Goal: Task Accomplishment & Management: Complete application form

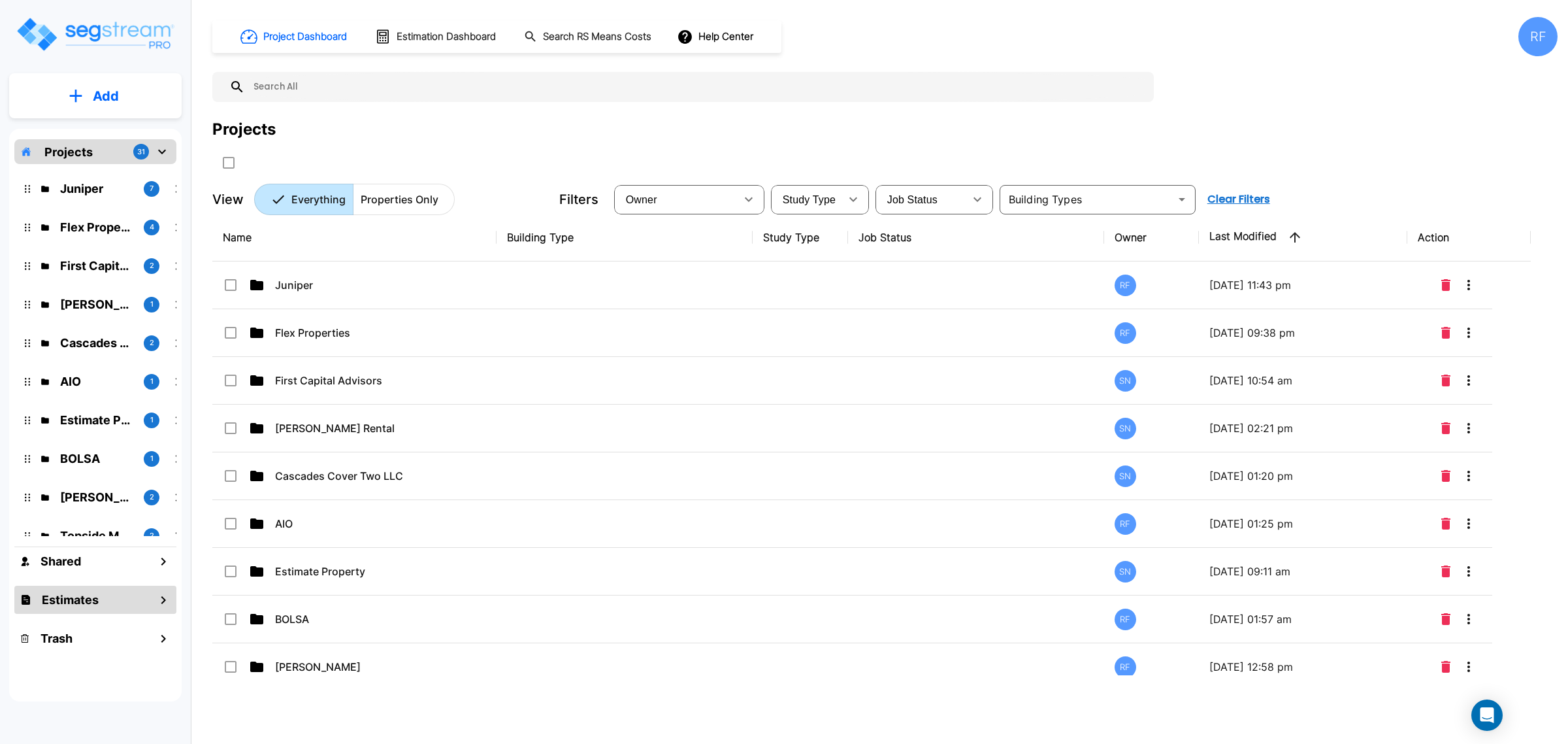
click at [75, 586] on div "Estimates" at bounding box center [95, 599] width 162 height 28
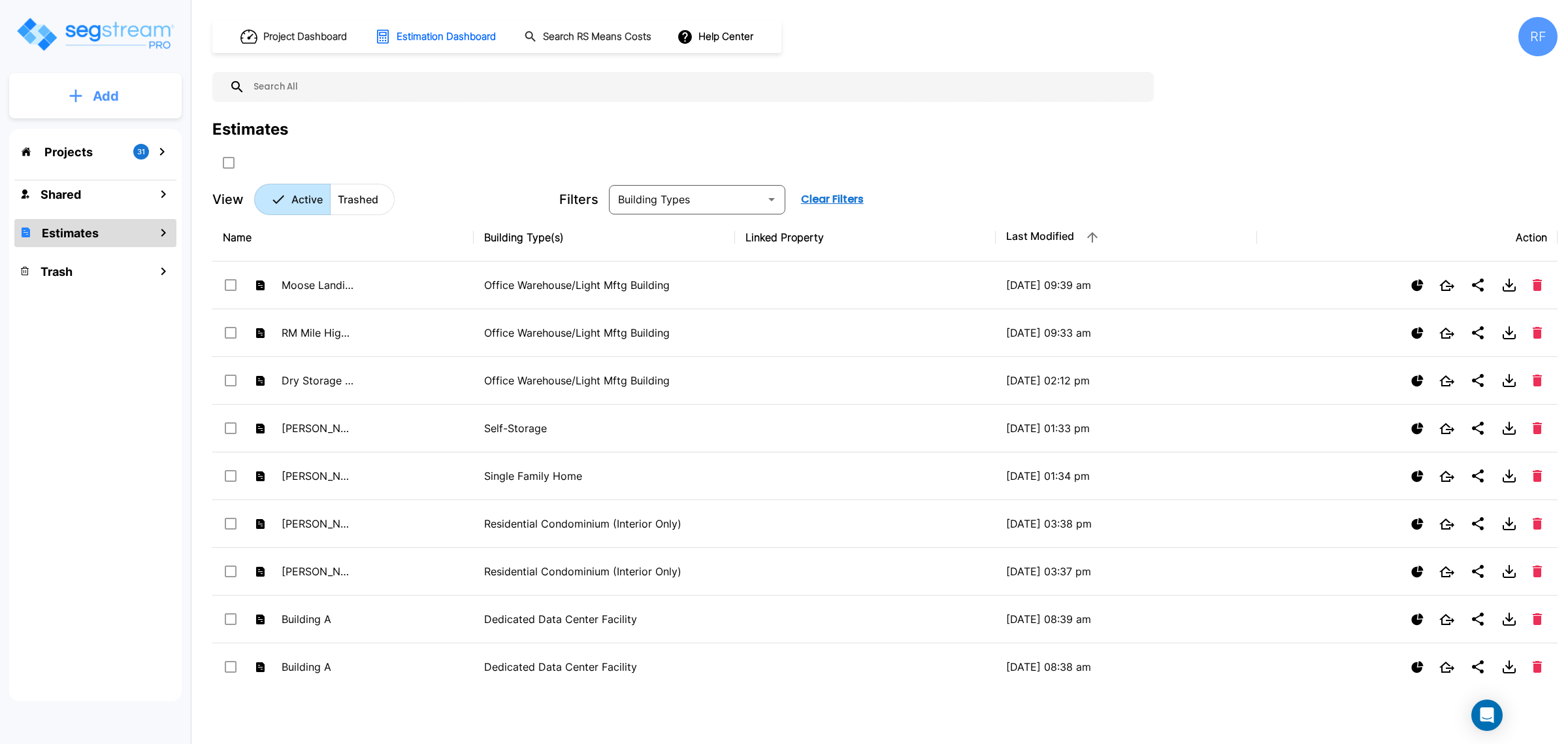
click at [44, 101] on button "Add" at bounding box center [95, 96] width 173 height 38
click at [108, 204] on p "Add Estimate" at bounding box center [102, 206] width 66 height 16
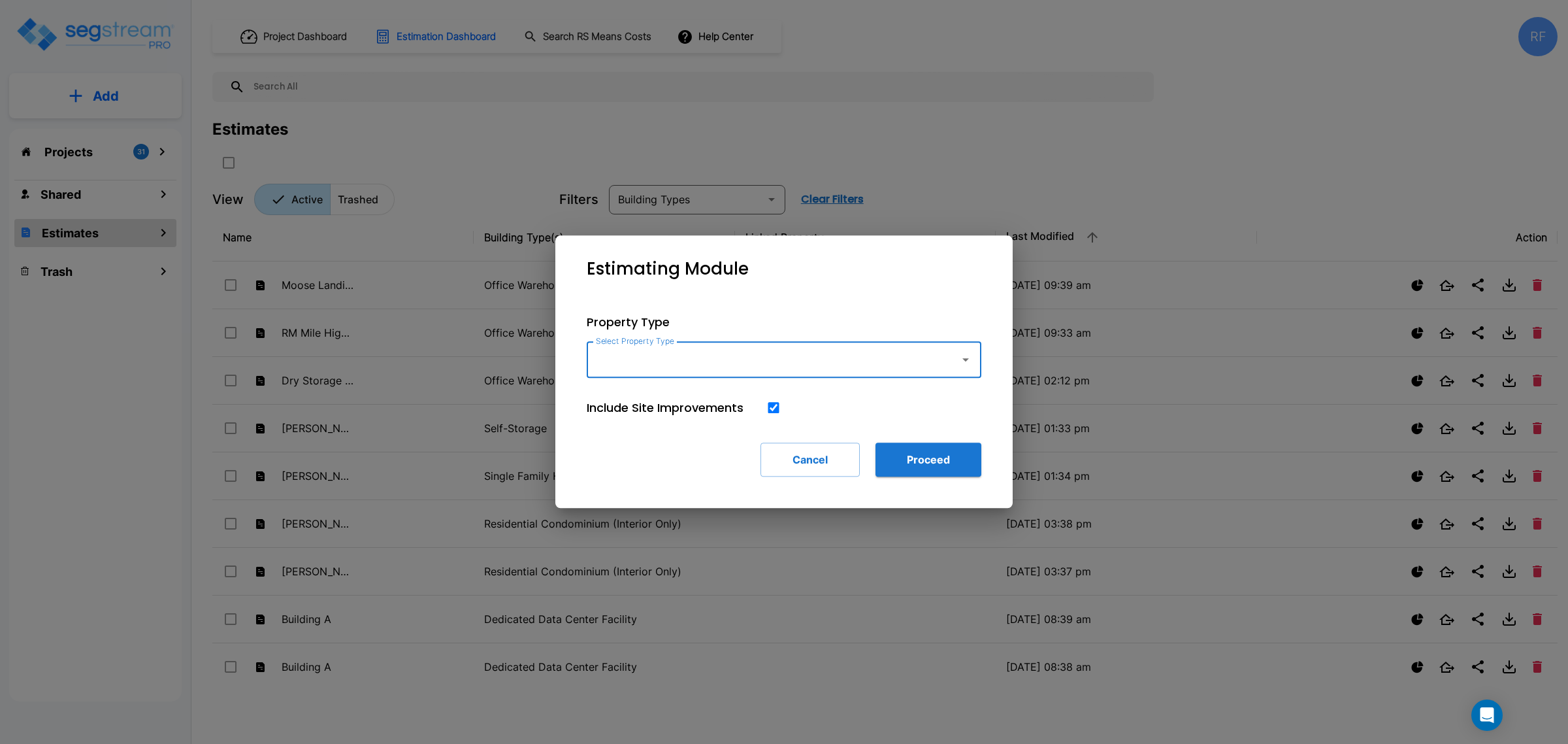
click at [710, 373] on div "Select Property Type" at bounding box center [784, 360] width 395 height 37
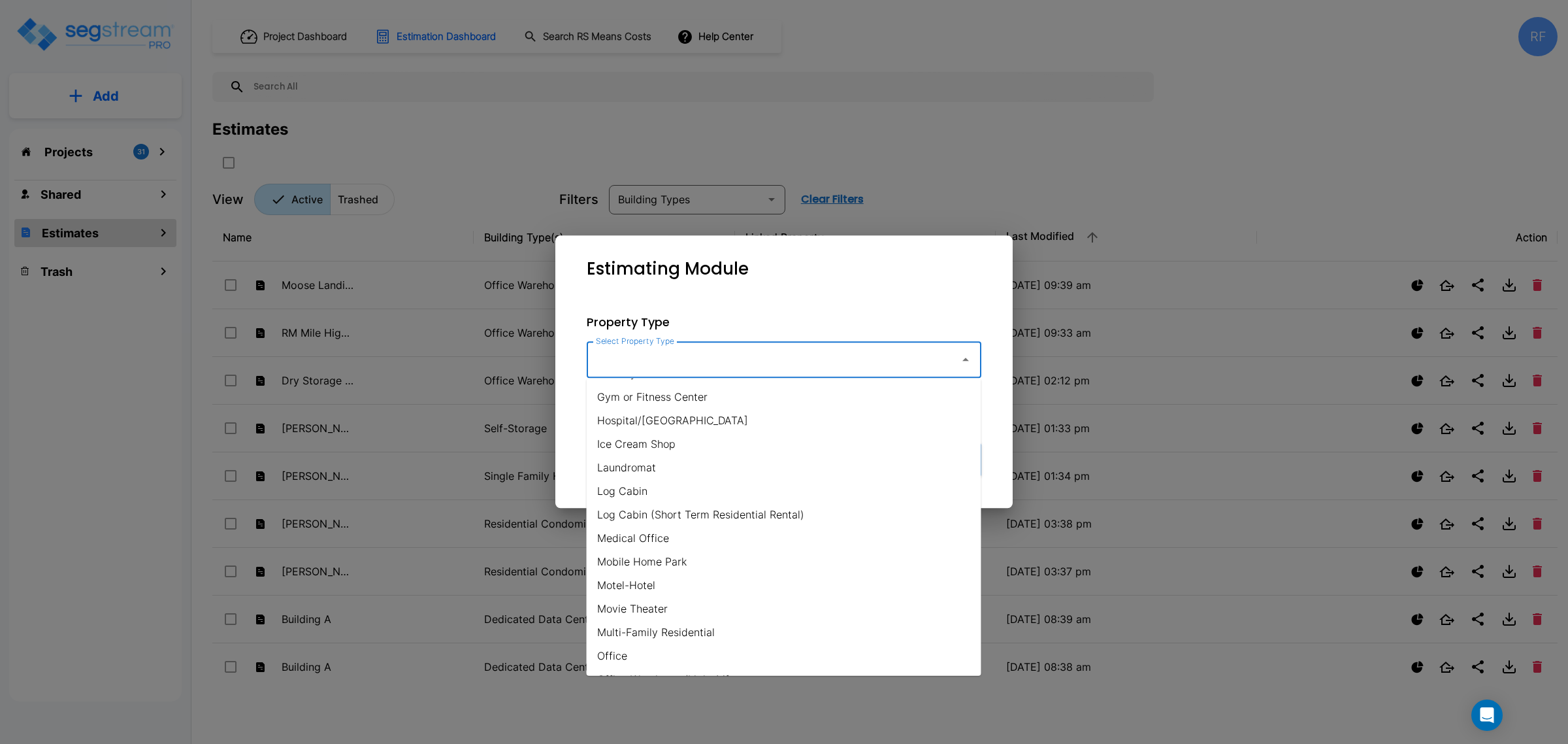
scroll to position [572, 0]
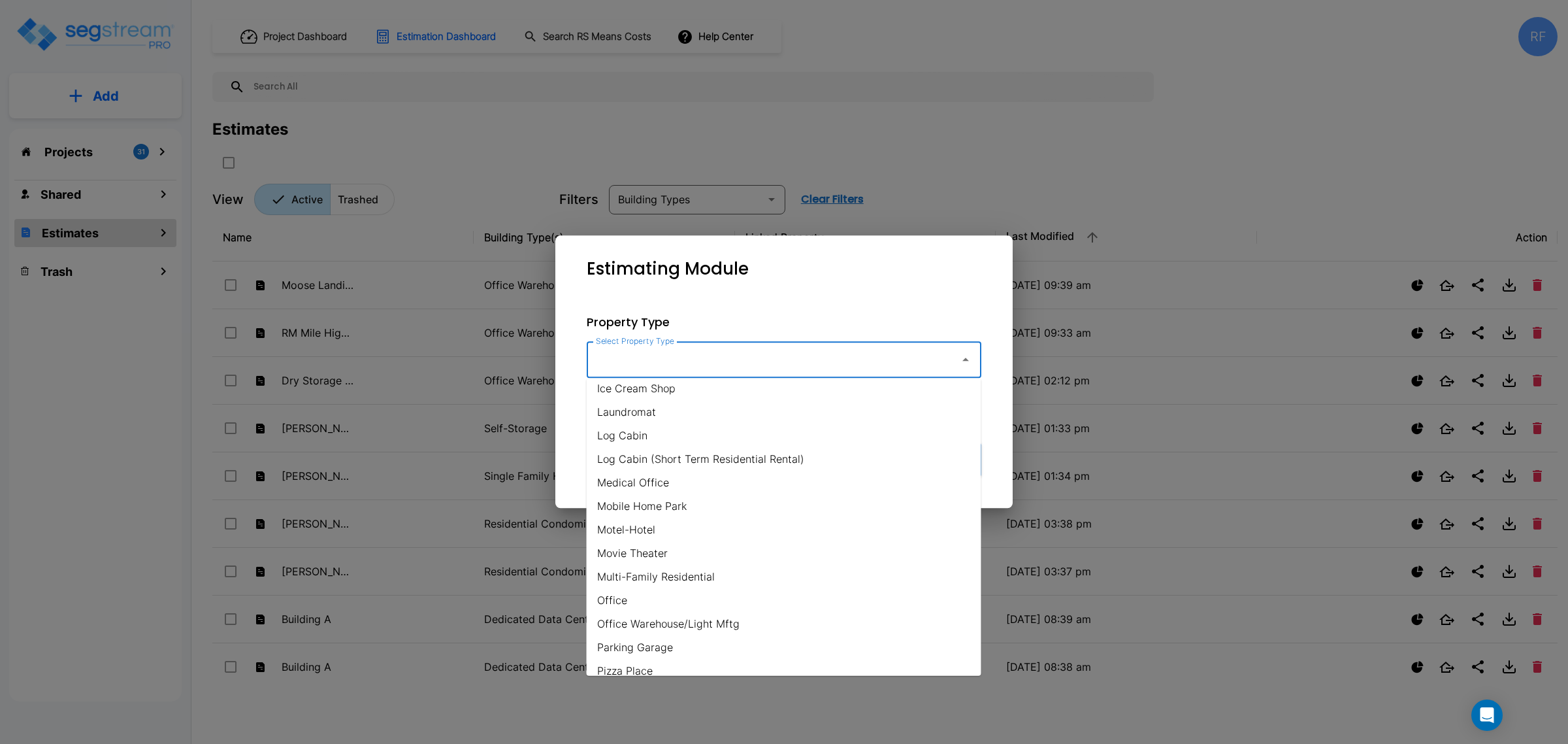
click at [702, 532] on li "Motel-Hotel" at bounding box center [784, 530] width 395 height 24
type input "Motel-Hotel"
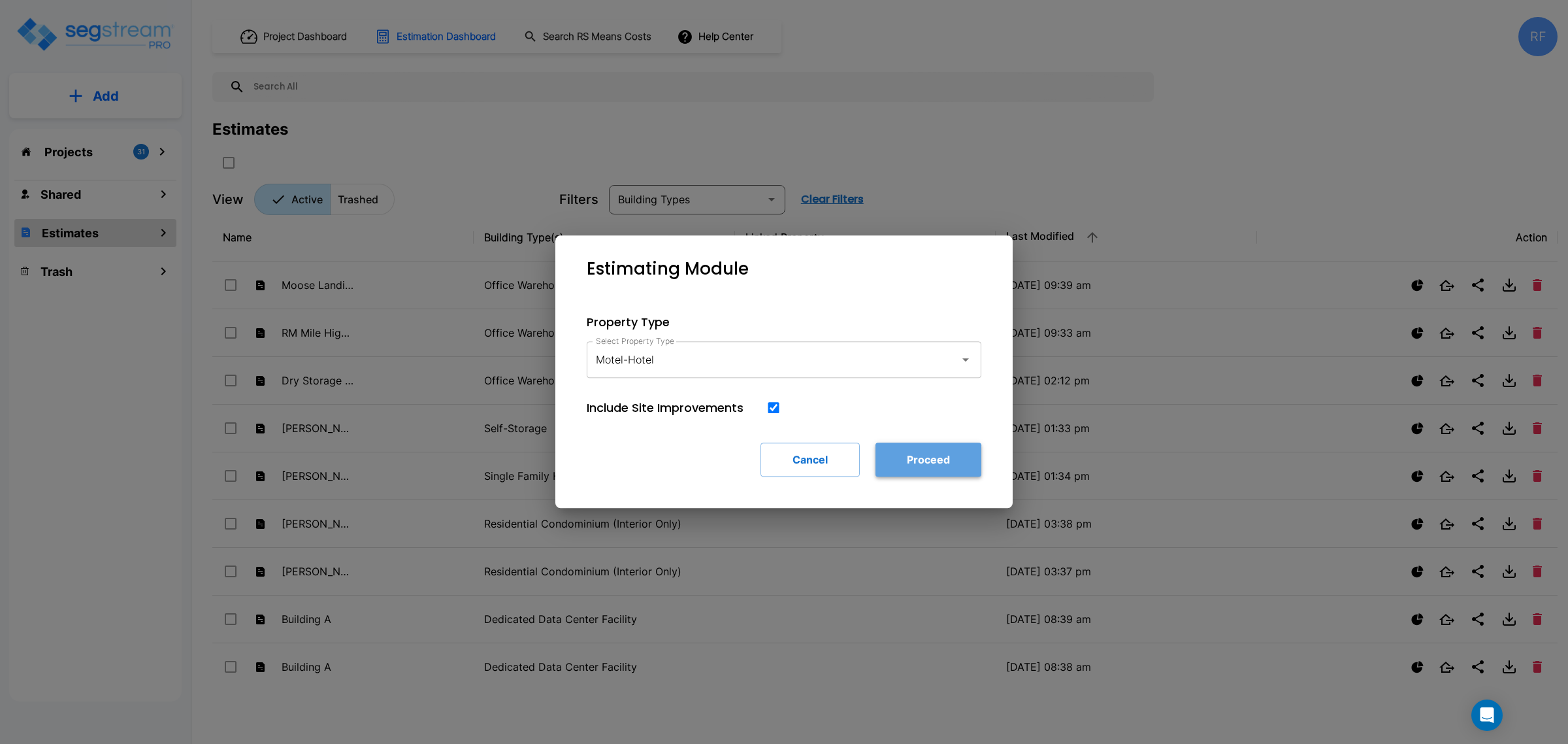
click at [906, 455] on button "Proceed" at bounding box center [928, 459] width 106 height 34
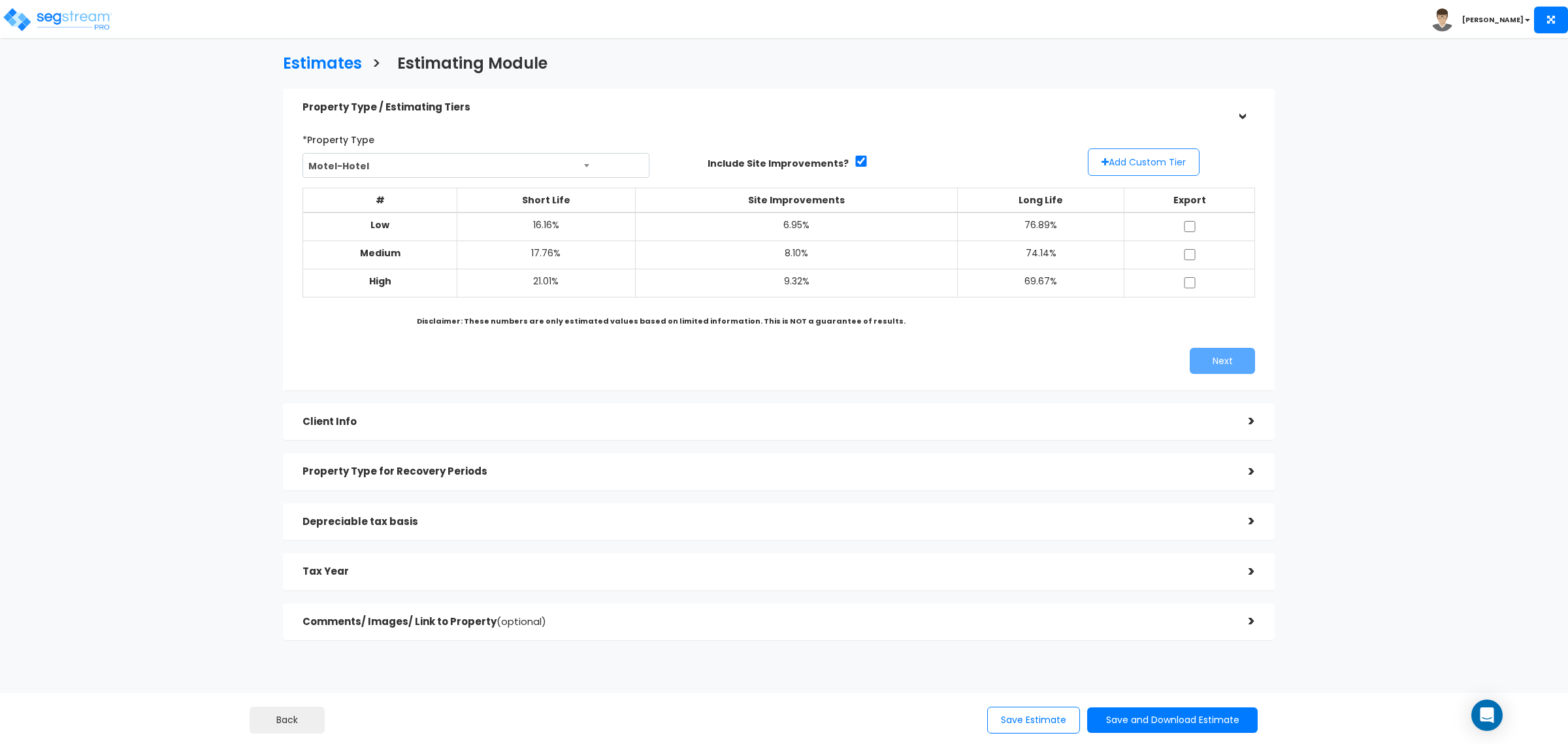
drag, startPoint x: 1155, startPoint y: 144, endPoint x: 1148, endPoint y: 148, distance: 8.1
click at [1150, 146] on div "*Property Type Motel-Hotel Assisted/Senior Living Auto Repair Shop Auto Dealers…" at bounding box center [779, 153] width 972 height 49
click at [1145, 151] on button "Add Custom Tier" at bounding box center [1144, 162] width 112 height 28
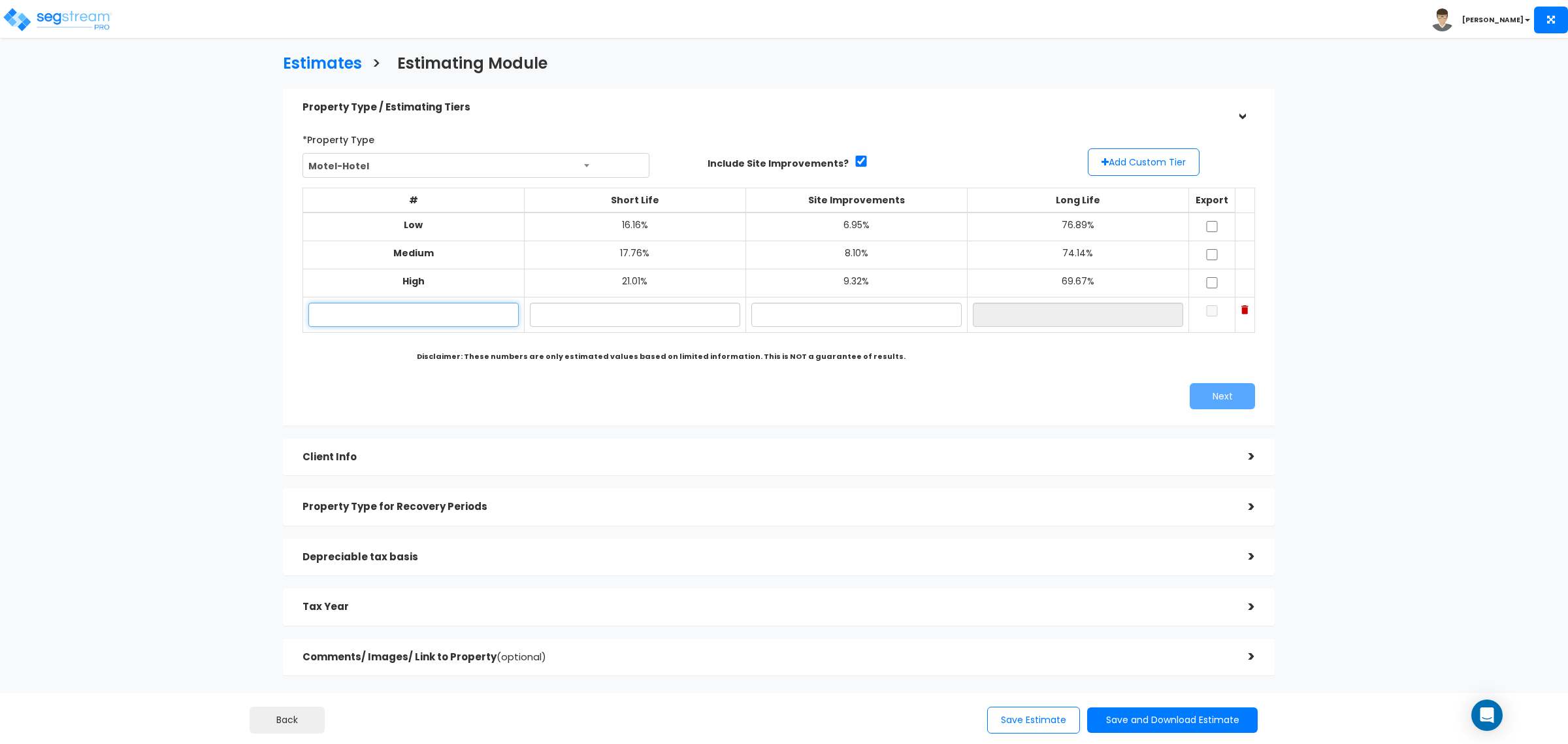
click at [457, 318] on input "text" at bounding box center [413, 314] width 210 height 24
type input "HU"
click at [692, 315] on input "text" at bounding box center [635, 314] width 210 height 24
type input "20.00%"
drag, startPoint x: 821, startPoint y: 304, endPoint x: 857, endPoint y: 324, distance: 41.2
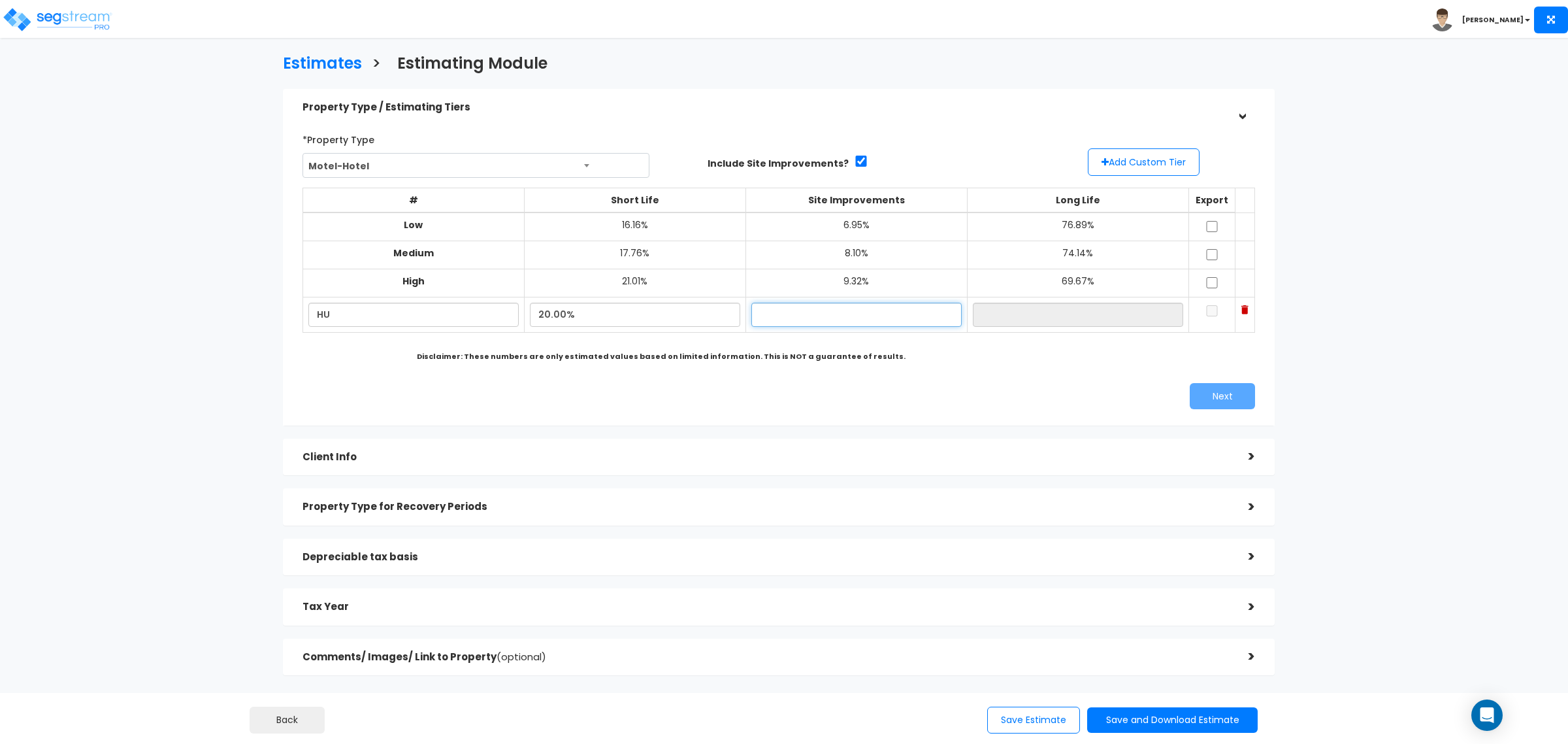
click at [830, 309] on input "text" at bounding box center [857, 314] width 210 height 24
type input "11.00%"
type input "69.00%"
click at [1159, 168] on button "Add Custom Tier" at bounding box center [1144, 162] width 112 height 28
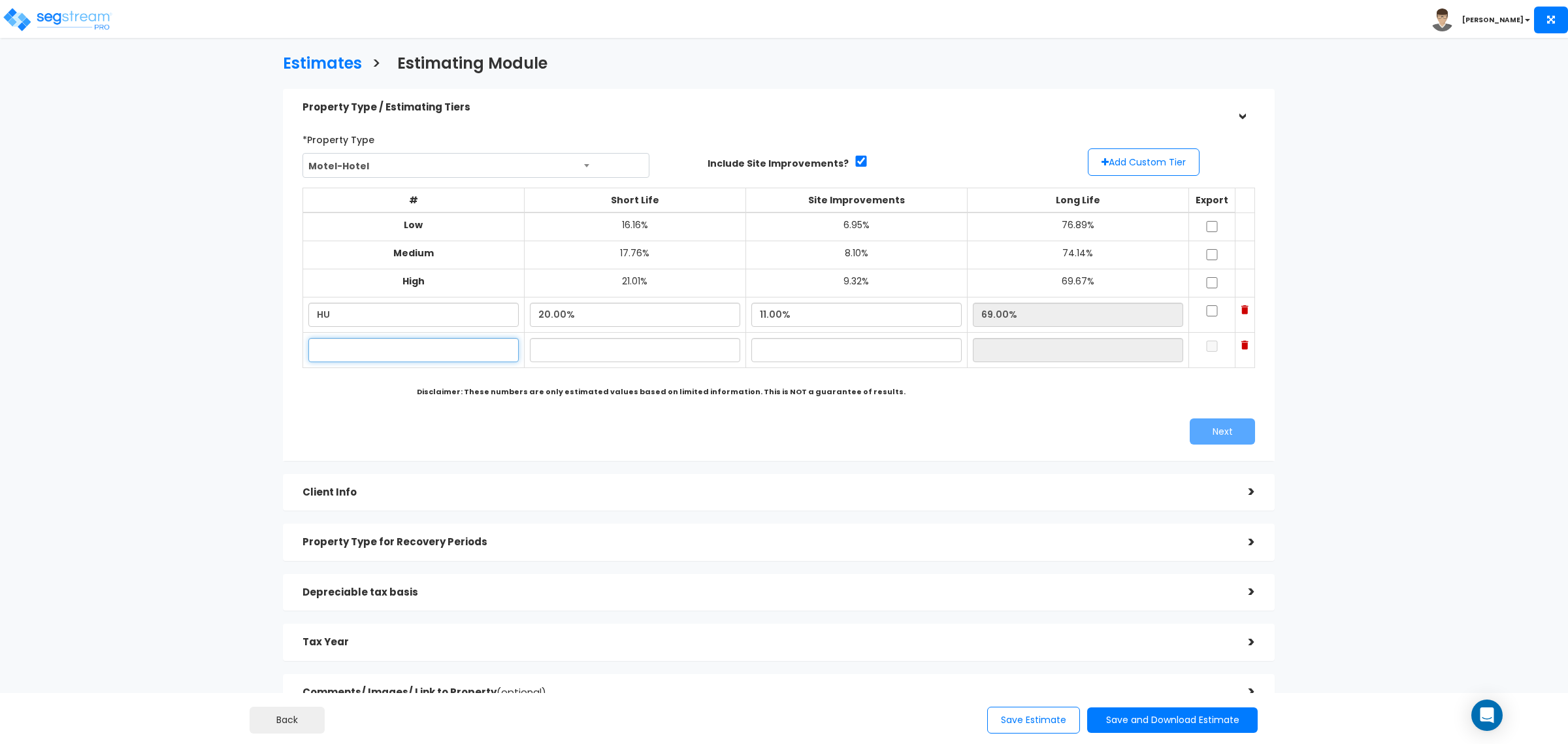
click at [370, 360] on input "text" at bounding box center [413, 350] width 210 height 24
type input "LO"
click at [376, 309] on input "HU" at bounding box center [413, 314] width 210 height 24
type input "HI"
click at [608, 346] on input "text" at bounding box center [635, 350] width 210 height 24
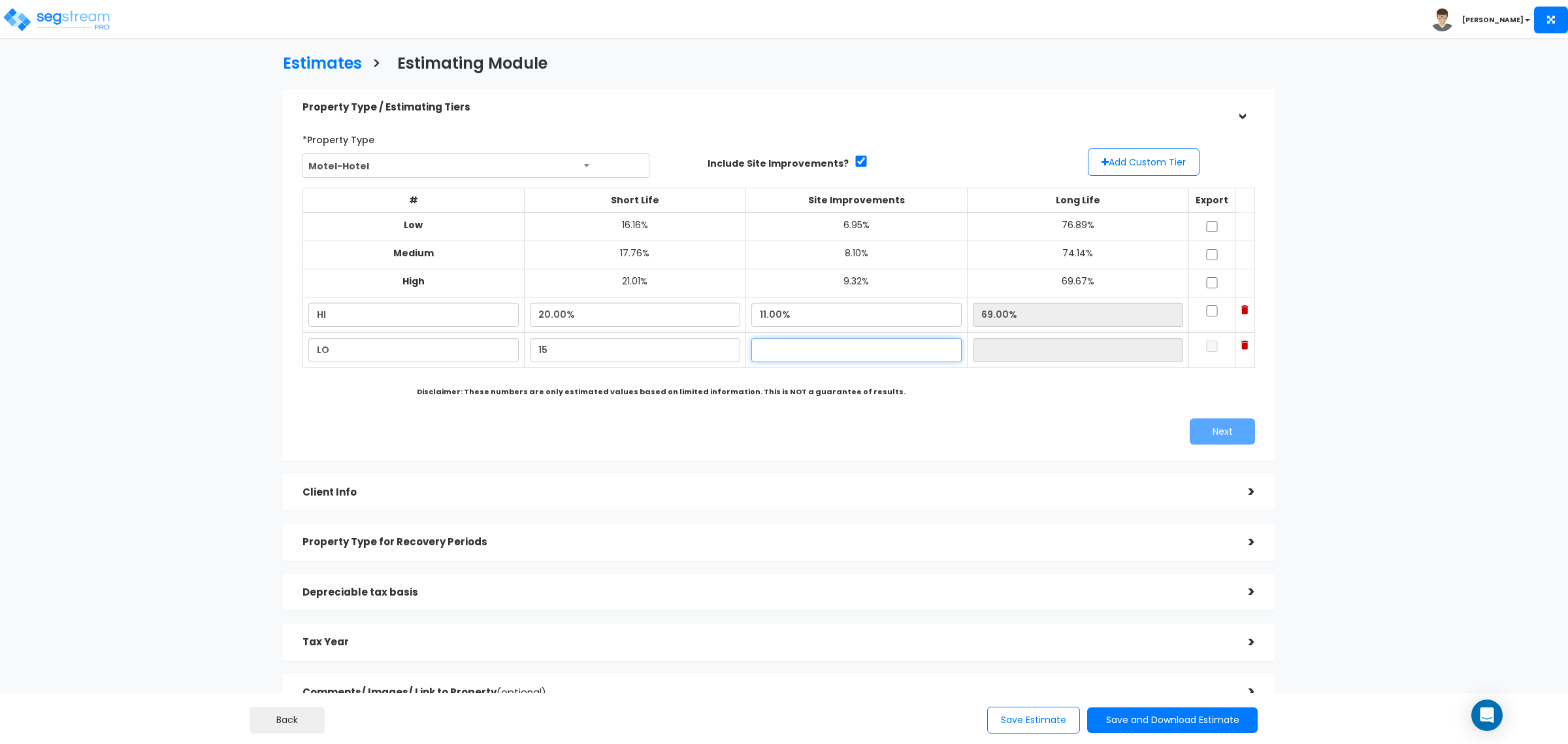
type input "15.00%"
click at [847, 346] on input "text" at bounding box center [857, 350] width 210 height 24
type input "8.00%"
type input "77.00%"
click at [1205, 314] on input "checkbox" at bounding box center [1212, 310] width 13 height 11
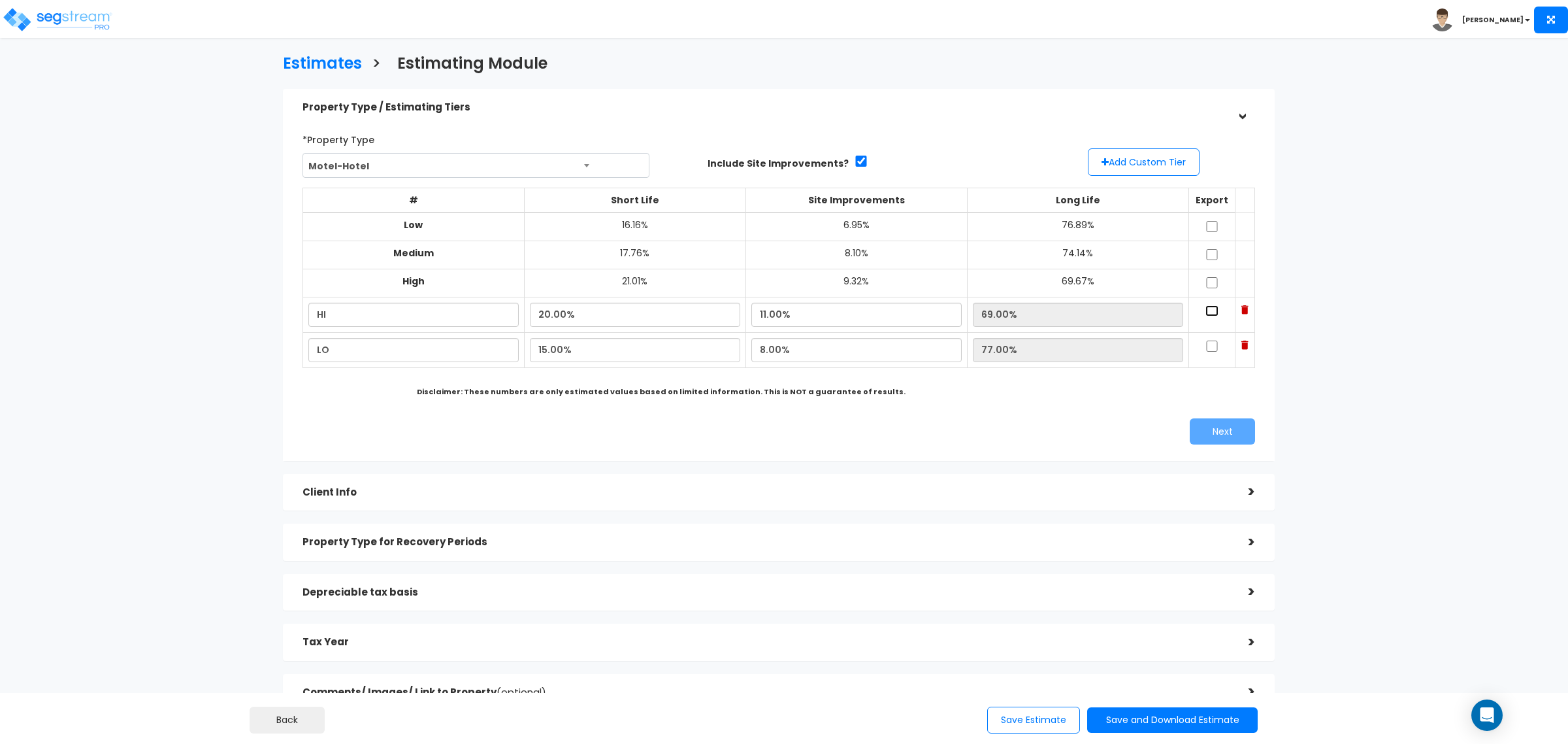
checkbox input "true"
click at [1199, 340] on td at bounding box center [1212, 350] width 47 height 35
click at [1205, 344] on input "checkbox" at bounding box center [1212, 346] width 13 height 11
checkbox input "true"
click at [1213, 419] on button "Next" at bounding box center [1222, 431] width 65 height 26
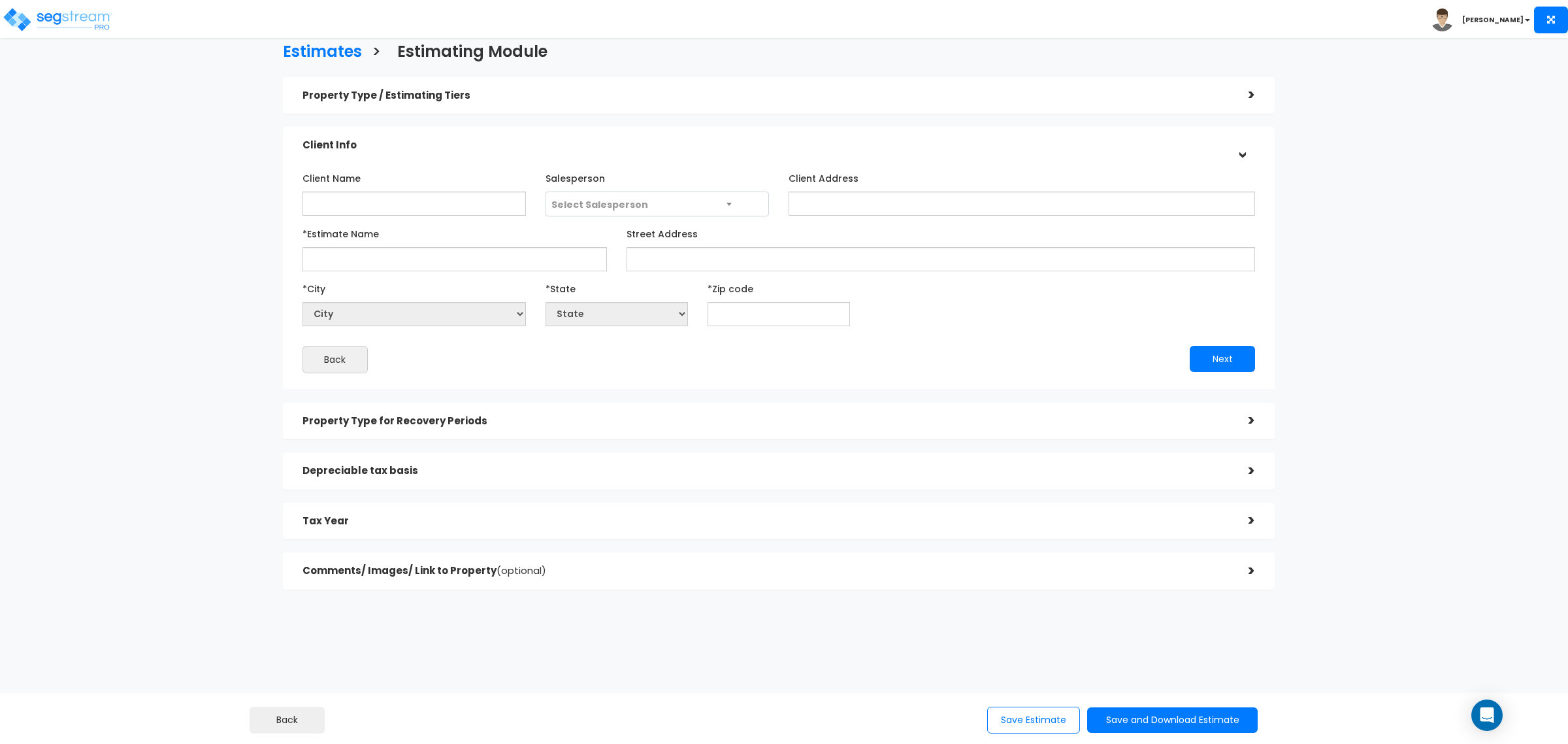
scroll to position [16, 0]
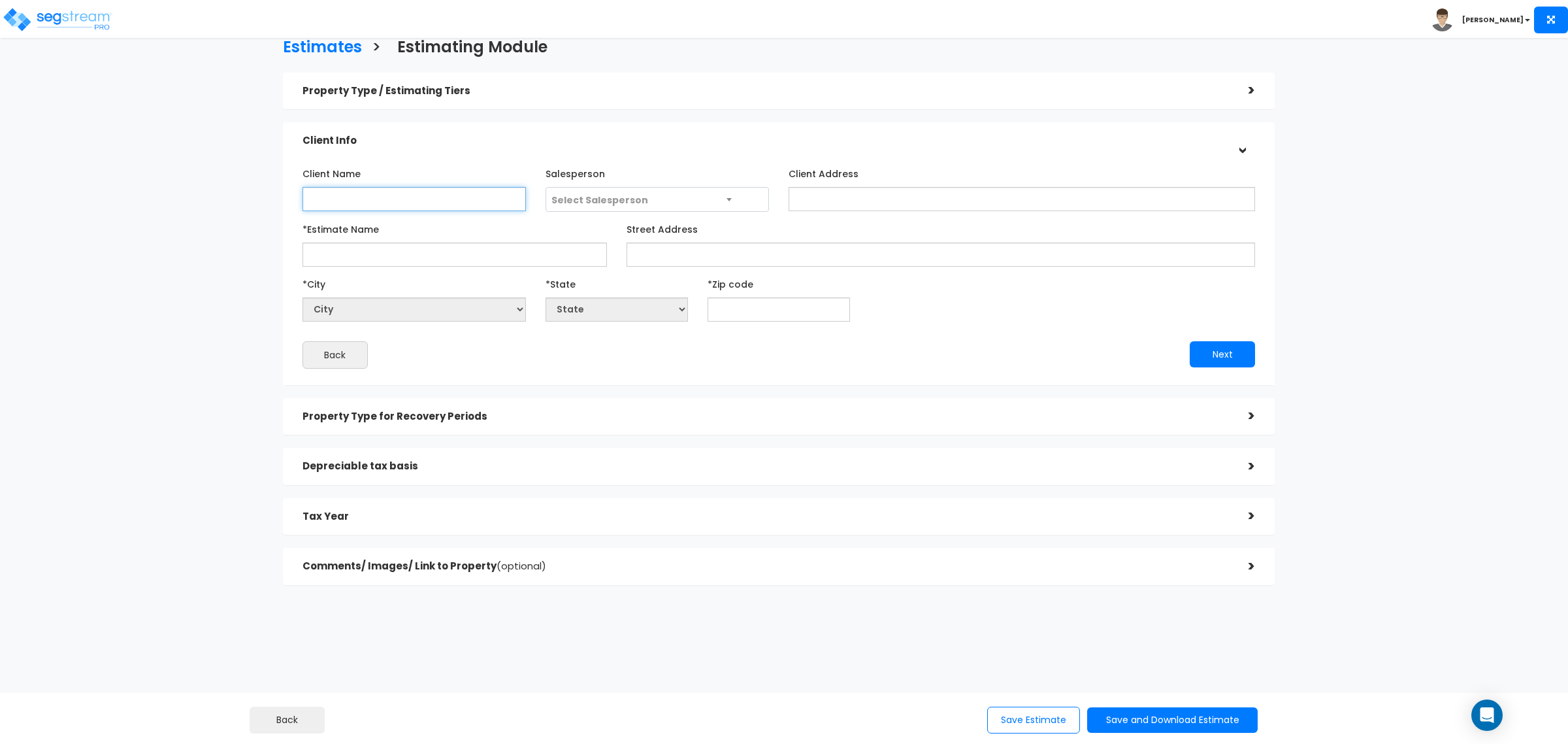
click at [466, 203] on input "Client Name" at bounding box center [414, 198] width 223 height 24
click at [507, 209] on input "Client Name" at bounding box center [414, 198] width 223 height 24
type input "a"
click at [400, 194] on input "Arrive ABQ" at bounding box center [414, 198] width 223 height 24
click at [414, 195] on input "Arrive ABQ (Alb" at bounding box center [414, 198] width 223 height 24
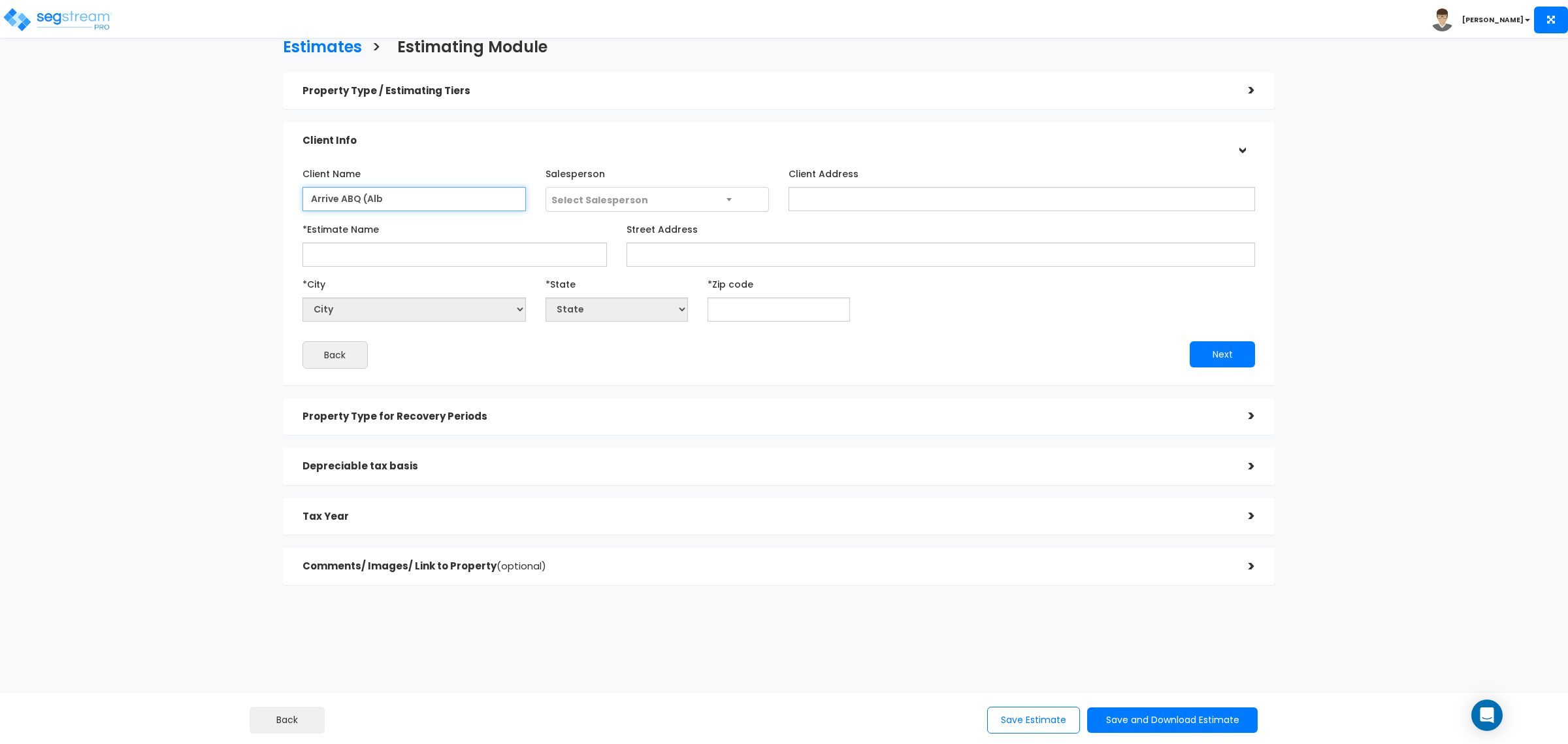
drag, startPoint x: 413, startPoint y: 195, endPoint x: 368, endPoint y: 197, distance: 45.0
click at [368, 197] on input "Arrive ABQ (Alb" at bounding box center [414, 198] width 223 height 24
paste input "Albuquerque hotel"
type input "Arrive ABQ ( [GEOGRAPHIC_DATA] )"
click at [625, 203] on span "Select Salesperson" at bounding box center [599, 200] width 97 height 13
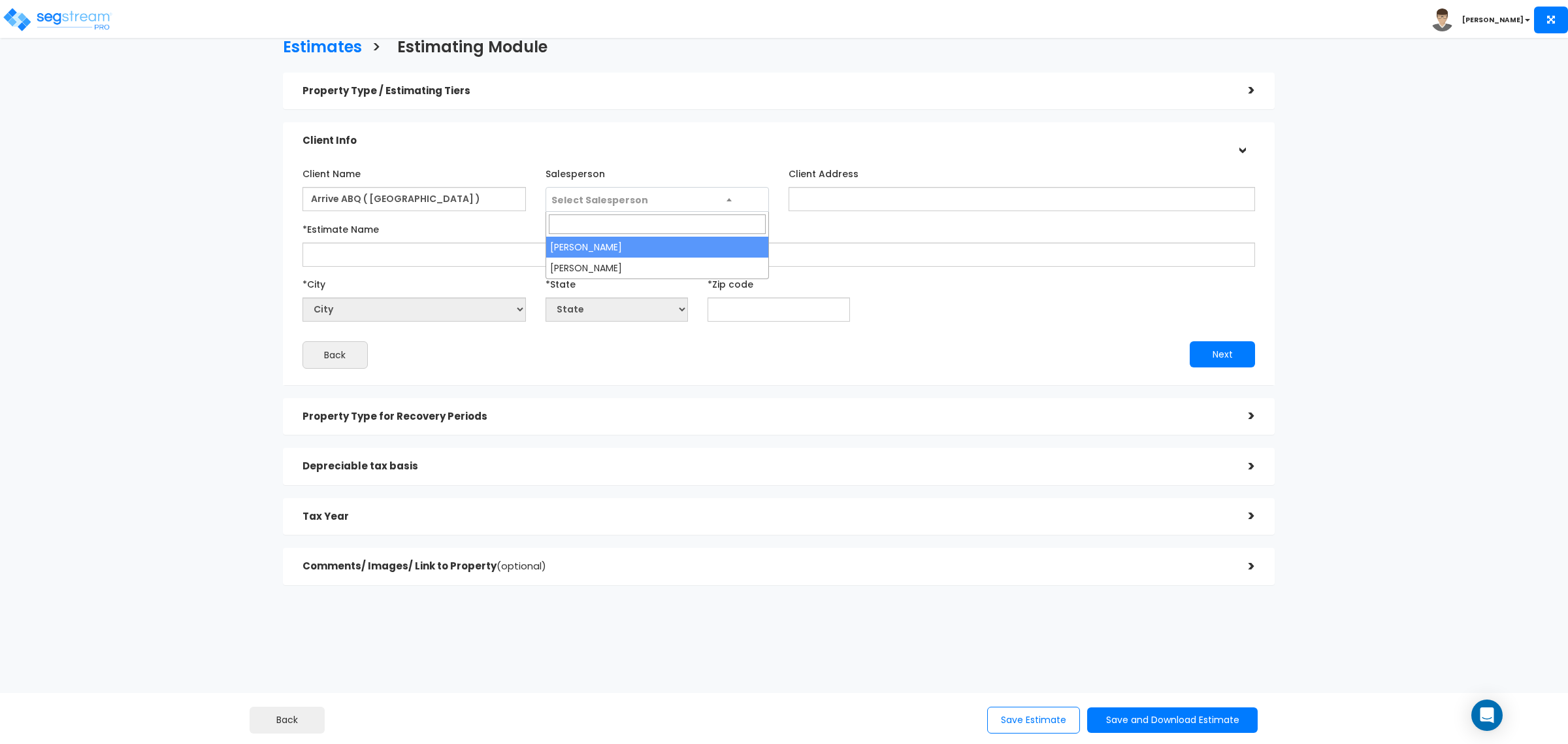
select select "127"
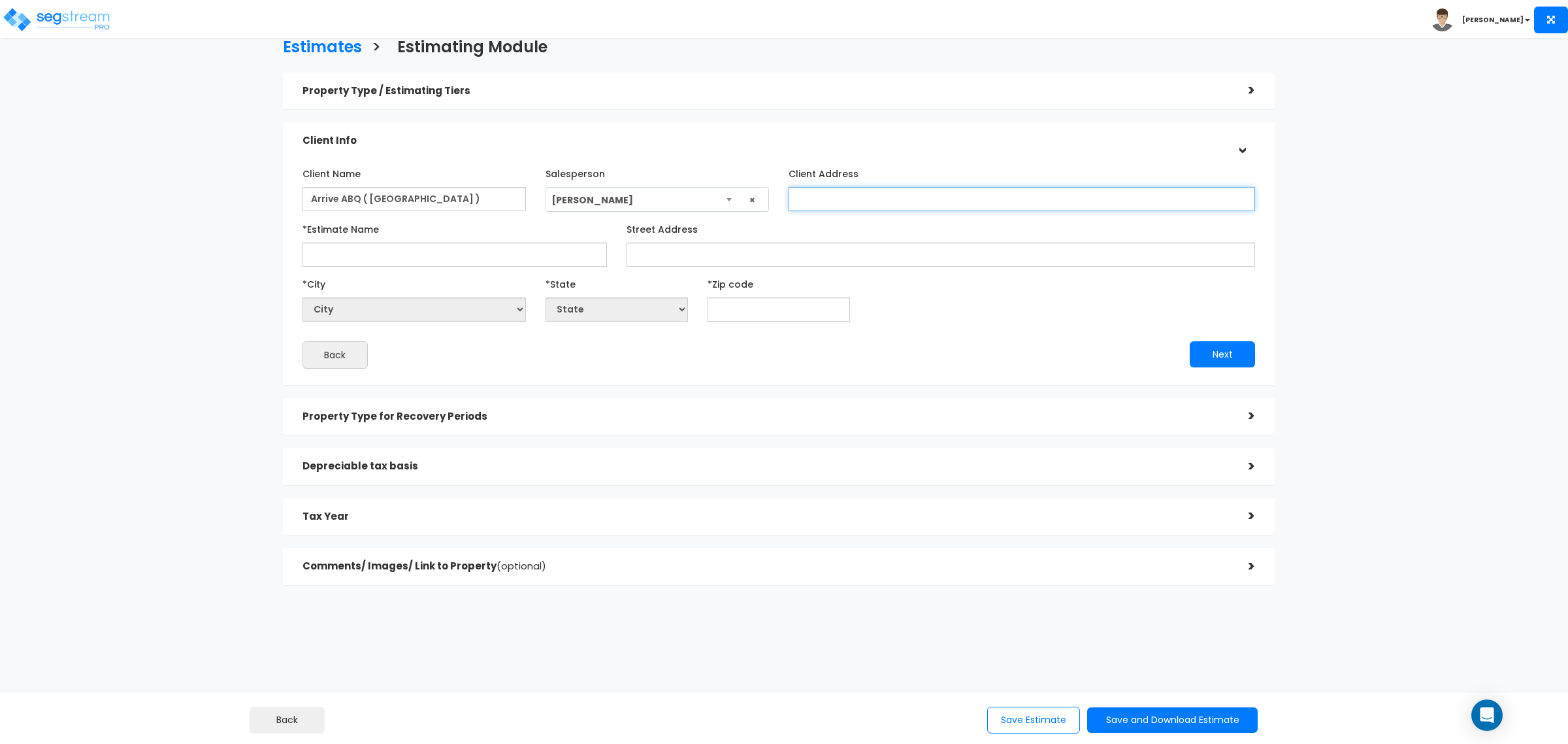
click at [855, 198] on input "Client Address" at bounding box center [1021, 198] width 466 height 24
type input "717 Central Ave S"
drag, startPoint x: 422, startPoint y: 254, endPoint x: 422, endPoint y: 222, distance: 32.0
click at [259, 257] on div "Estimates > Estimating Module Property Type / Estimating Tiers > *Property Type…" at bounding box center [779, 315] width 1290 height 858
type input "[GEOGRAPHIC_DATA]"
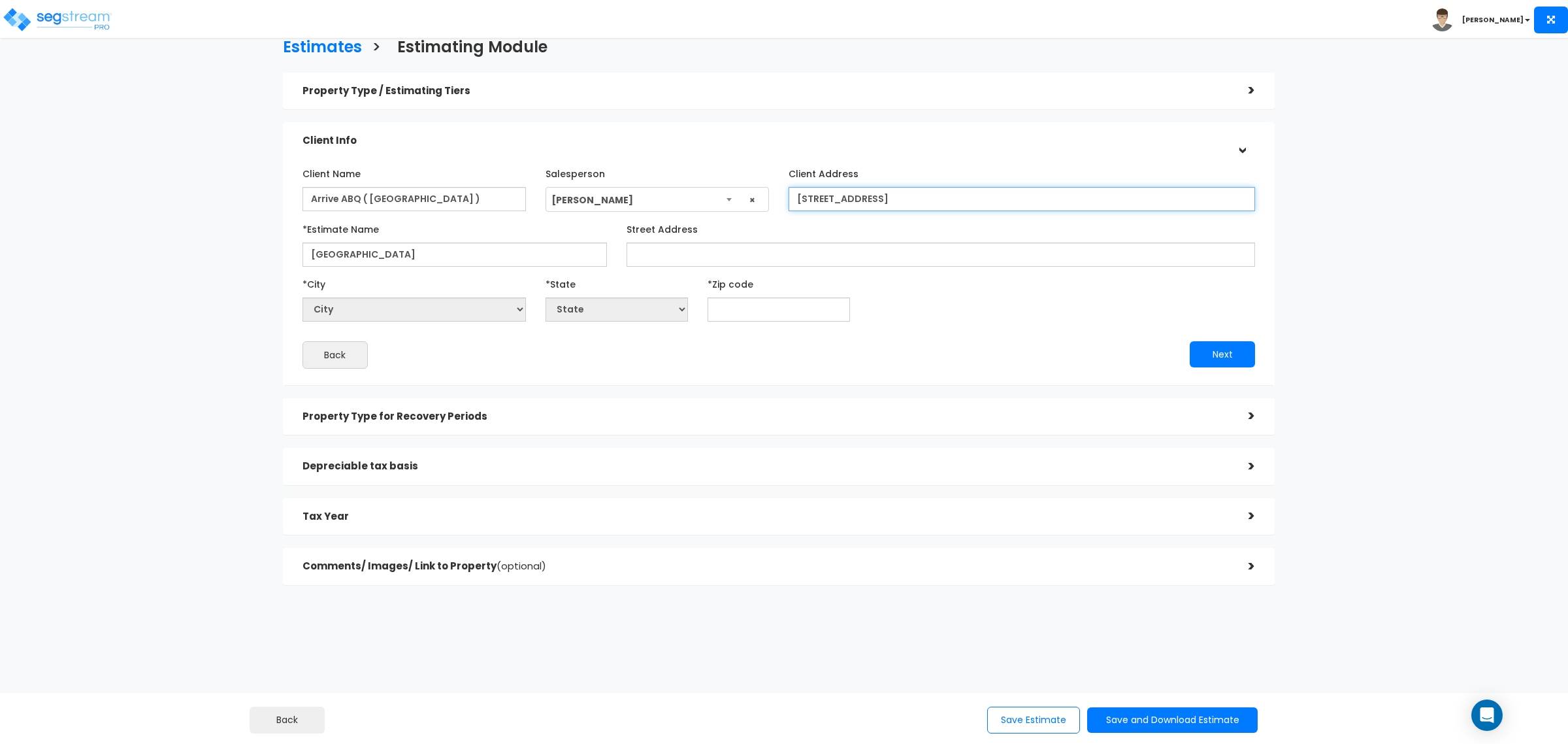
click at [929, 199] on input "717 Central Ave S" at bounding box center [1021, 198] width 466 height 24
paste input "[GEOGRAPHIC_DATA]"
drag, startPoint x: 428, startPoint y: 197, endPoint x: 403, endPoint y: 185, distance: 27.7
click at [373, 188] on input "Arrive ABQ ( [GEOGRAPHIC_DATA] )" at bounding box center [414, 198] width 223 height 24
drag, startPoint x: 939, startPoint y: 203, endPoint x: 880, endPoint y: 190, distance: 60.4
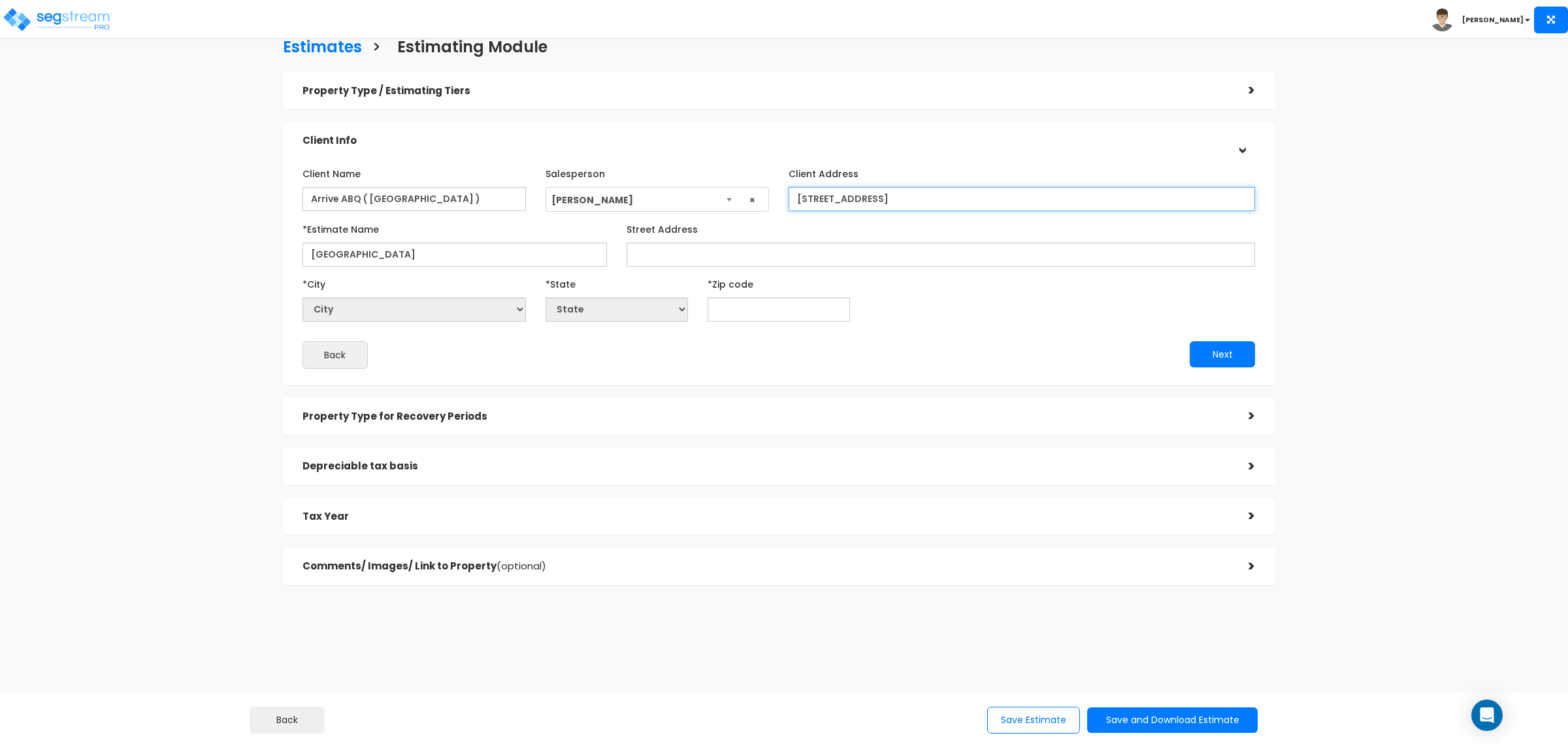
click at [880, 190] on input "717 Central Ave S,ALBUQUERQUE" at bounding box center [1021, 198] width 466 height 24
paste input "lbuquerque"
click at [878, 196] on input "717 Central Ave S,lbuquerque" at bounding box center [1021, 198] width 466 height 24
click at [984, 200] on input "717 Central Ave S, albuquerque" at bounding box center [1021, 198] width 466 height 24
click at [928, 200] on input "717 Central Ave S, albuquerque" at bounding box center [1021, 198] width 466 height 24
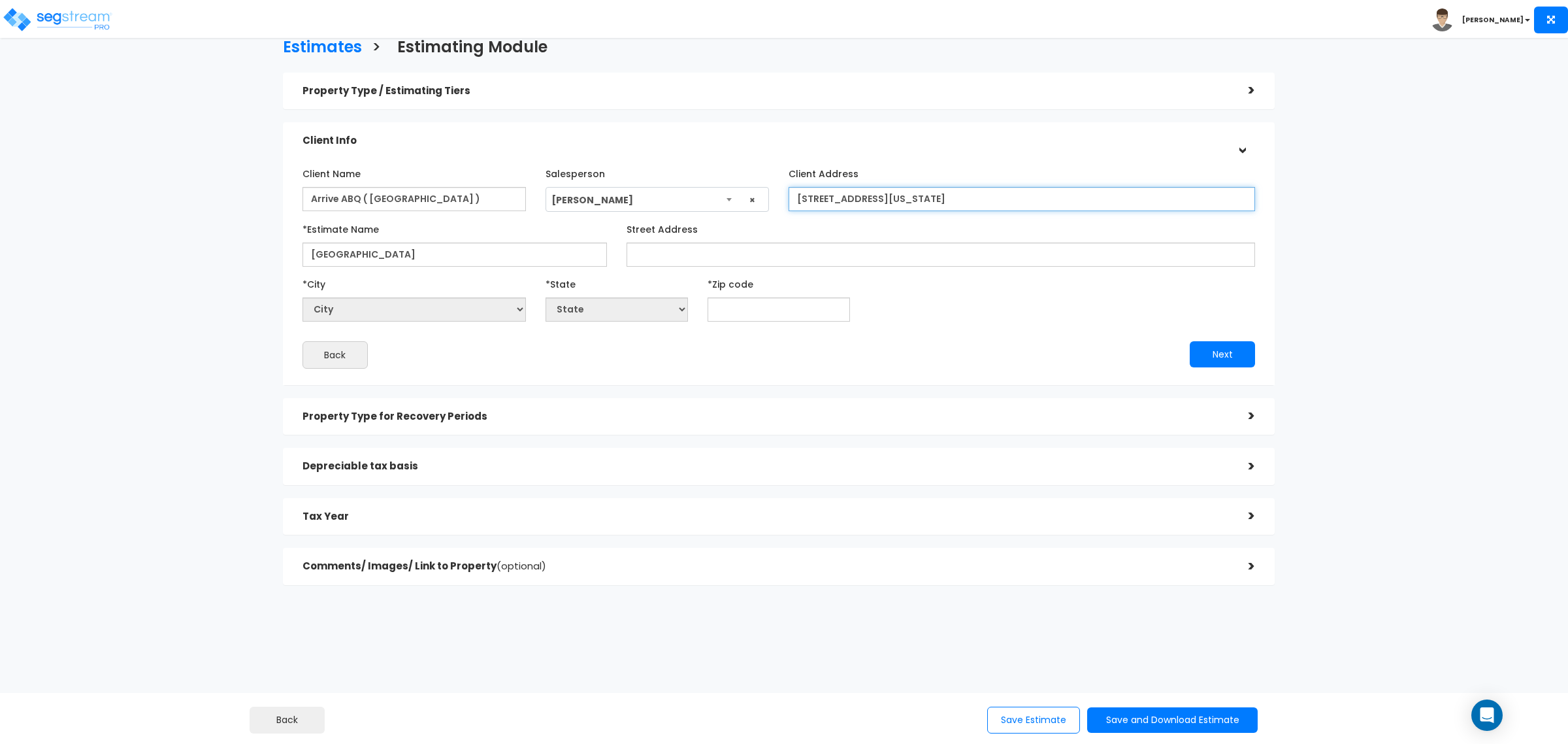
drag, startPoint x: 1000, startPoint y: 201, endPoint x: 948, endPoint y: 203, distance: 52.0
click at [945, 203] on input "717 Central Ave S, Albuquerque, nEW mEXICO 87102" at bounding box center [1021, 198] width 466 height 24
drag, startPoint x: 1013, startPoint y: 183, endPoint x: 704, endPoint y: 174, distance: 309.1
click at [704, 174] on div "Client Name Arrive ABQ ( Albuquerque hotel ) Salesperson Select Salesperson × C…" at bounding box center [779, 187] width 972 height 49
type input "[STREET_ADDRESS][US_STATE]"
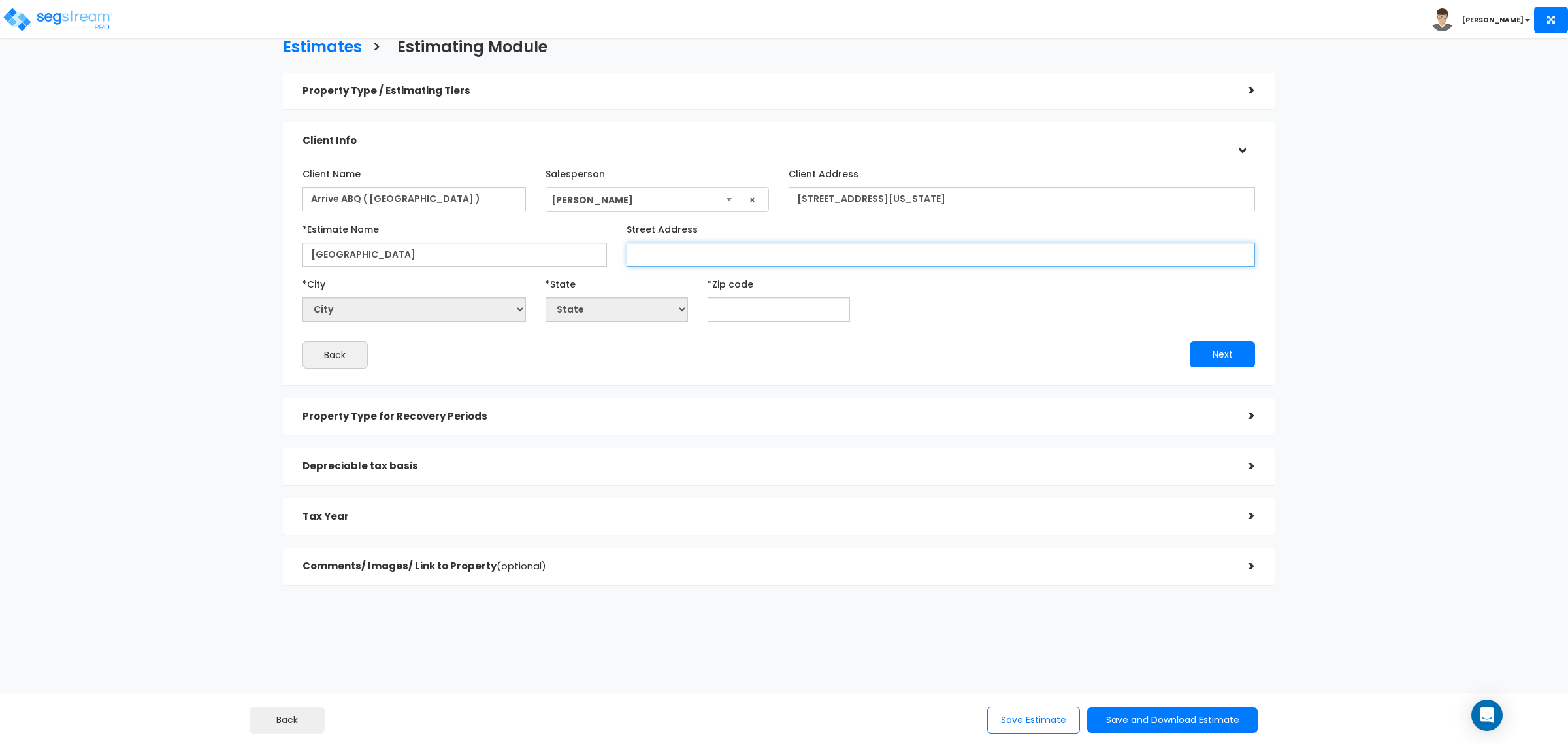
click at [681, 260] on input "Street Address" at bounding box center [941, 254] width 629 height 24
paste input "[STREET_ADDRESS][US_STATE]"
type input "[STREET_ADDRESS][US_STATE]"
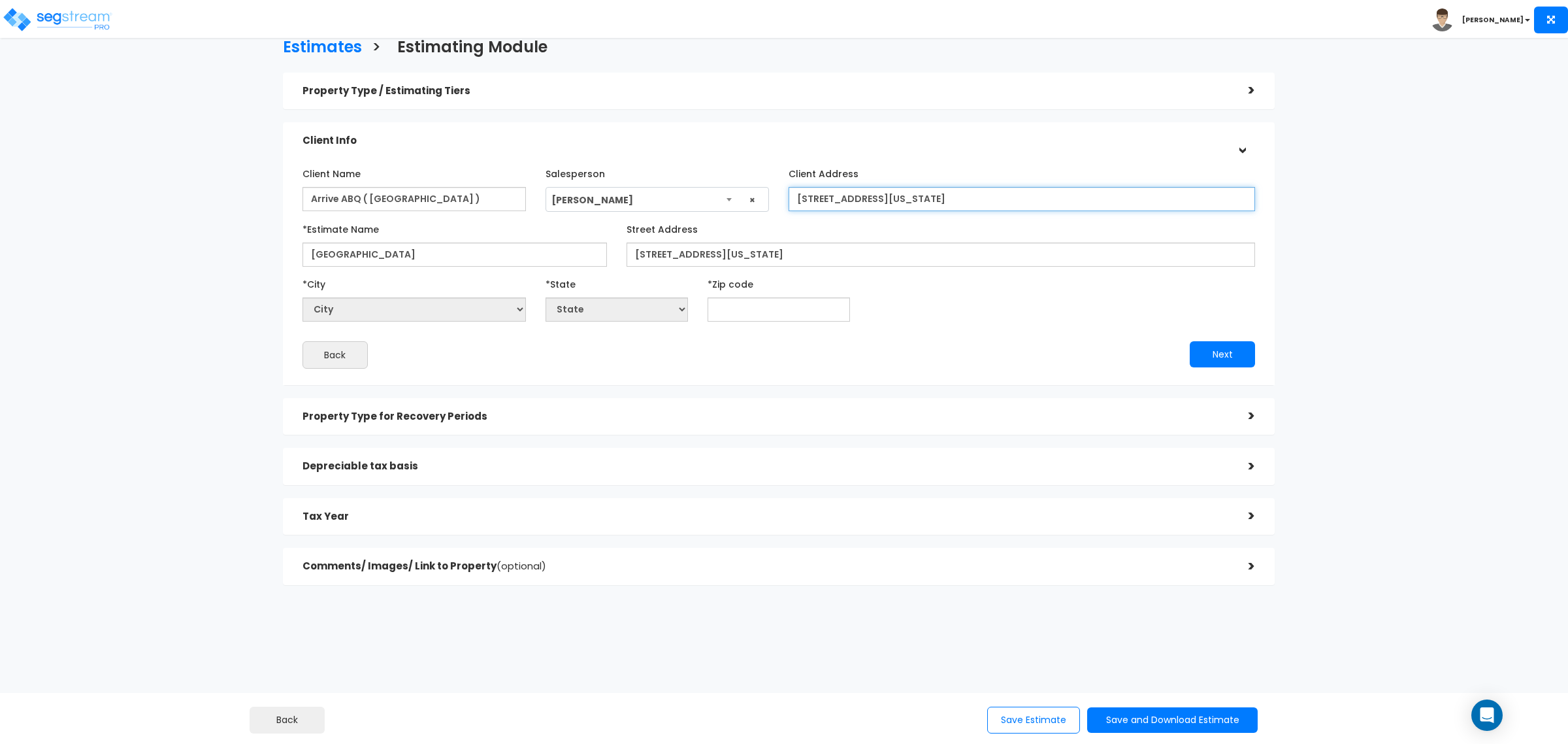
drag, startPoint x: 1079, startPoint y: 202, endPoint x: 593, endPoint y: 196, distance: 486.0
click at [594, 196] on div "Client Name Arrive ABQ ( Albuquerque hotel ) Salesperson Select Salesperson × C…" at bounding box center [779, 187] width 972 height 49
type input "[GEOGRAPHIC_DATA]"
click at [792, 317] on input "text" at bounding box center [778, 309] width 143 height 24
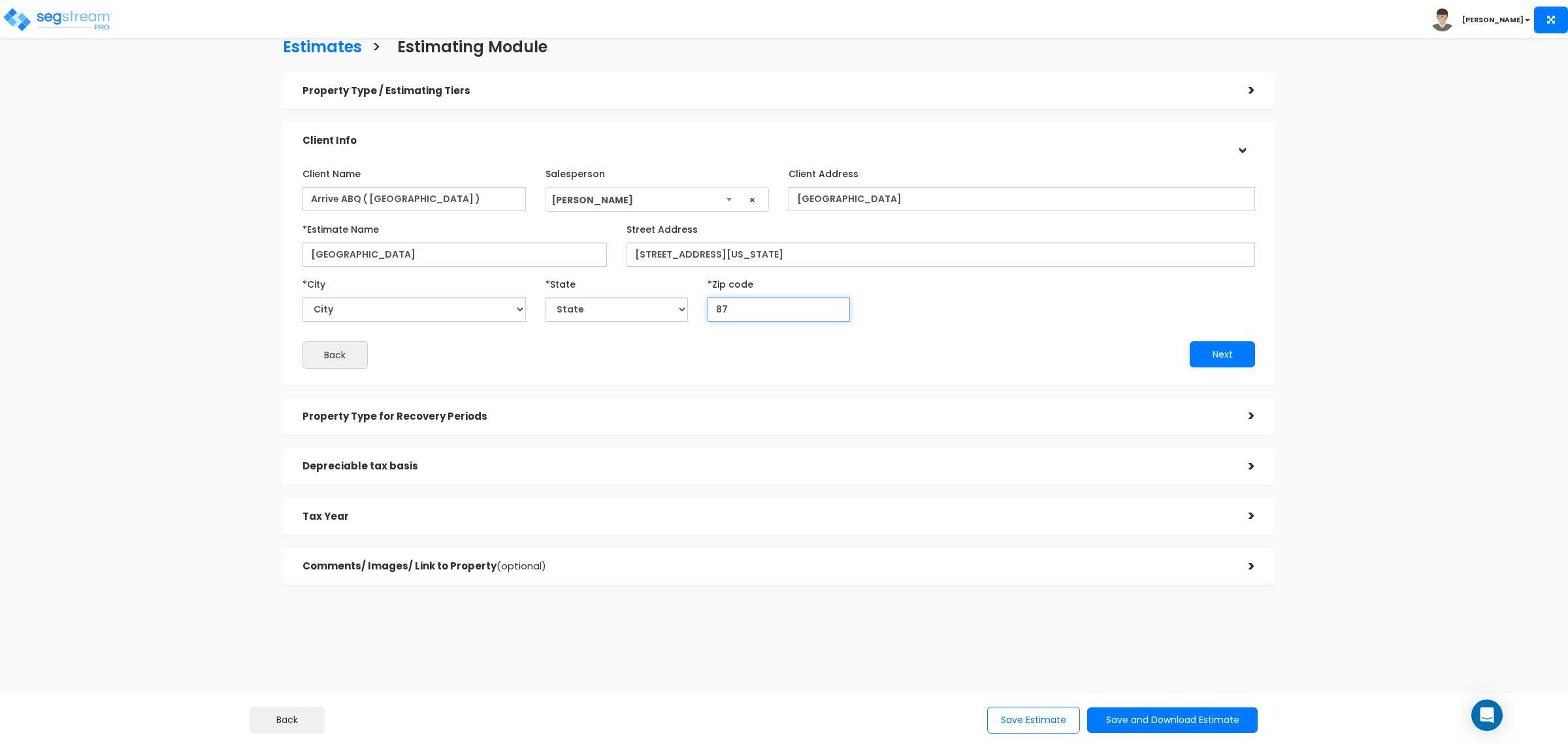
type input "871"
select select "NM"
type input "87102"
click at [1242, 348] on button "Next" at bounding box center [1222, 354] width 65 height 26
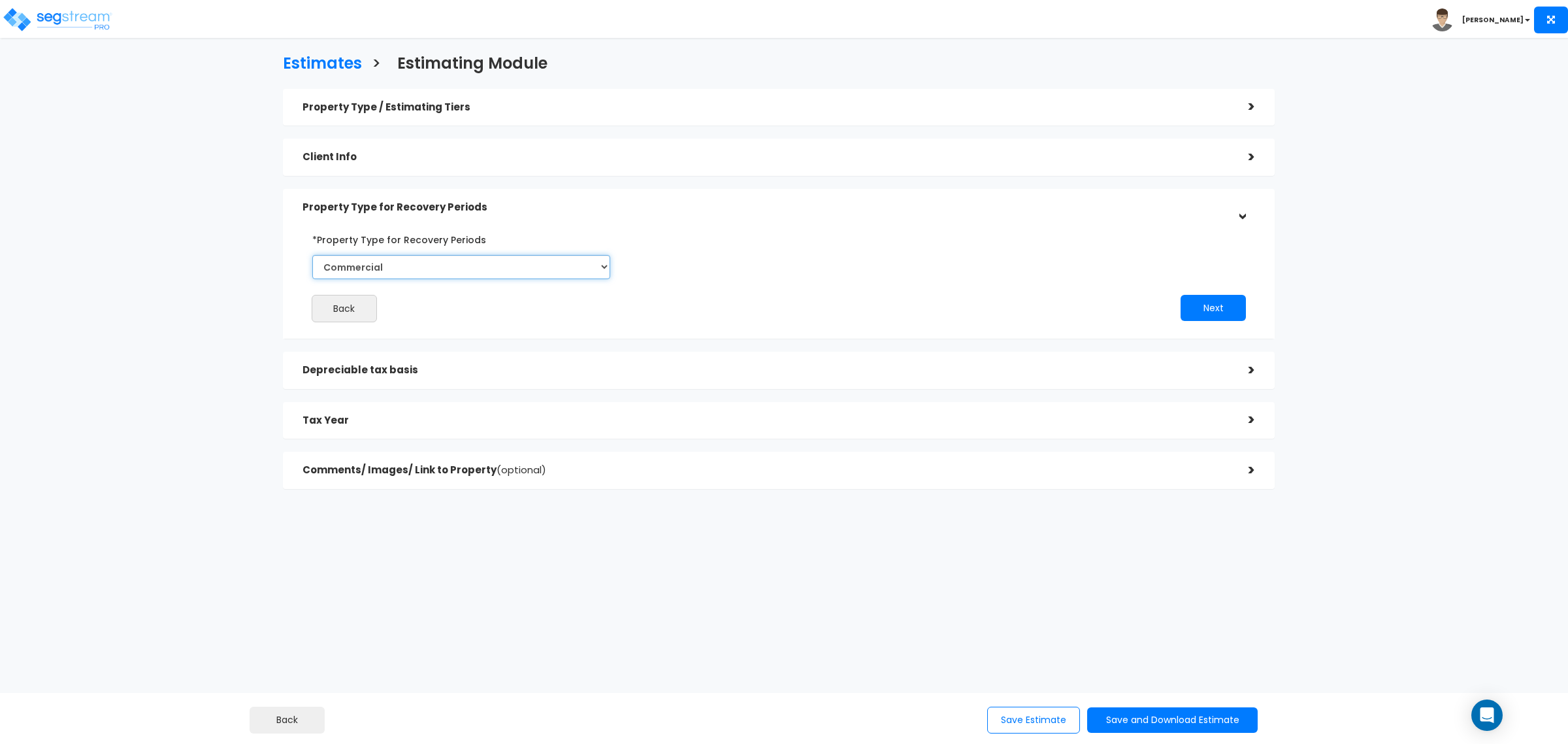
click at [504, 268] on select "Commercial Residential" at bounding box center [460, 267] width 298 height 24
drag, startPoint x: 678, startPoint y: 262, endPoint x: 840, endPoint y: 312, distance: 169.5
click at [681, 262] on div "Back Next" at bounding box center [779, 275] width 972 height 93
click at [606, 269] on select "Commercial Residential" at bounding box center [460, 267] width 298 height 24
drag, startPoint x: 776, startPoint y: 273, endPoint x: 789, endPoint y: 273, distance: 13.0
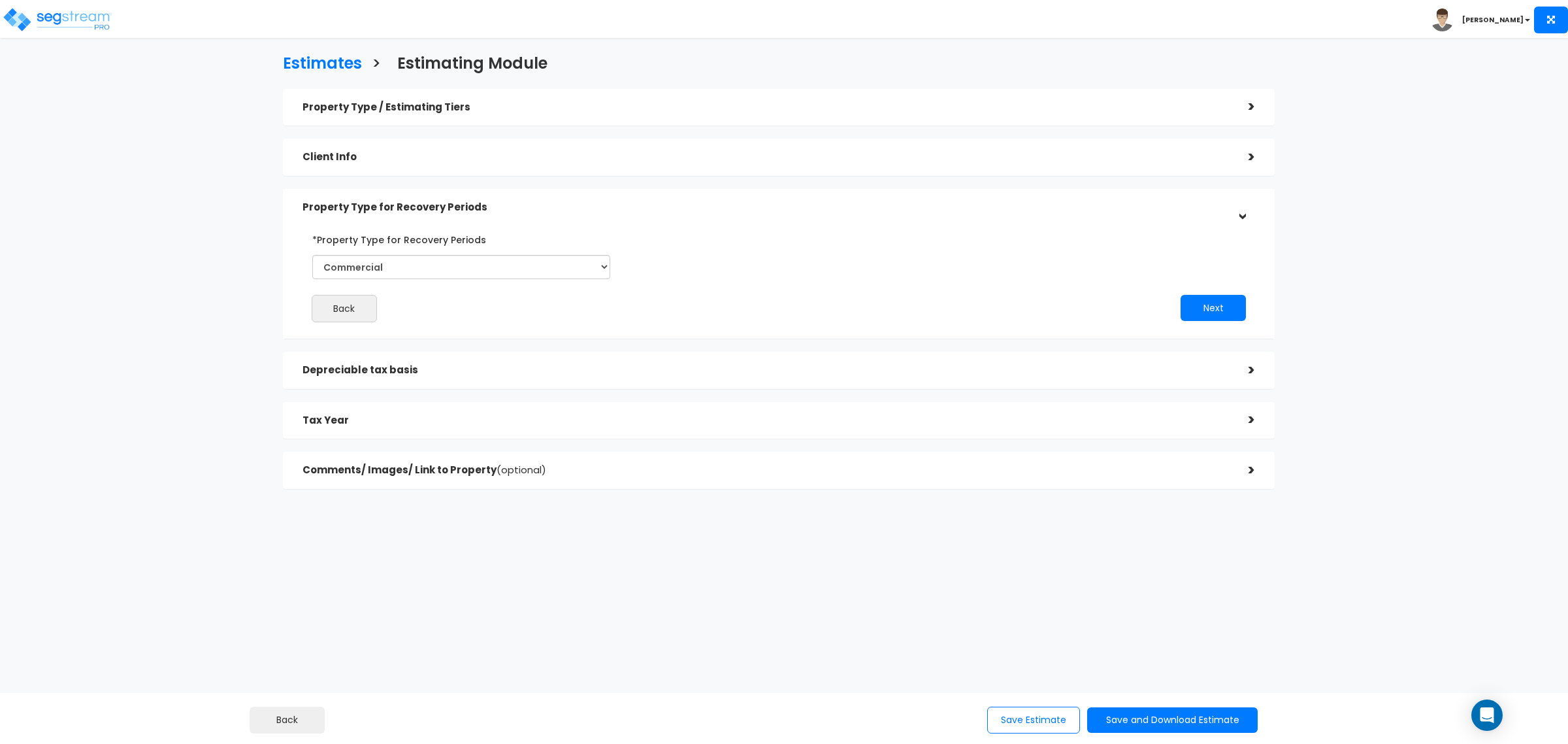
click at [778, 273] on div "Back Next" at bounding box center [779, 275] width 972 height 93
click at [1206, 307] on button "Next" at bounding box center [1213, 308] width 65 height 26
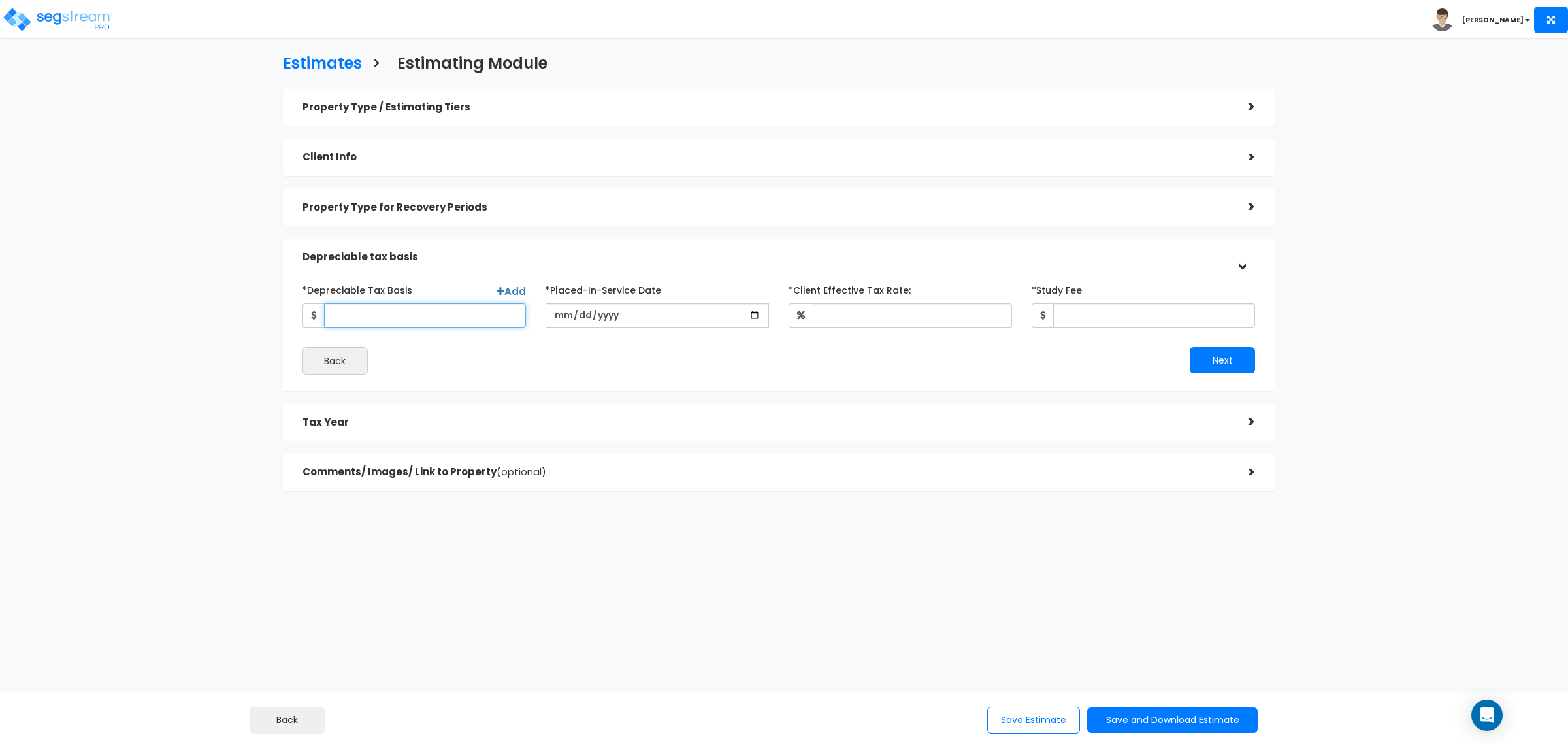
click at [487, 321] on input "*Depreciable Tax Basis" at bounding box center [424, 315] width 202 height 24
type input "21,428,492.14"
click at [750, 310] on input "date" at bounding box center [657, 315] width 223 height 24
type input "[DATE]"
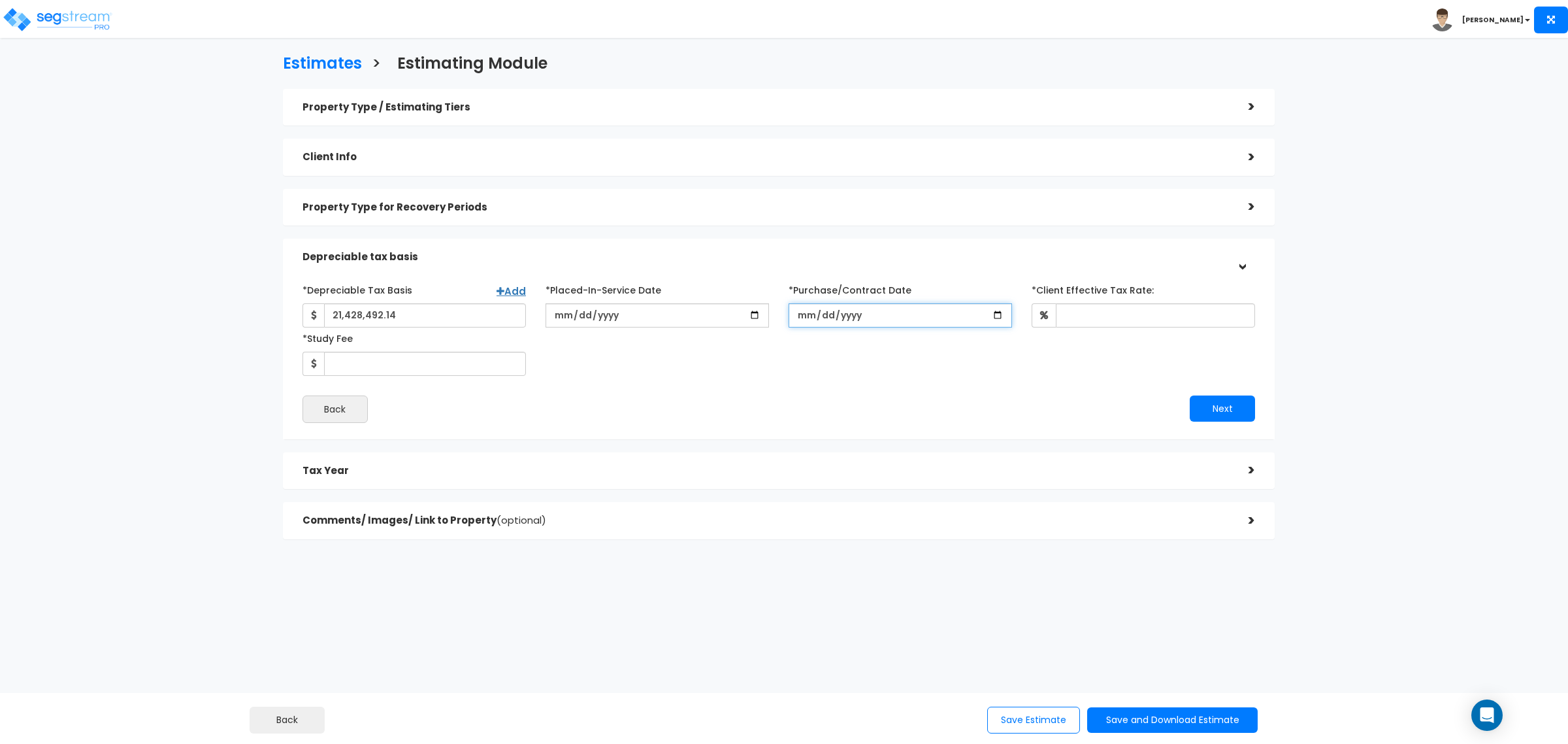
click at [984, 304] on input "*Purchase/Contract Date" at bounding box center [900, 315] width 223 height 24
click at [994, 309] on input "*Purchase/Contract Date" at bounding box center [900, 315] width 223 height 24
click at [853, 317] on input "[DATE]" at bounding box center [900, 315] width 223 height 24
click at [845, 315] on input "[DATE]" at bounding box center [900, 315] width 223 height 24
click at [900, 305] on input "[DATE]" at bounding box center [900, 315] width 223 height 24
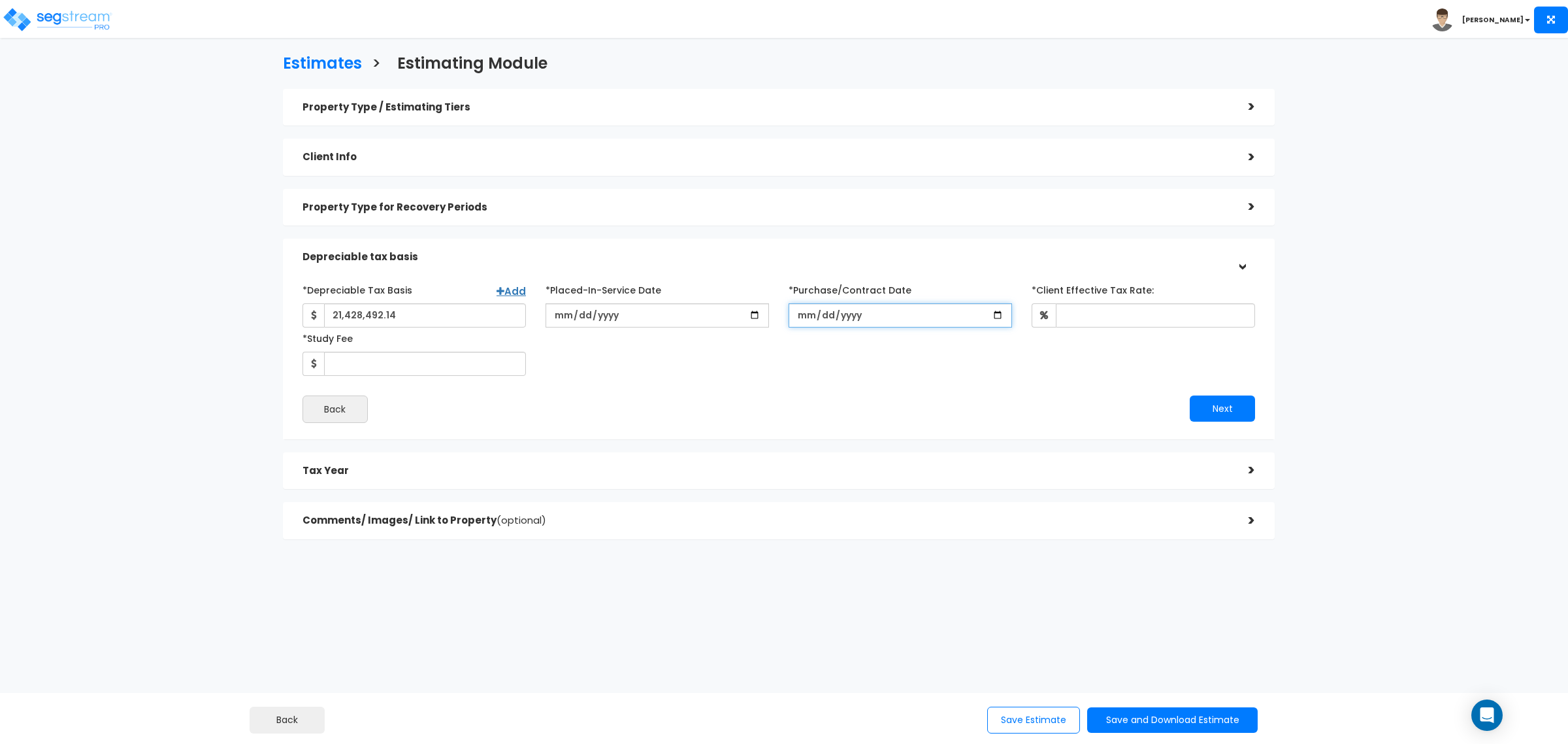
drag, startPoint x: 998, startPoint y: 310, endPoint x: 981, endPoint y: 340, distance: 34.5
click at [1000, 312] on input "[DATE]" at bounding box center [900, 315] width 223 height 24
click at [948, 303] on input "[DATE]" at bounding box center [900, 315] width 223 height 24
drag, startPoint x: 876, startPoint y: 312, endPoint x: 868, endPoint y: 314, distance: 8.2
click at [874, 312] on input "[DATE]" at bounding box center [900, 315] width 223 height 24
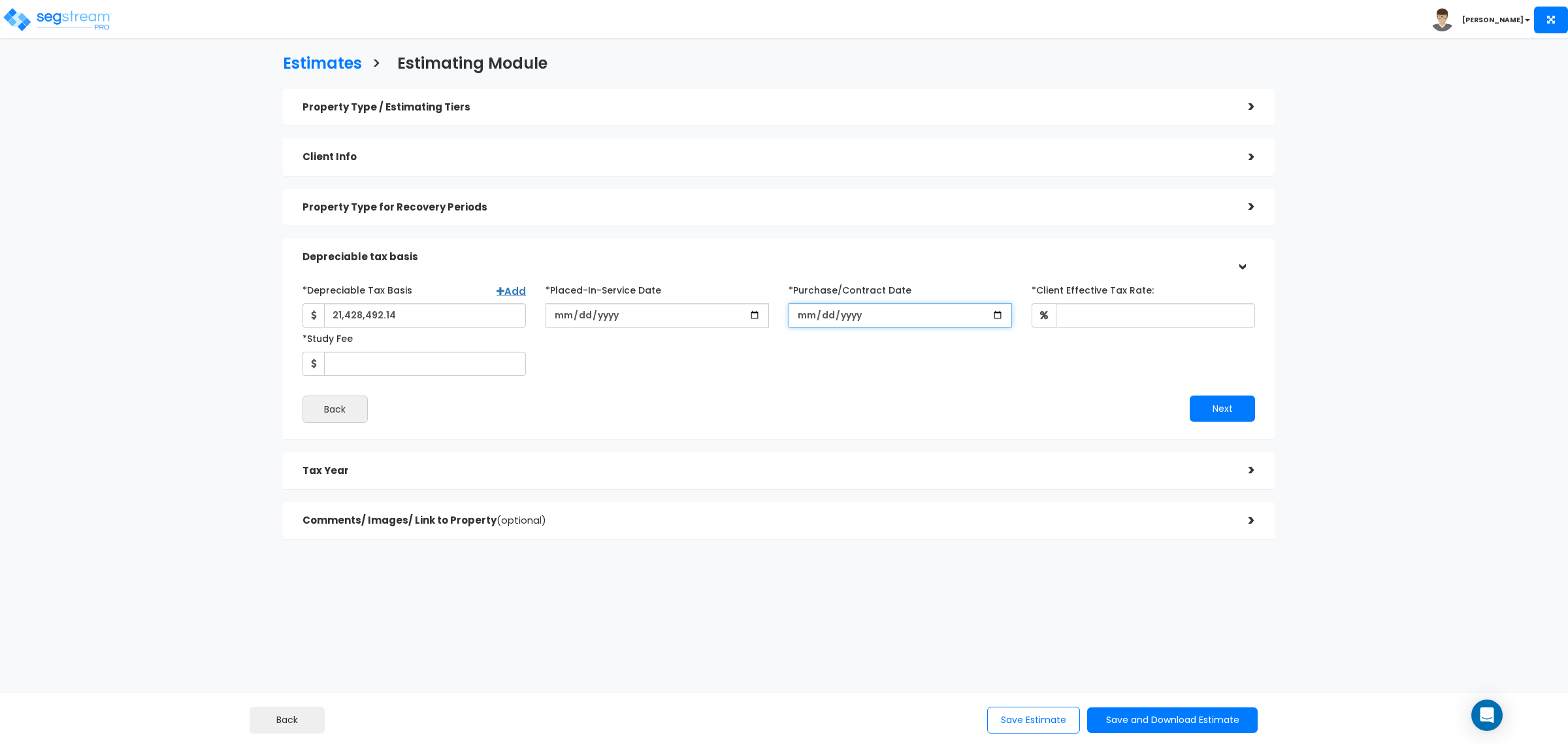
click at [860, 315] on input "[DATE]" at bounding box center [900, 315] width 223 height 24
click at [847, 315] on input "[DATE]" at bounding box center [900, 315] width 223 height 24
type input "[DATE]"
click at [1115, 331] on div "*Depreciable Tax Basis Add 21,428,492.14 *Placed-In-Service Date 2025-07-31 *Pu…" at bounding box center [779, 327] width 972 height 97
click at [430, 358] on input "*Study Fee" at bounding box center [424, 363] width 202 height 24
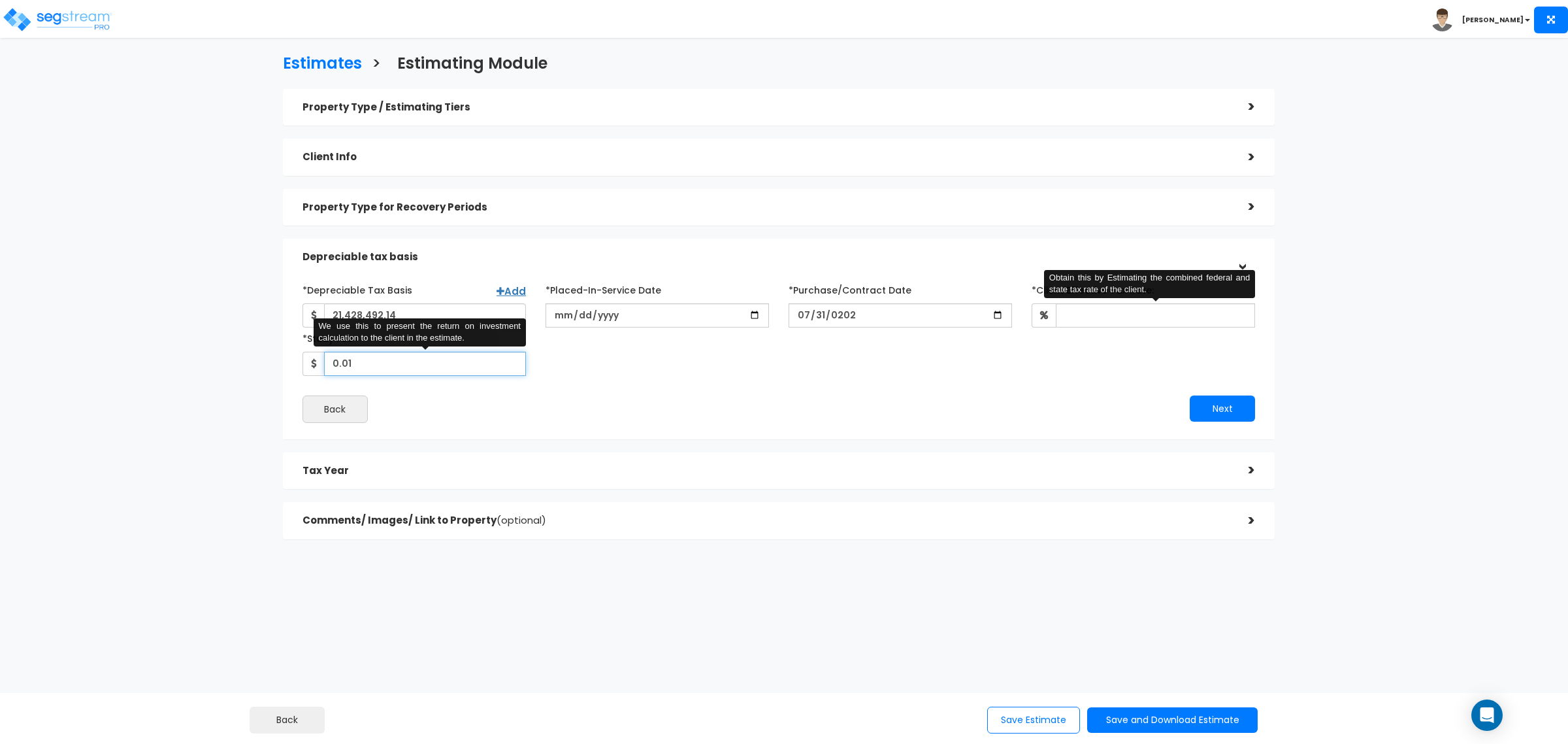
type input "0.01"
click at [1080, 308] on input "*Client Effective Tax Rate:" at bounding box center [1155, 315] width 199 height 24
type input "37"
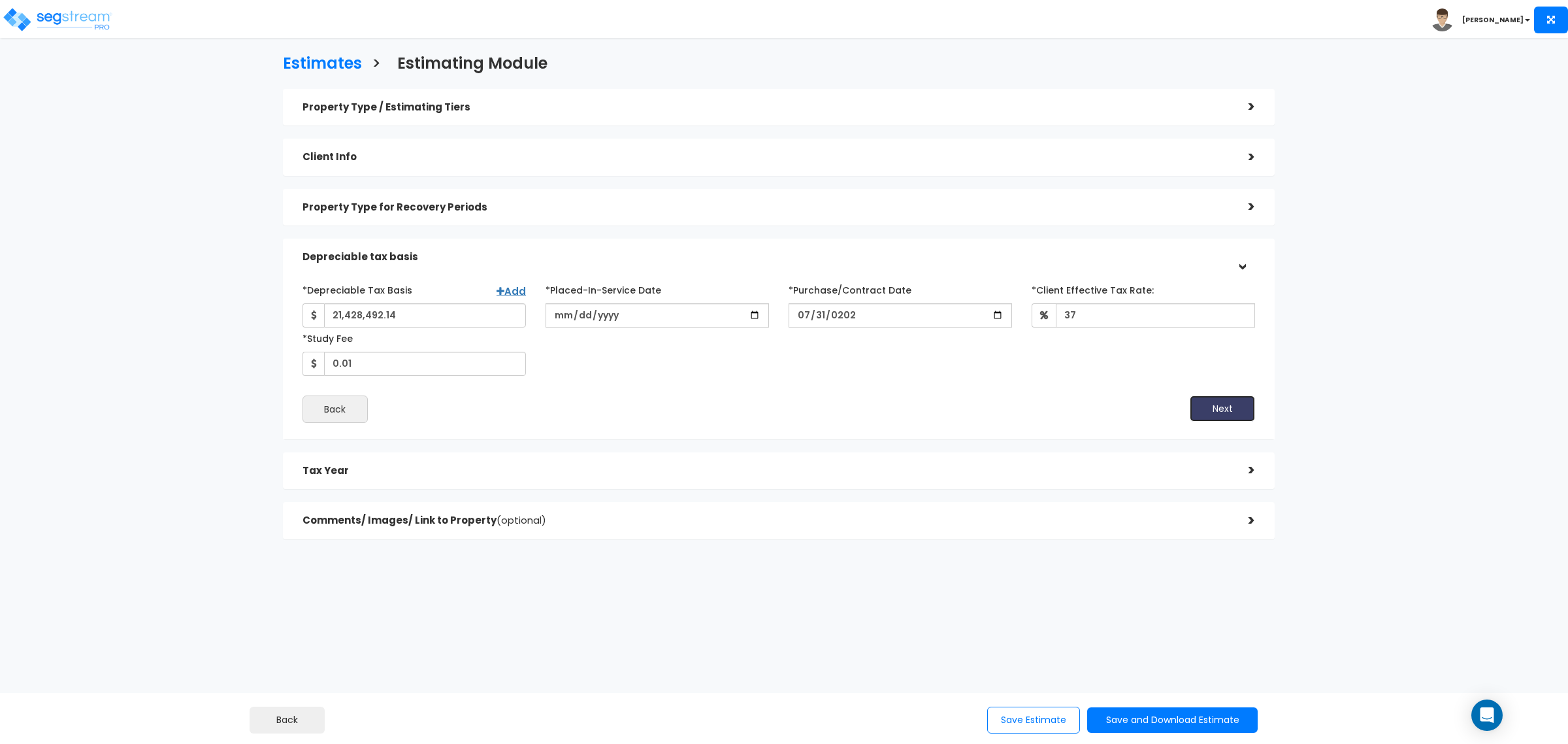
click at [1233, 413] on button "Next" at bounding box center [1222, 409] width 65 height 26
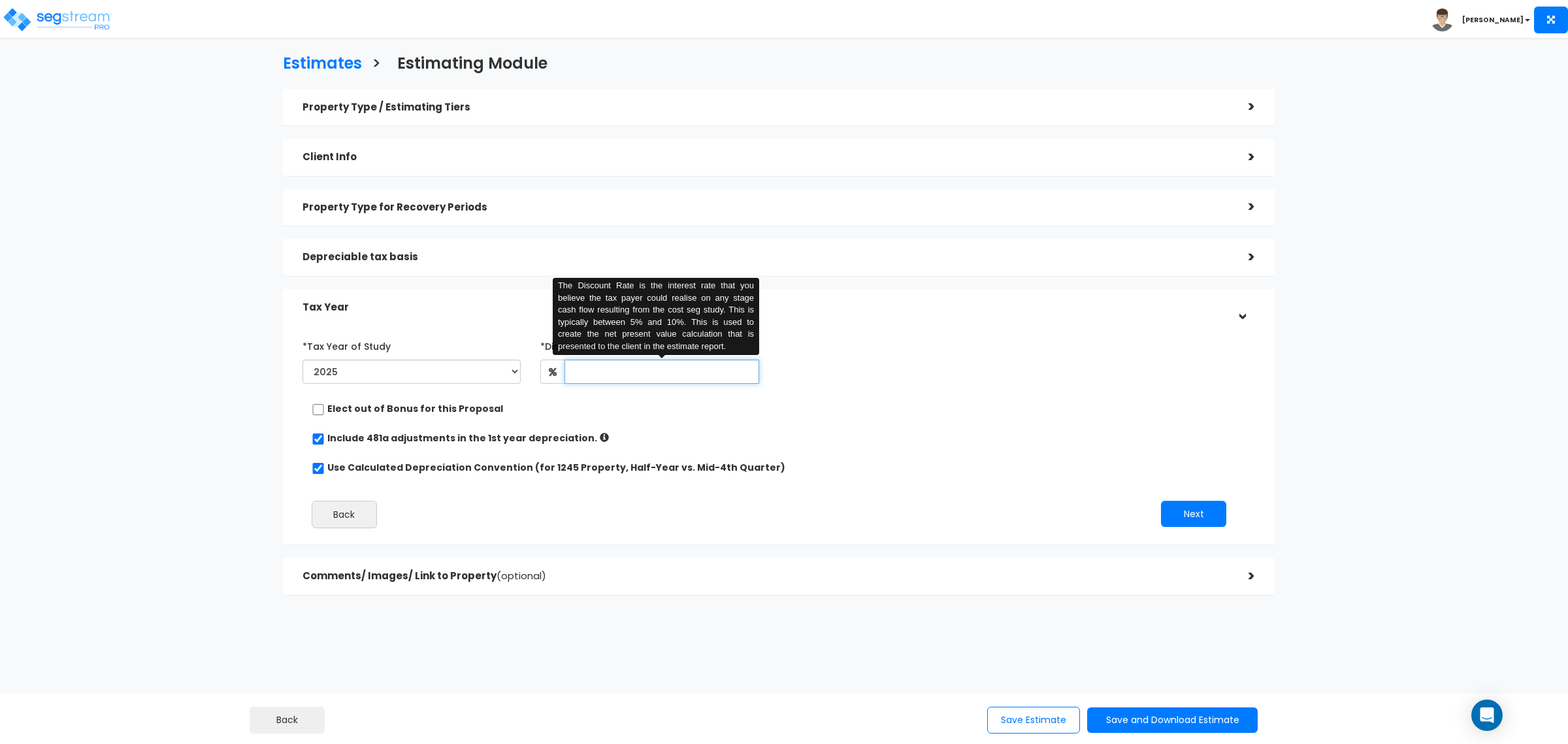
click at [638, 376] on input "text" at bounding box center [661, 371] width 194 height 24
type input "6"
type input "1"
type input "6"
click at [449, 191] on div "Property Type for Recovery Periods >" at bounding box center [779, 207] width 992 height 37
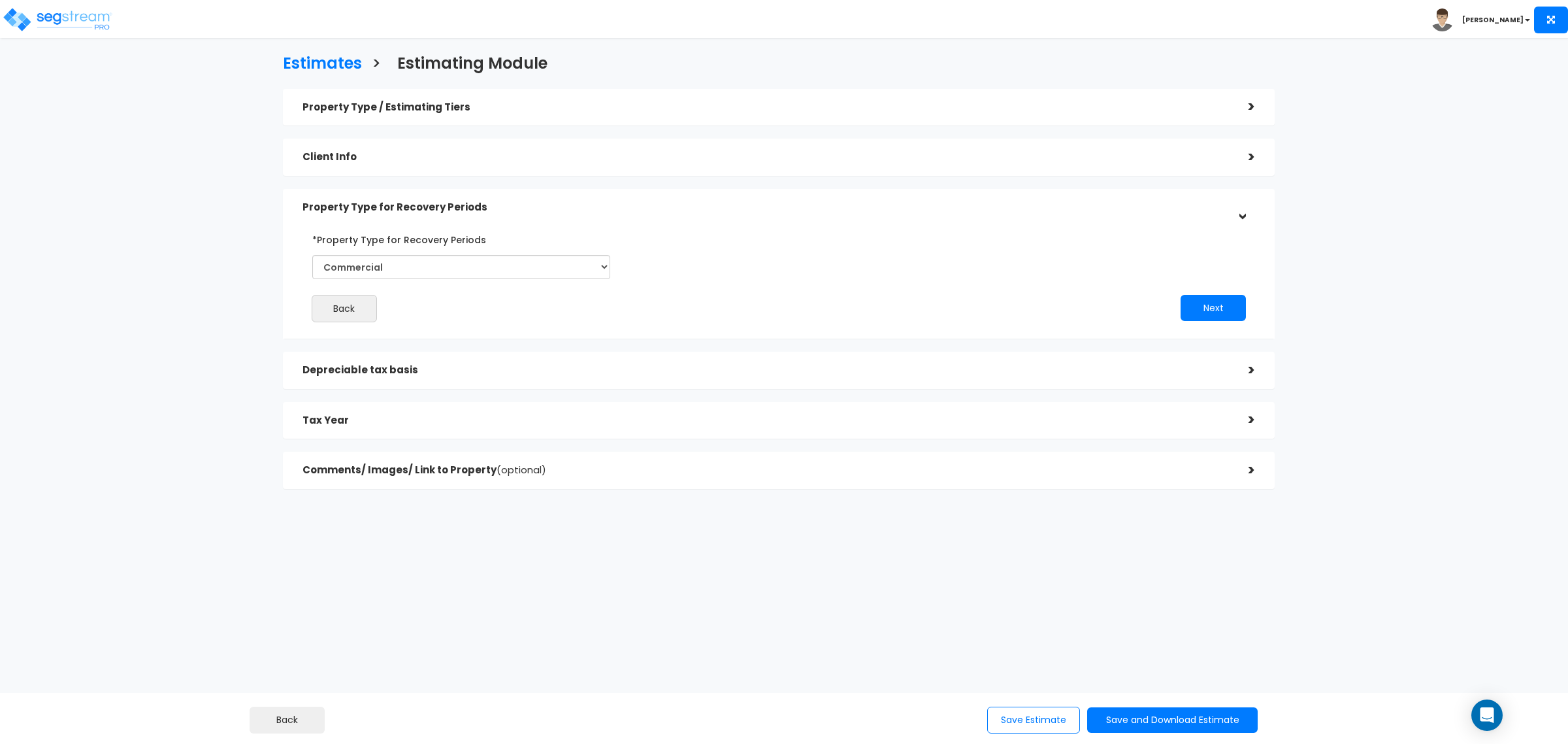
click at [481, 166] on div "Client Info" at bounding box center [765, 157] width 926 height 24
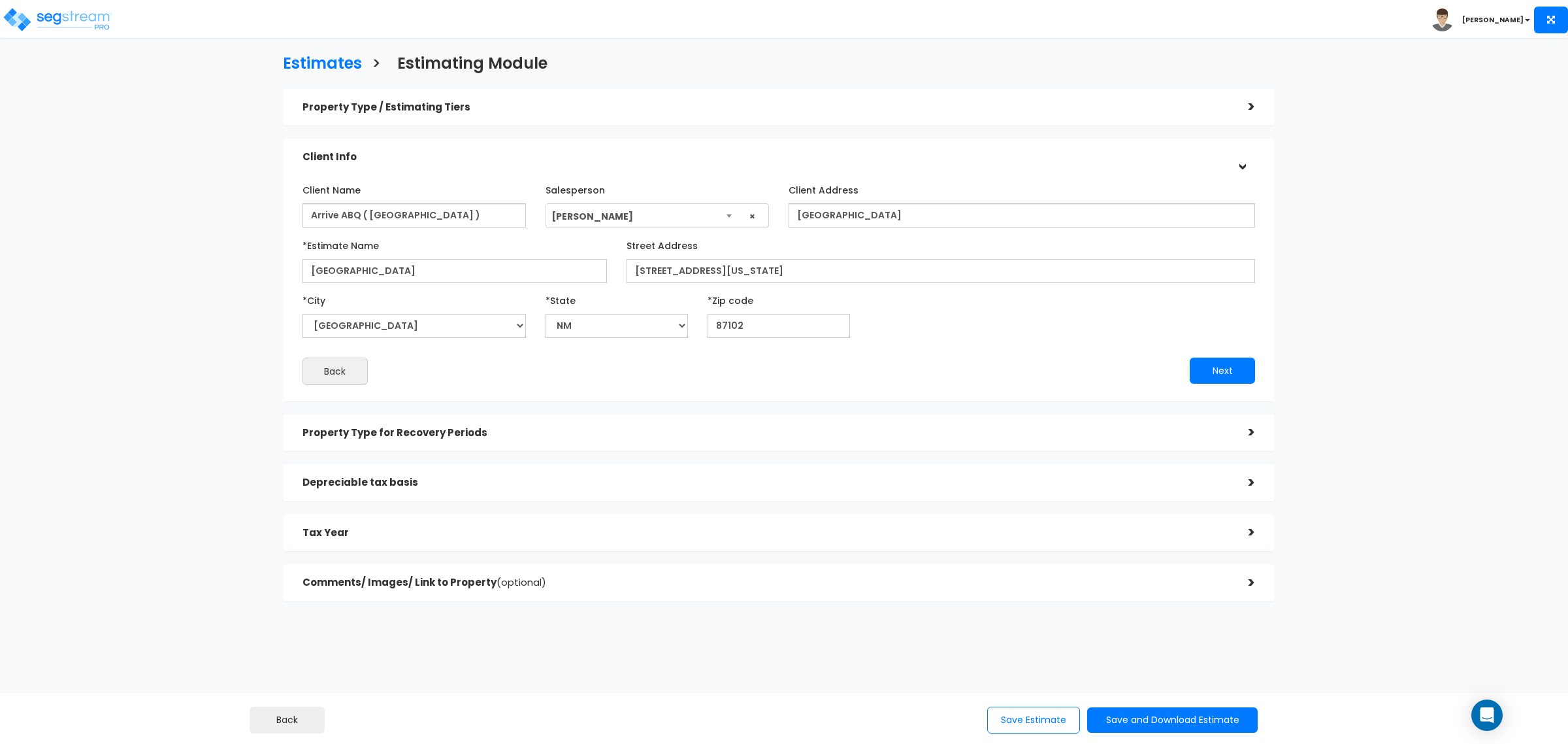
click at [559, 477] on h5 "Depreciable tax basis" at bounding box center [765, 482] width 926 height 11
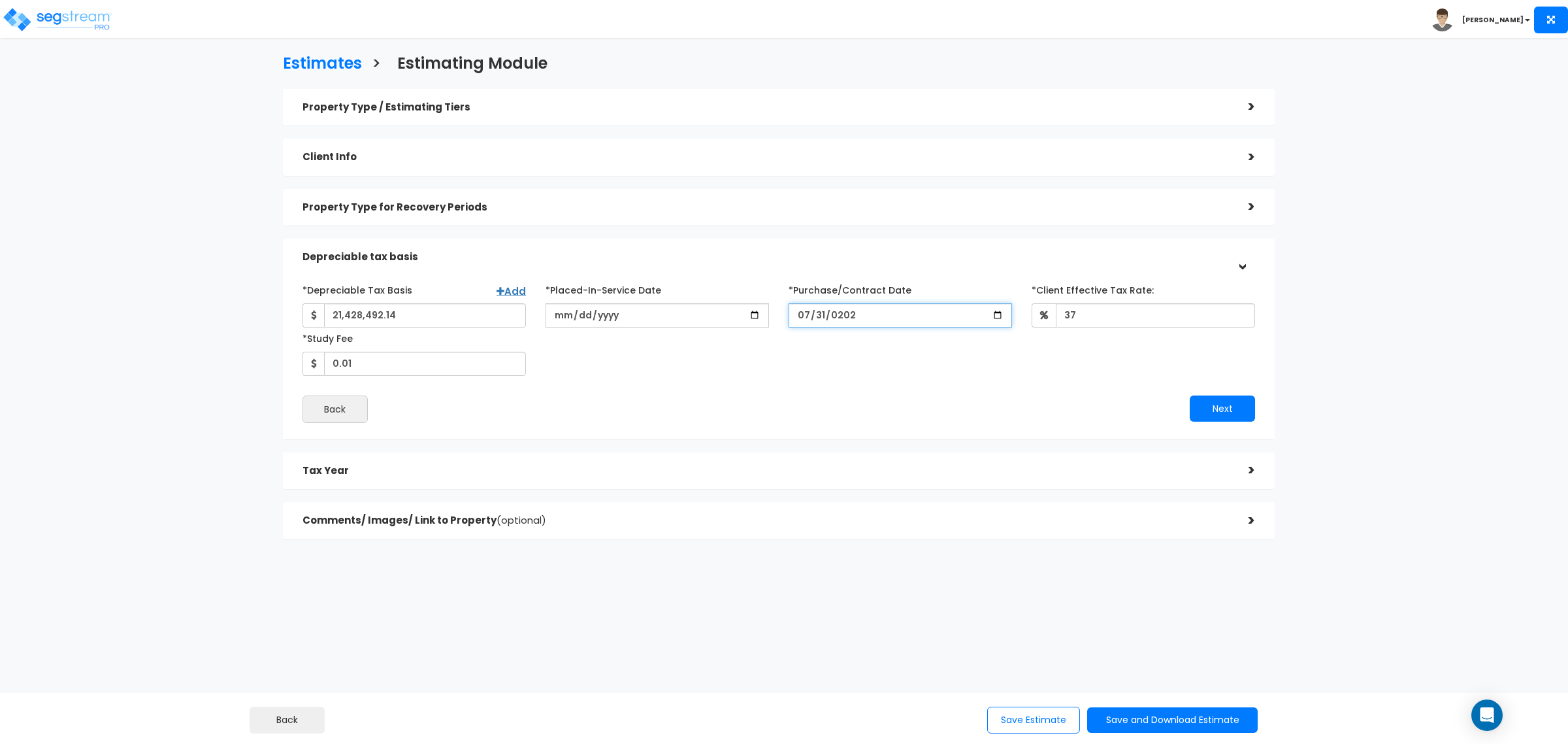
click at [841, 311] on input "[DATE]" at bounding box center [900, 315] width 223 height 24
type input "[DATE]"
click at [1239, 413] on button "Next" at bounding box center [1222, 409] width 65 height 26
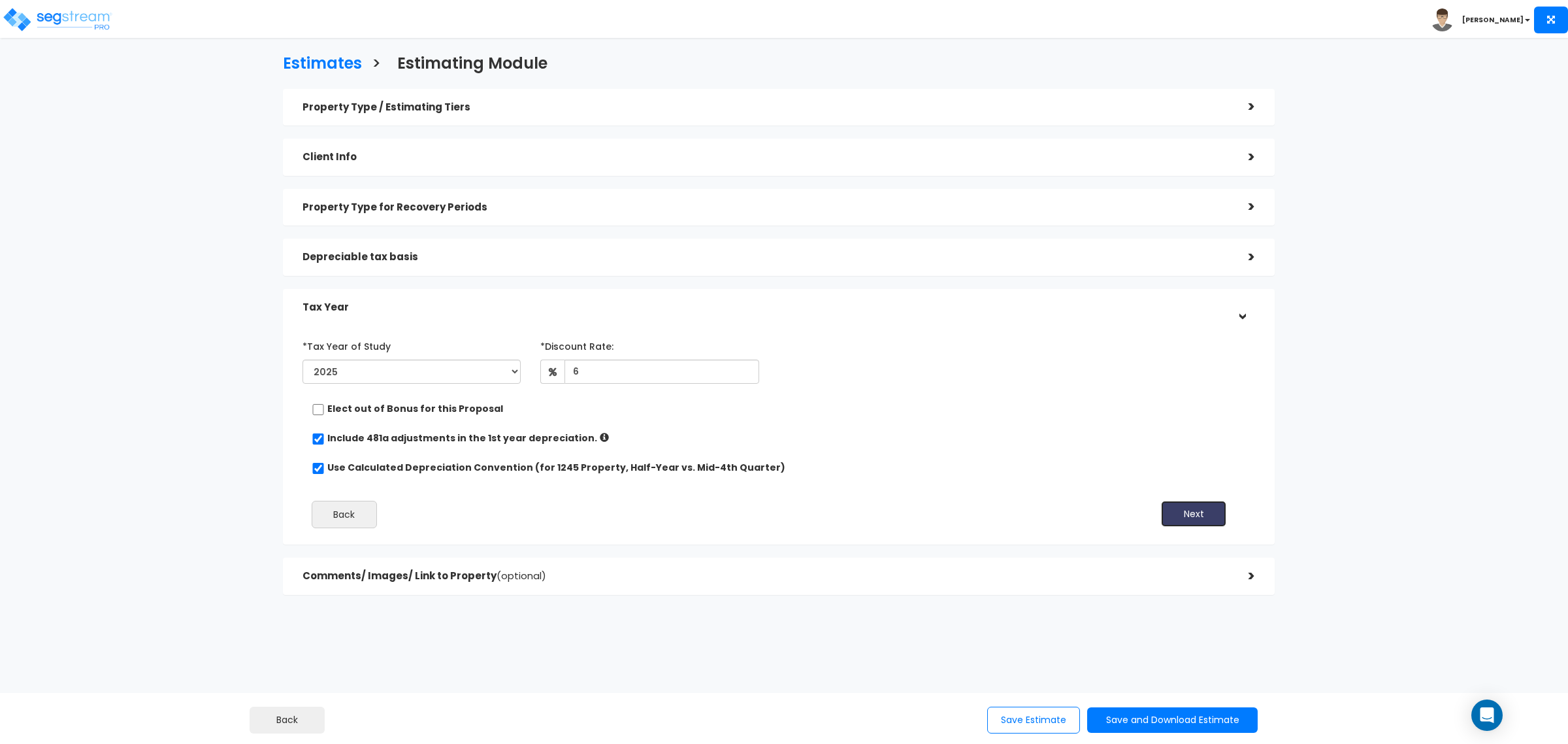
click at [1166, 508] on button "Next" at bounding box center [1193, 514] width 65 height 26
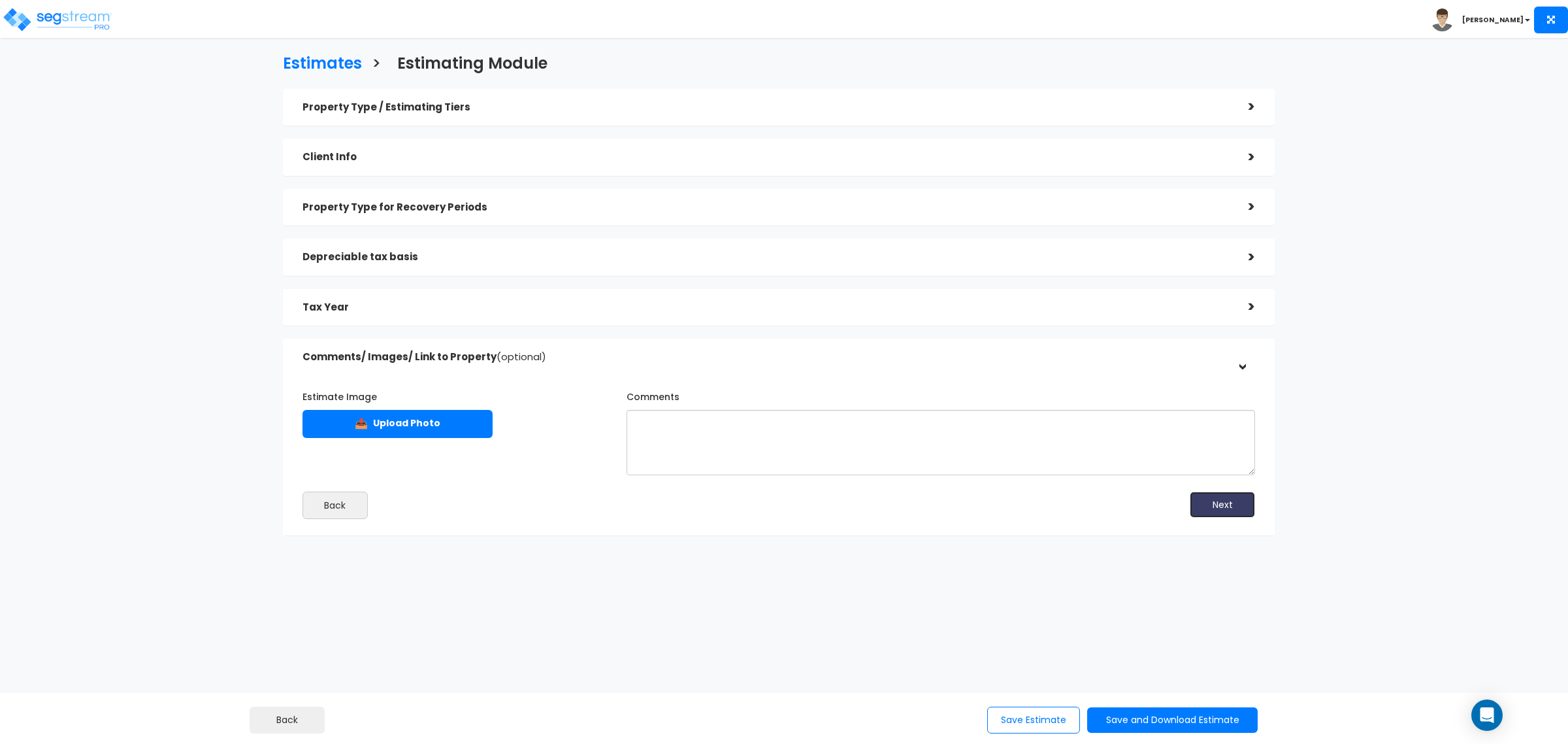
click at [1227, 508] on button "Next" at bounding box center [1222, 505] width 65 height 26
click at [1056, 716] on button "Save Estimate" at bounding box center [1033, 720] width 93 height 27
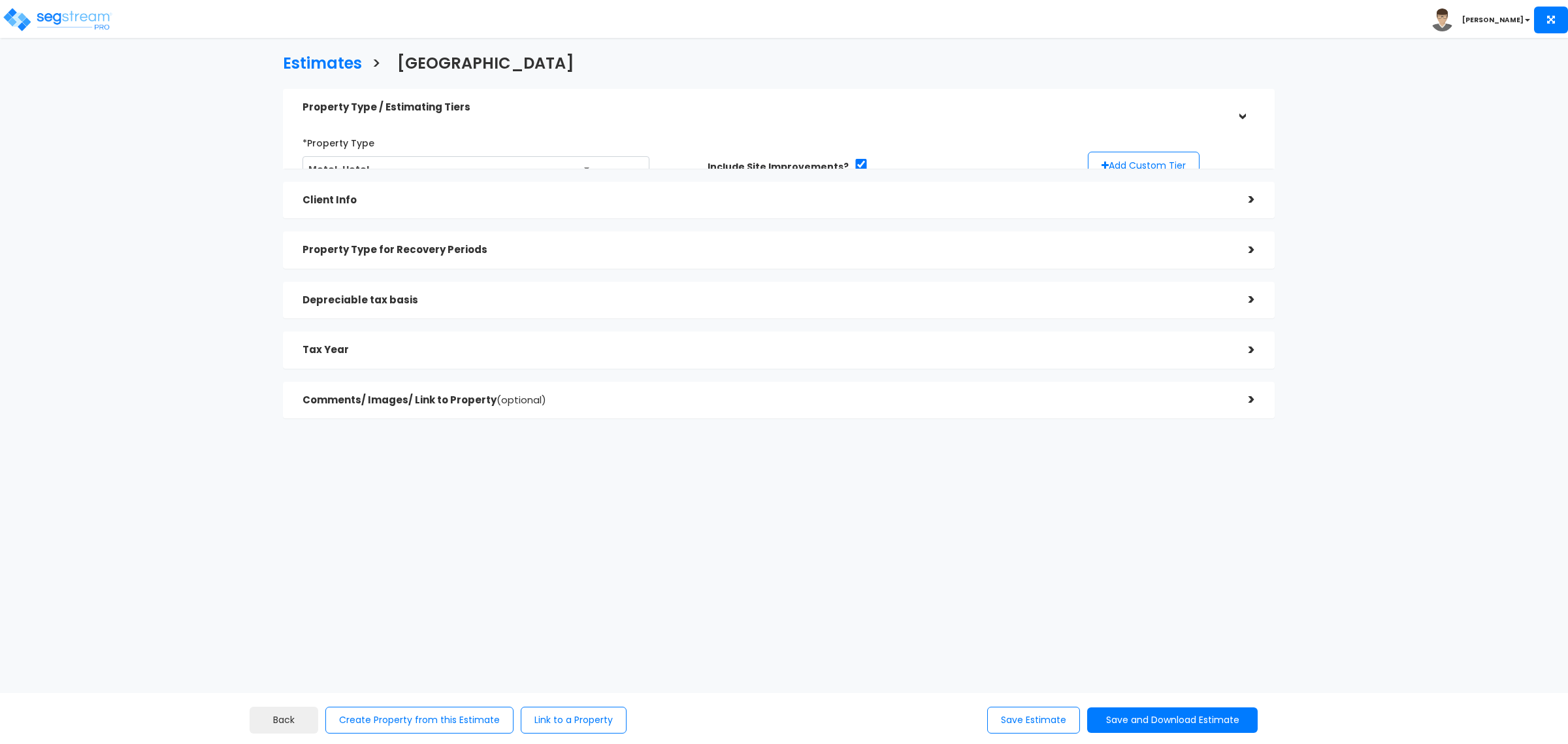
select select "NM"
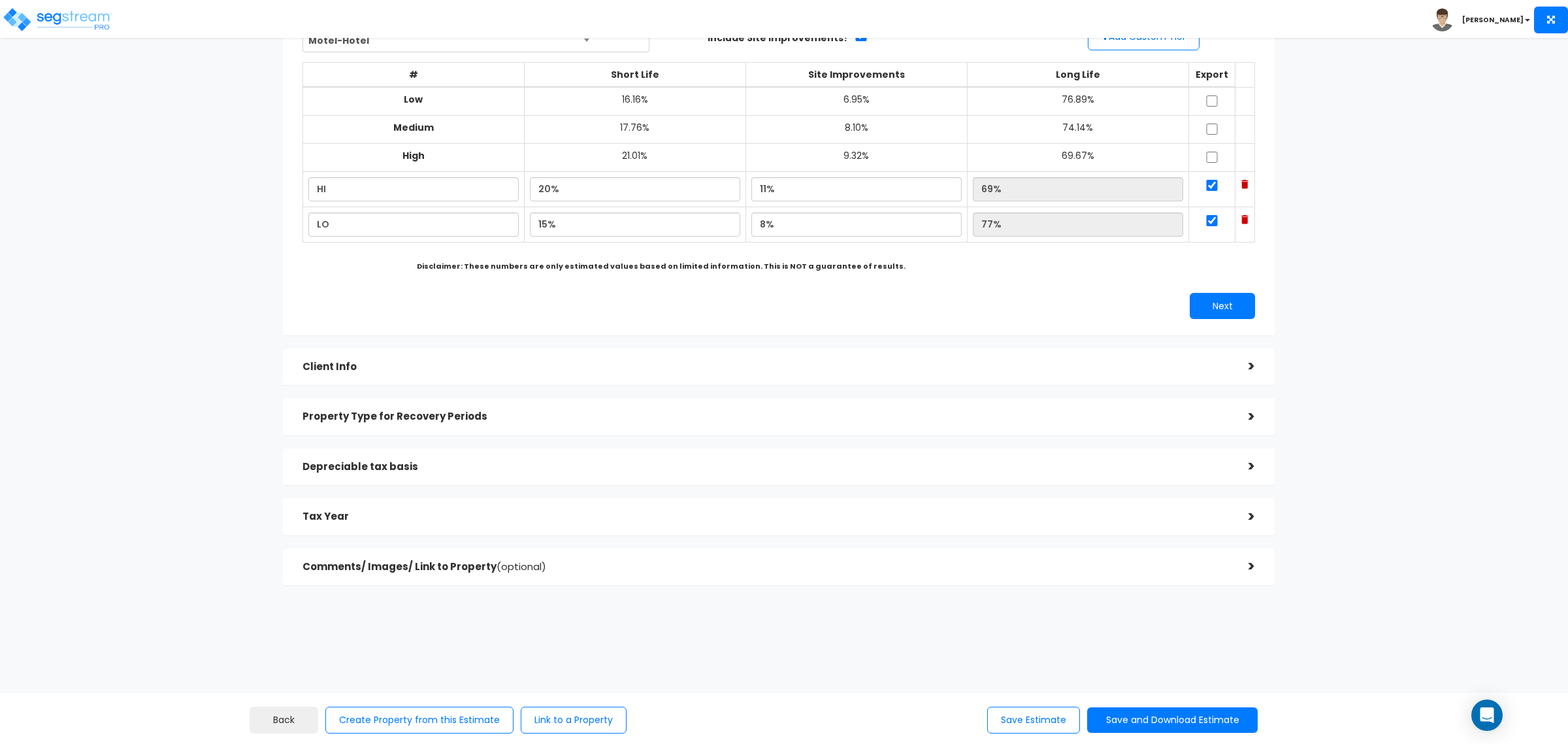
click at [680, 363] on h5 "Client Info" at bounding box center [765, 367] width 926 height 11
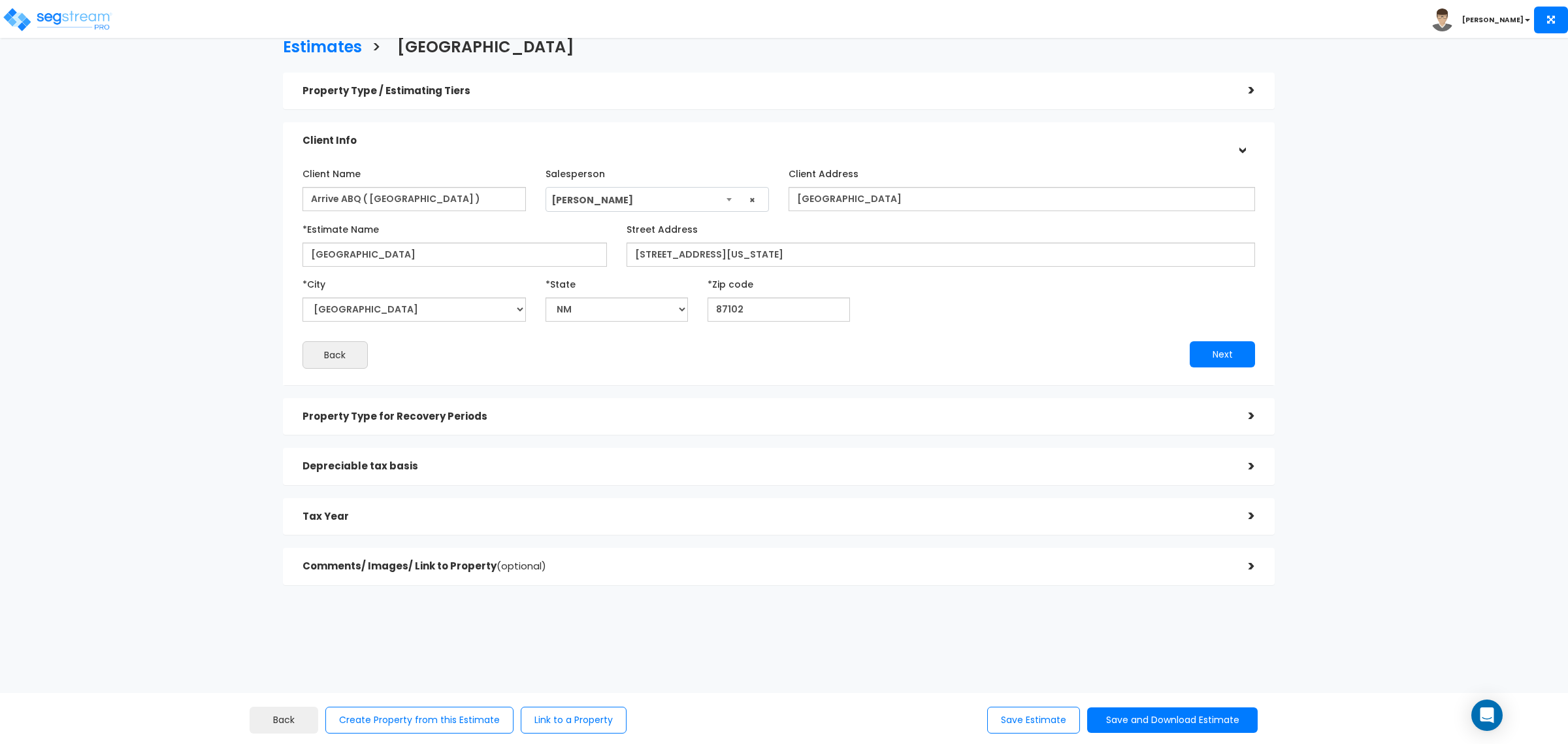
click at [686, 413] on h5 "Property Type for Recovery Periods" at bounding box center [765, 417] width 926 height 11
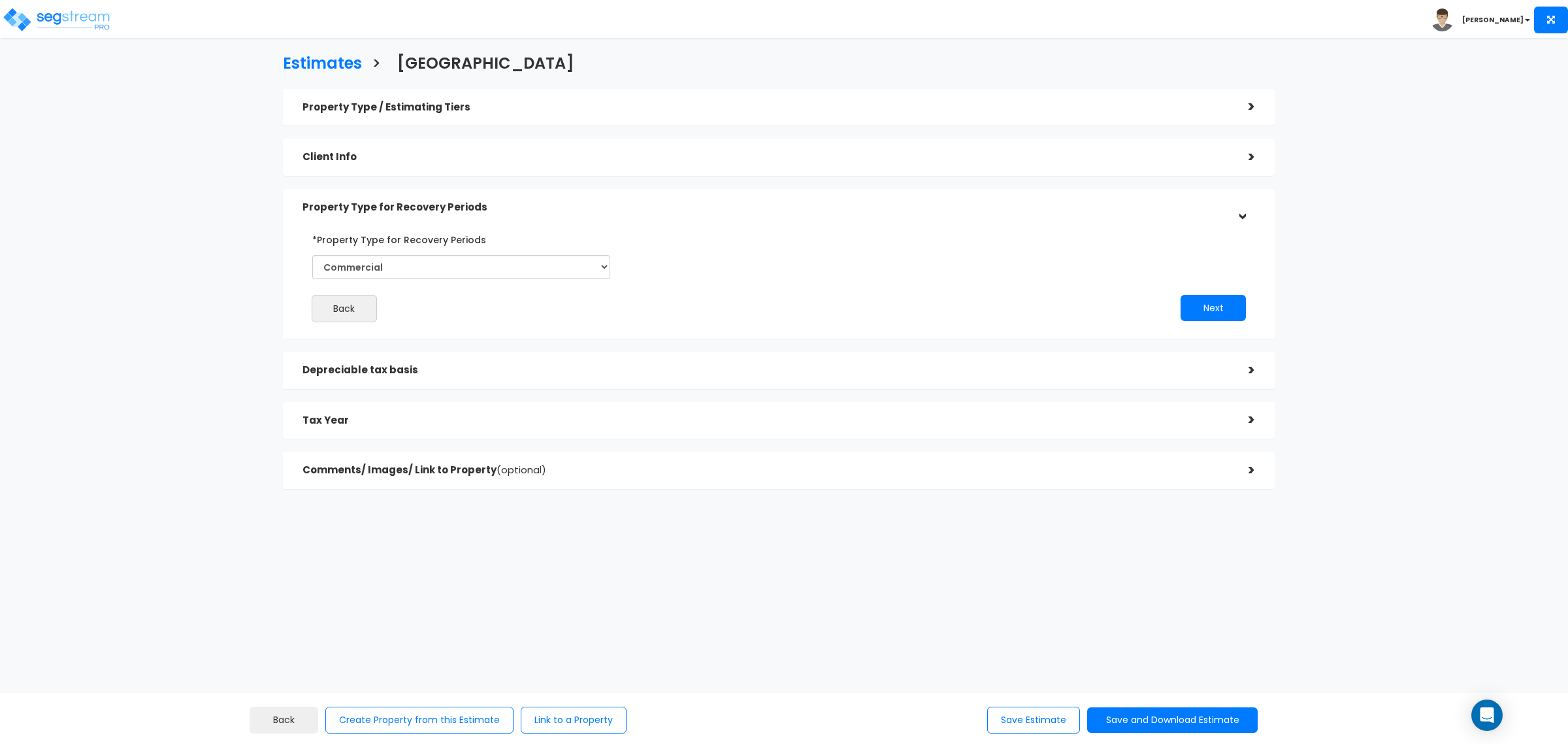
click at [683, 371] on h5 "Depreciable tax basis" at bounding box center [765, 370] width 926 height 11
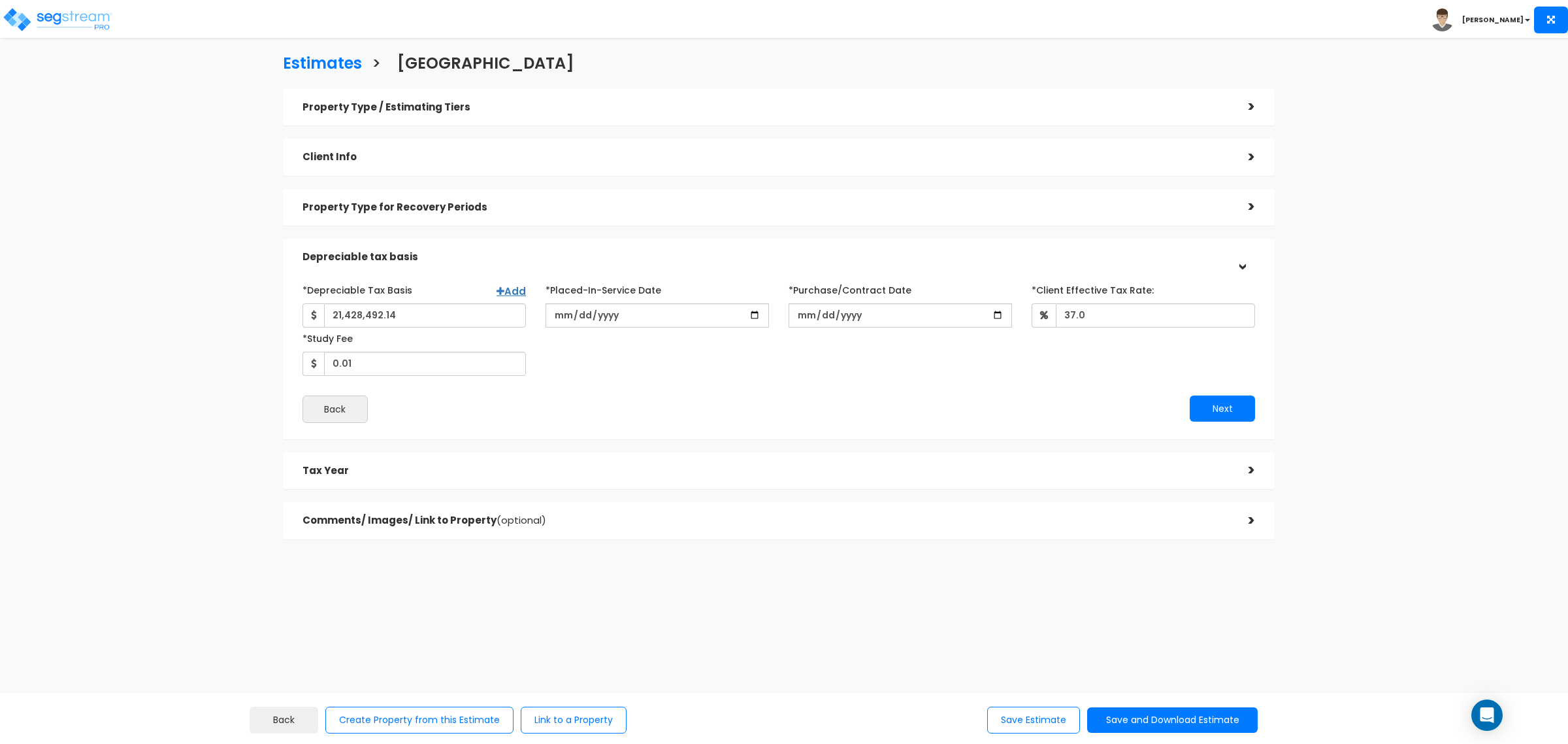
drag, startPoint x: 683, startPoint y: 392, endPoint x: 681, endPoint y: 400, distance: 8.2
click at [683, 394] on div "*Depreciable Tax Basis Add 21,428,492.14 *Placed-In-Service Date 37.0" at bounding box center [778, 351] width 952 height 144
click at [660, 434] on div "*Depreciable Tax Basis Add 21,428,492.14 *Placed-In-Service Date 2025-07-31 201…" at bounding box center [779, 351] width 992 height 177
click at [648, 445] on div "Property Type / Estimating Tiers > *Property Type Motel-Hotel Assisted/Senior L…" at bounding box center [779, 314] width 992 height 450
click at [644, 467] on h5 "Tax Year" at bounding box center [765, 471] width 926 height 11
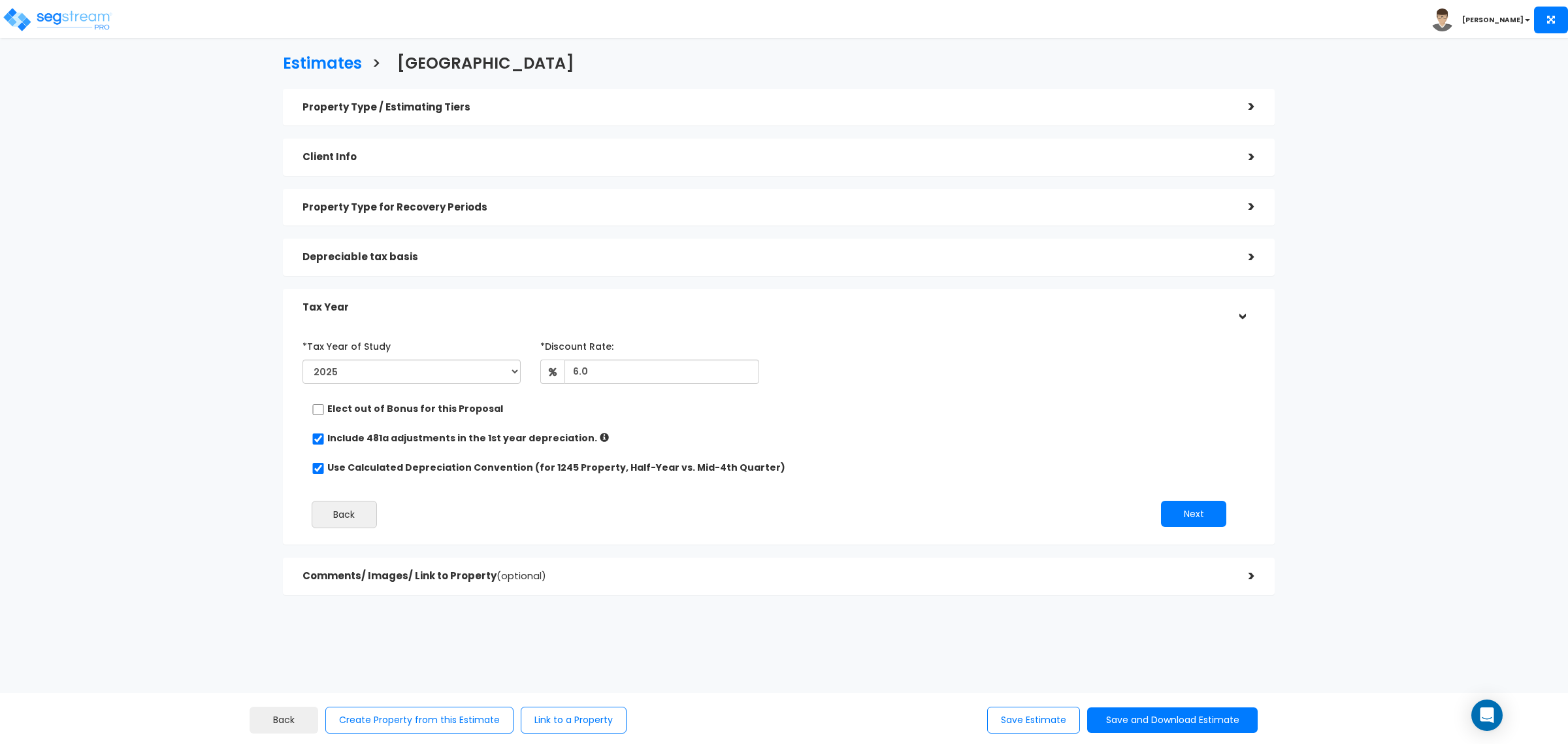
click at [665, 584] on div "Comments/ Images/ Link to Property (optional)" at bounding box center [765, 576] width 926 height 24
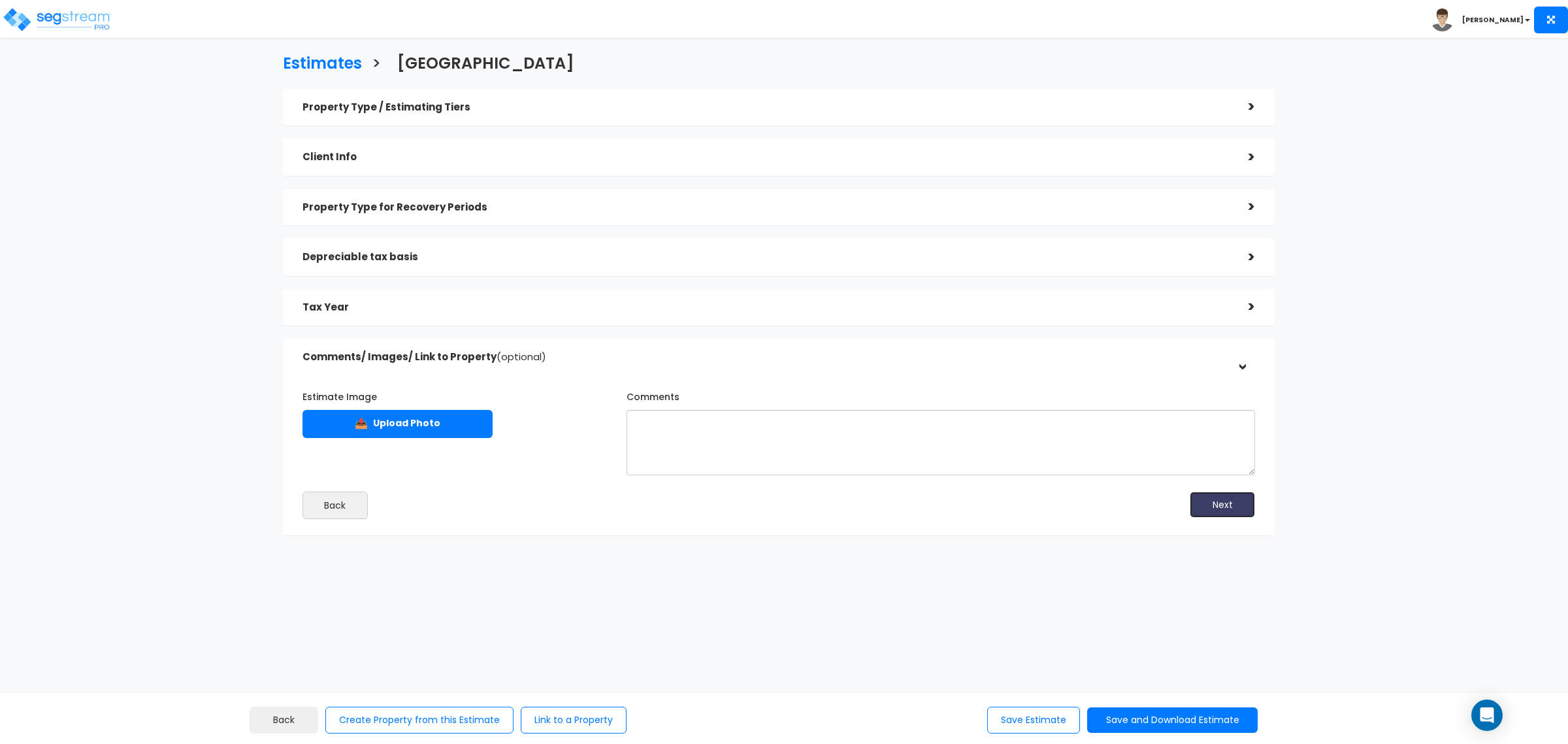
click at [1247, 515] on button "Next" at bounding box center [1222, 505] width 65 height 26
click at [1232, 511] on button "Next" at bounding box center [1222, 505] width 65 height 26
click at [1232, 512] on button "Next" at bounding box center [1222, 505] width 65 height 26
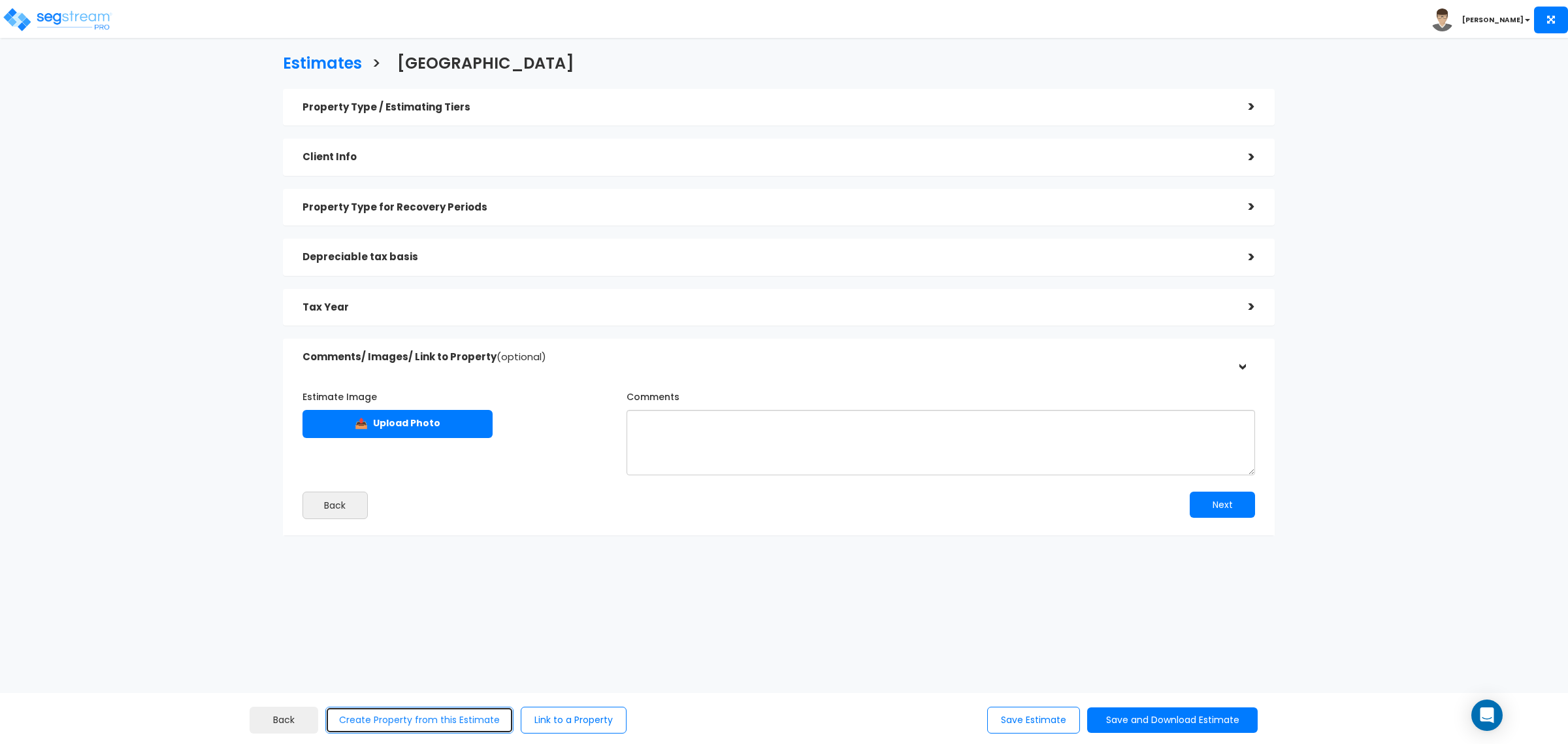
click at [454, 720] on button "Create Property from this Estimate" at bounding box center [419, 720] width 188 height 27
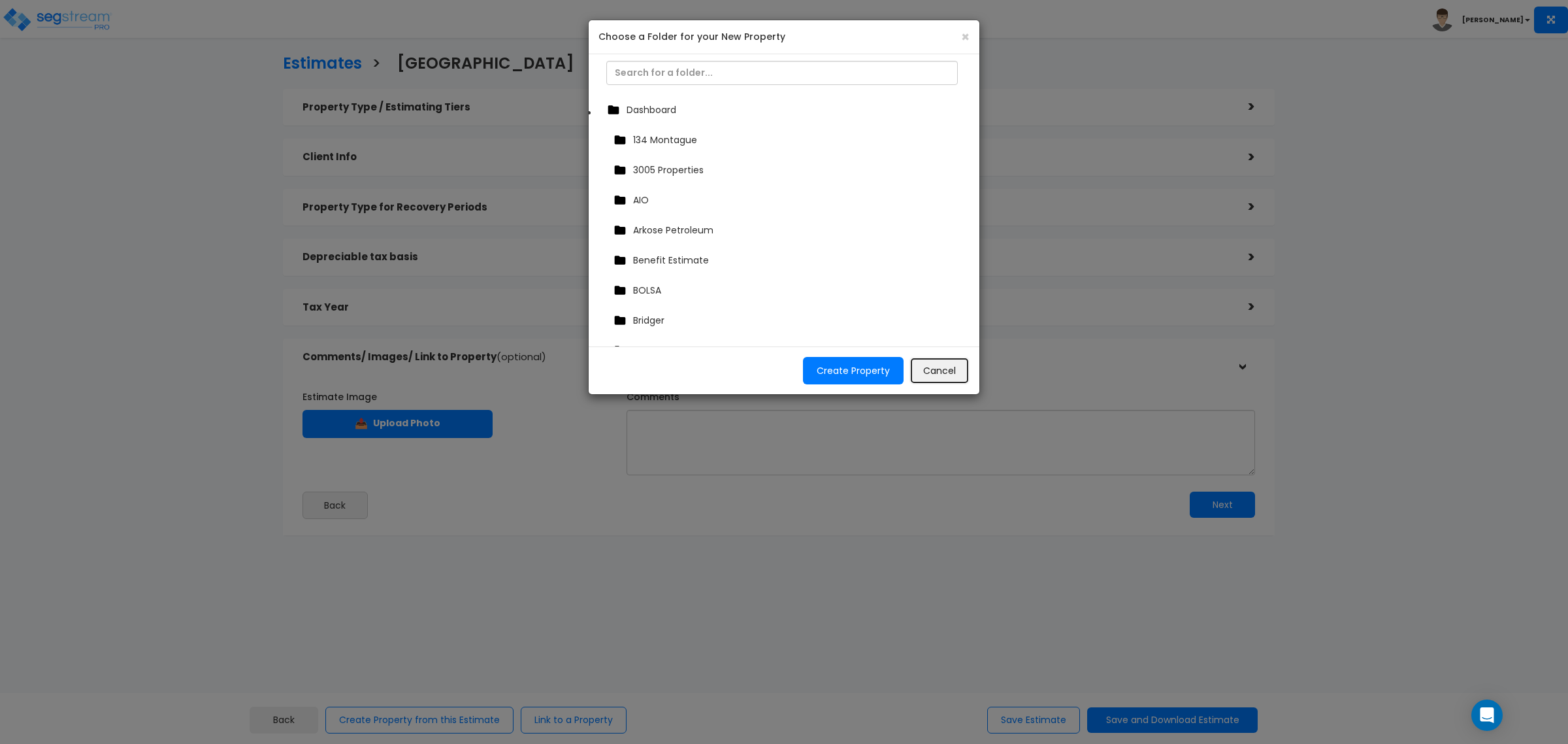
click at [951, 365] on button "Cancel" at bounding box center [939, 371] width 60 height 28
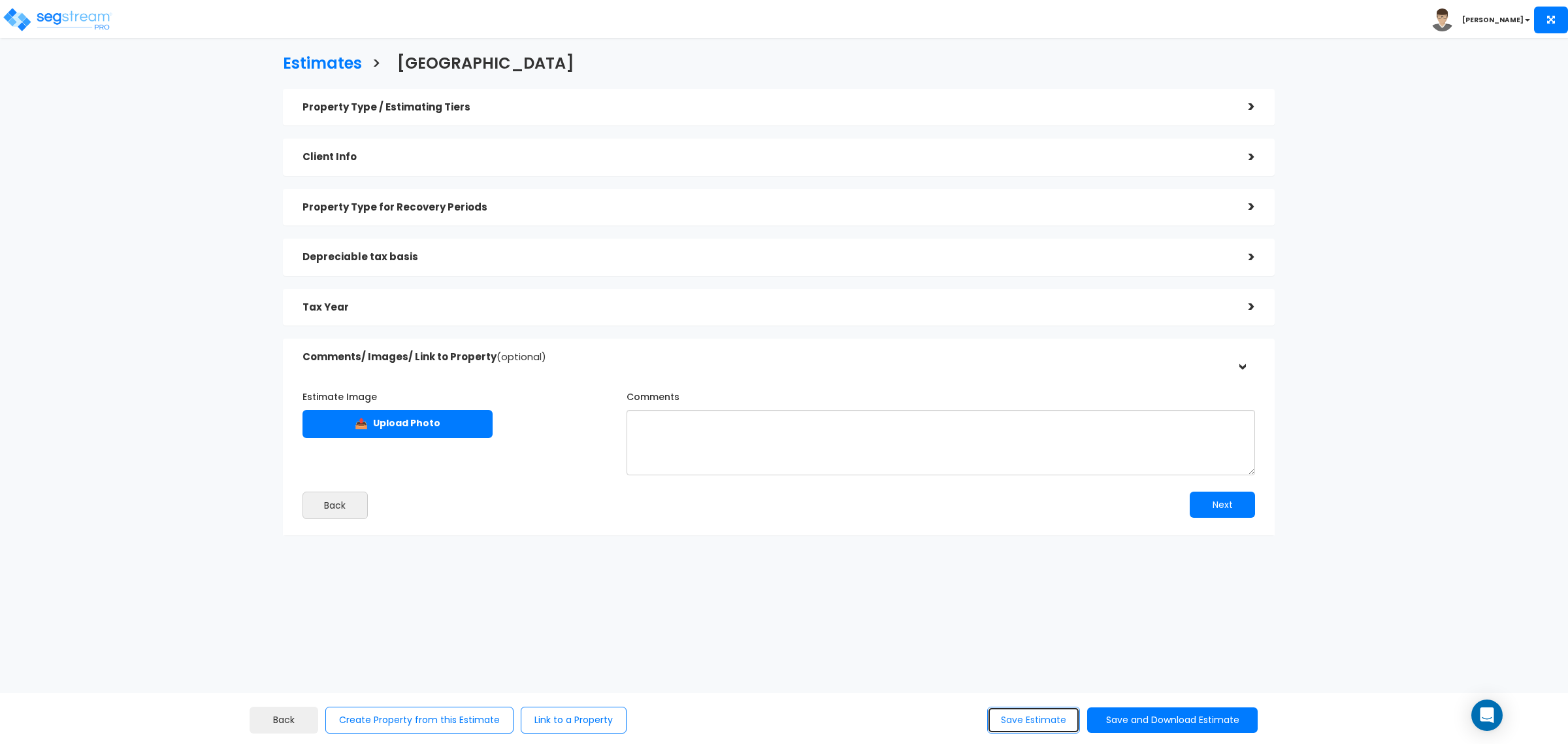
click at [1042, 726] on button "Save Estimate" at bounding box center [1033, 720] width 93 height 27
click at [65, 28] on img at bounding box center [57, 20] width 111 height 26
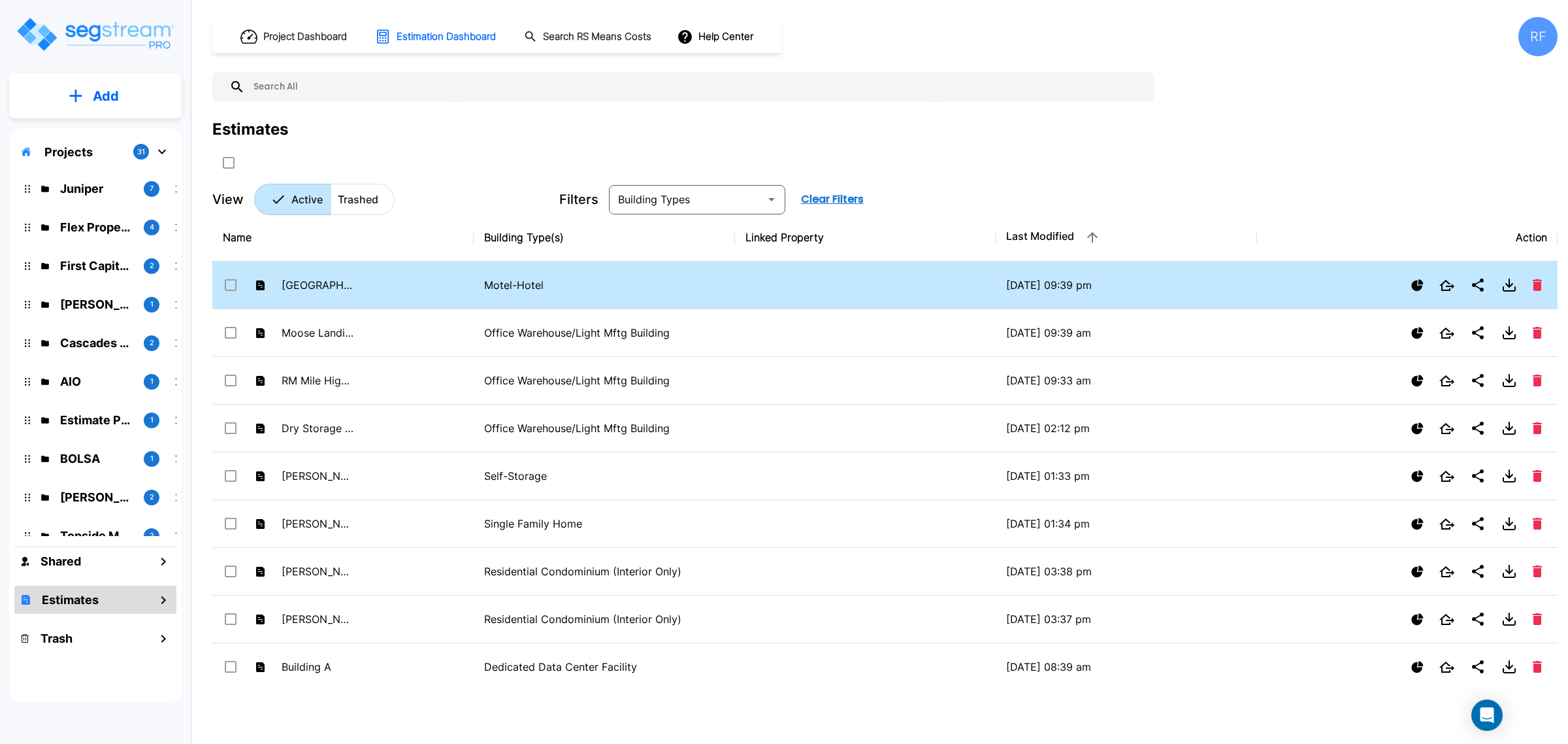
click at [386, 299] on td "[GEOGRAPHIC_DATA]" at bounding box center [343, 285] width 261 height 48
click at [985, 277] on td at bounding box center [866, 285] width 261 height 48
click at [985, 276] on td at bounding box center [866, 285] width 261 height 48
checkbox input "false"
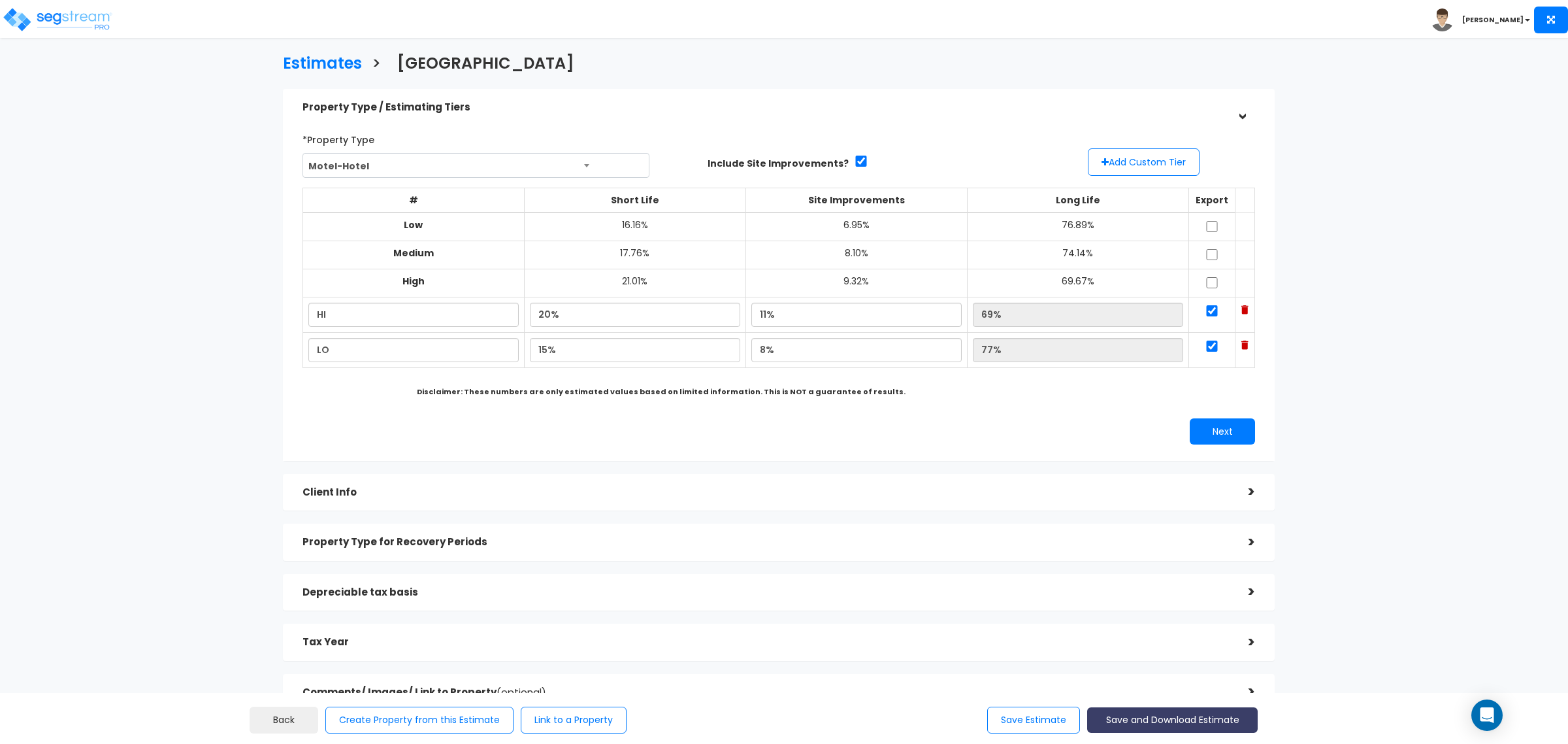
click at [1143, 721] on button "Save and Download Estimate" at bounding box center [1173, 720] width 171 height 26
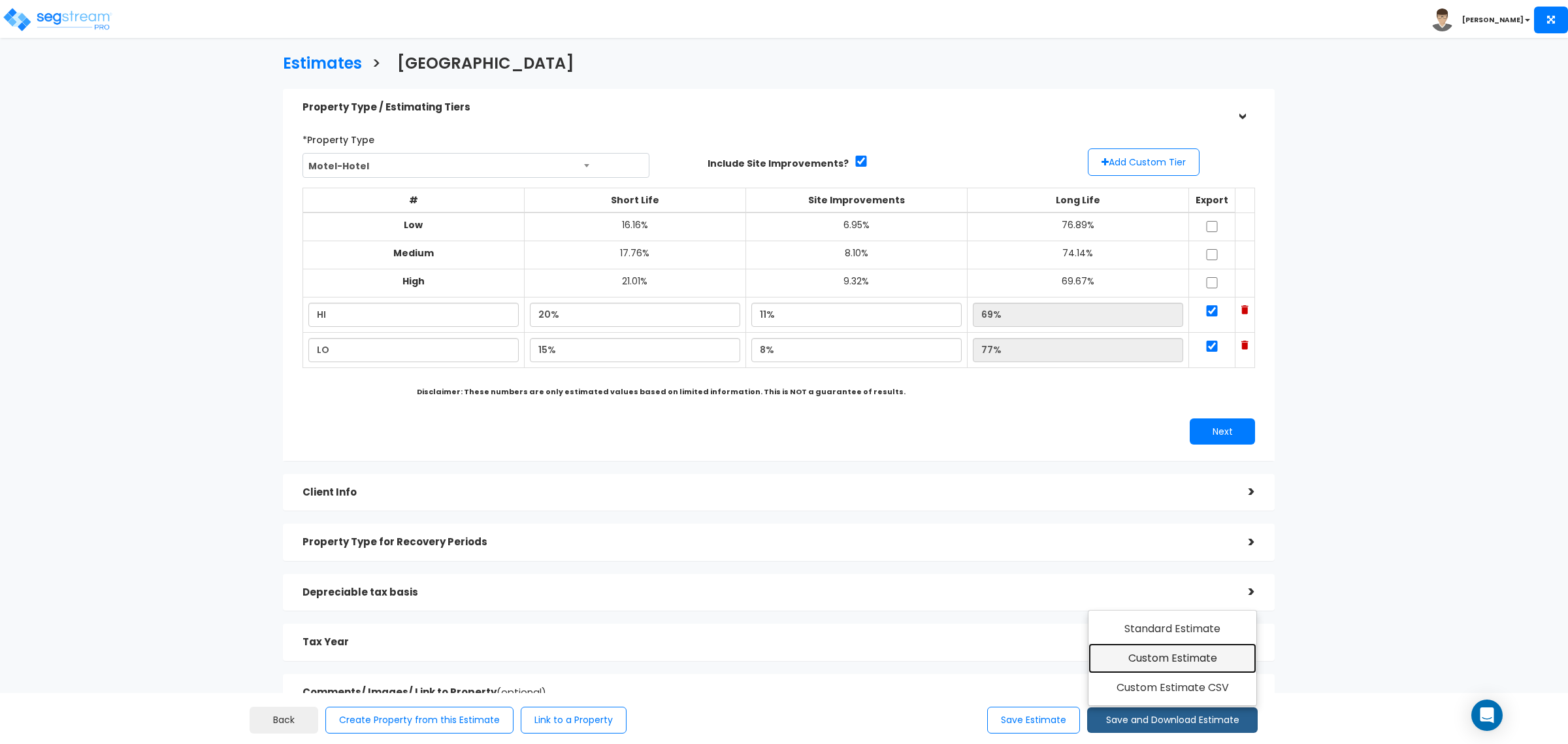
click at [1215, 662] on link "Custom Estimate" at bounding box center [1173, 659] width 168 height 30
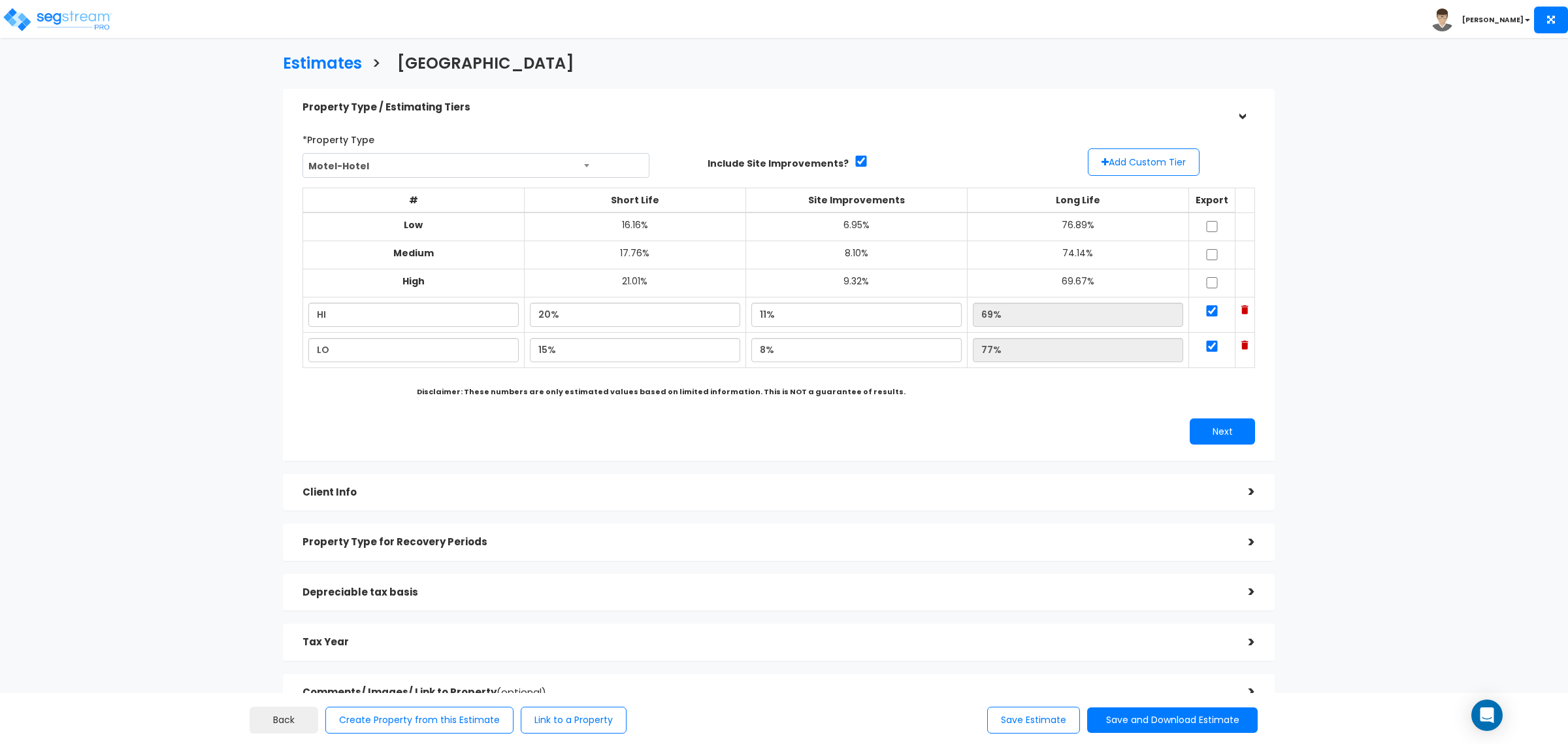
click at [327, 595] on h5 "Depreciable tax basis" at bounding box center [765, 592] width 926 height 11
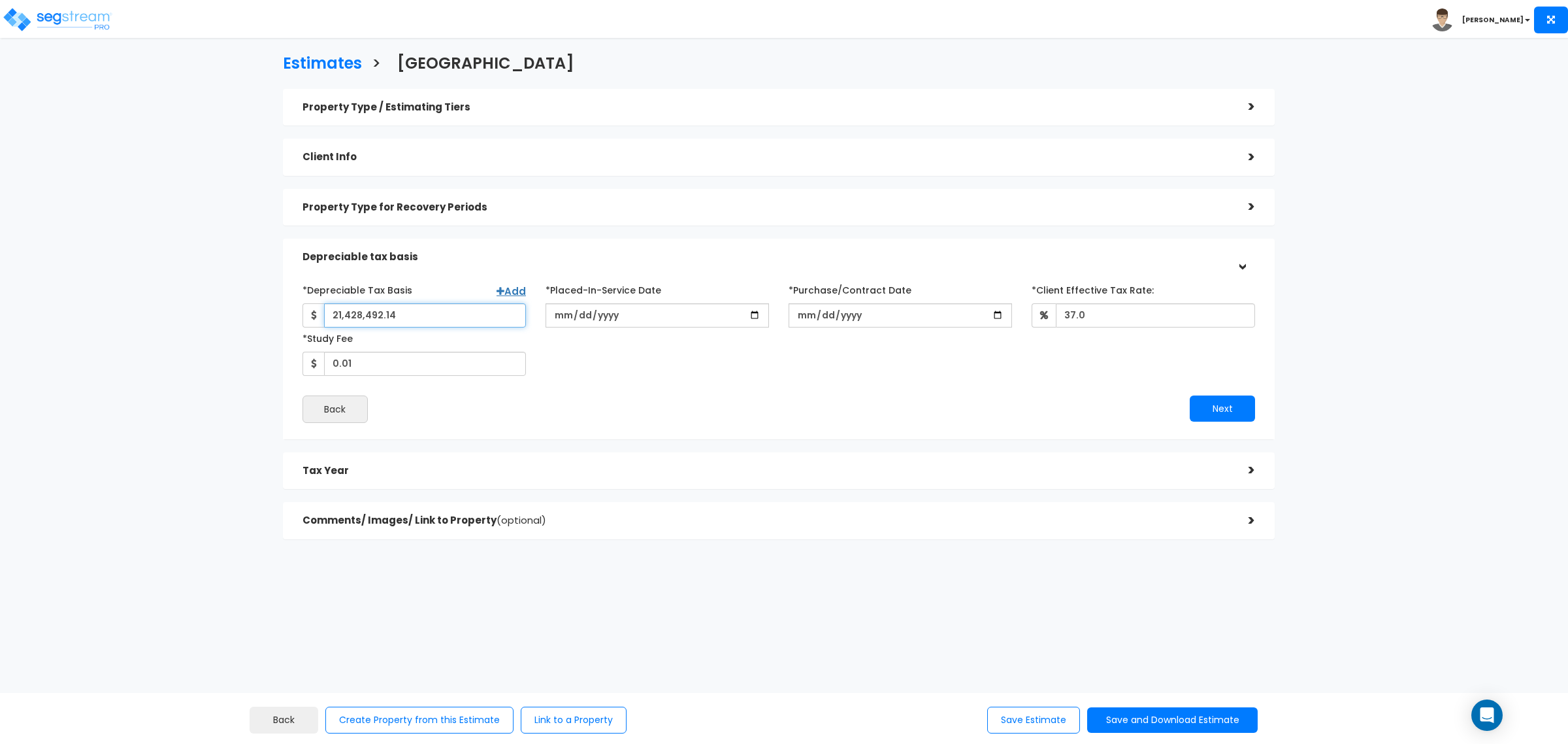
drag, startPoint x: 453, startPoint y: 315, endPoint x: 317, endPoint y: 302, distance: 136.6
click at [317, 303] on div "21,428,492.14" at bounding box center [414, 315] width 223 height 24
click at [520, 285] on div "*Depreciable Tax Basis Add 21,428,492.14" at bounding box center [414, 304] width 223 height 49
click at [517, 289] on link "Add" at bounding box center [511, 291] width 30 height 14
select select
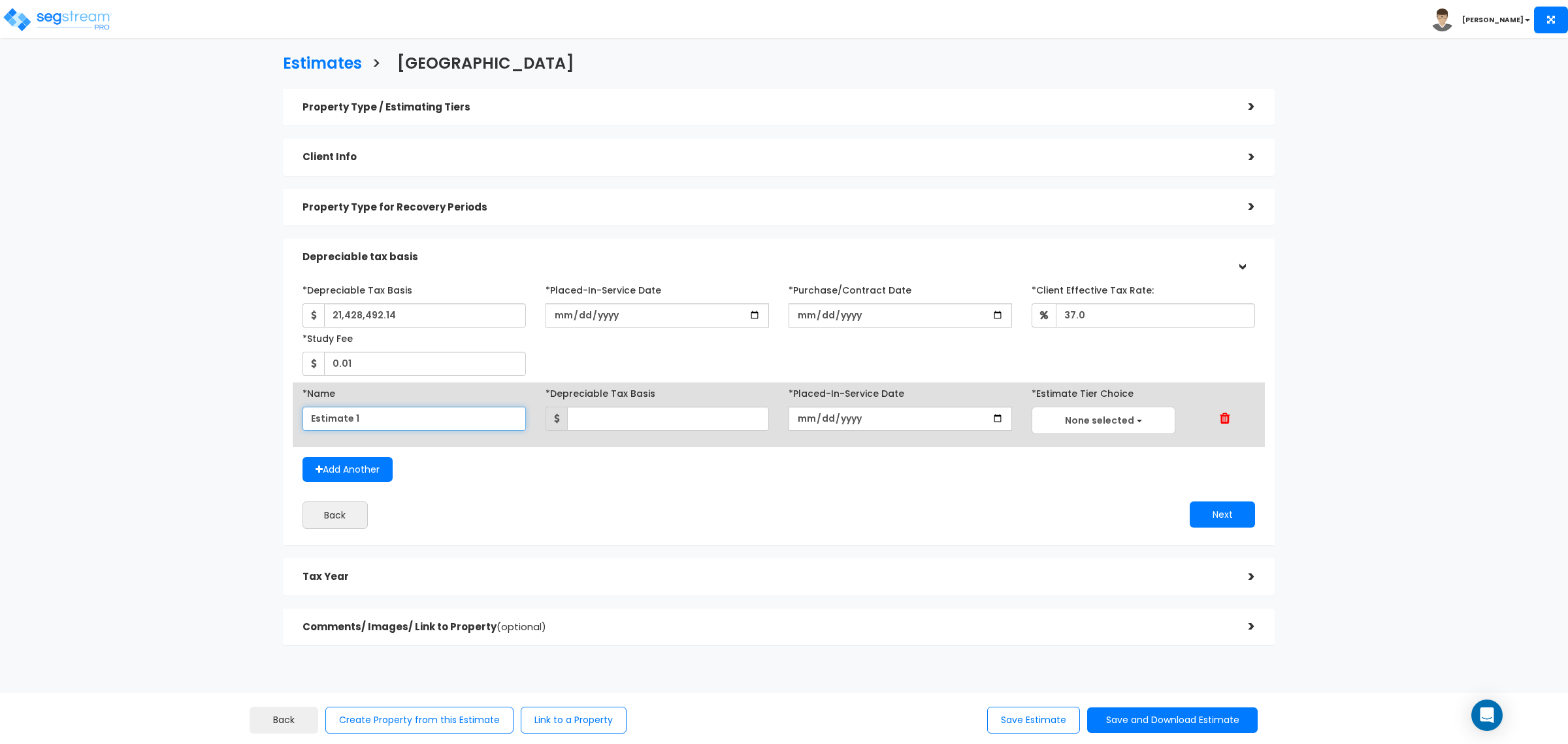
click at [464, 407] on input "Estimate 1" at bounding box center [414, 419] width 223 height 24
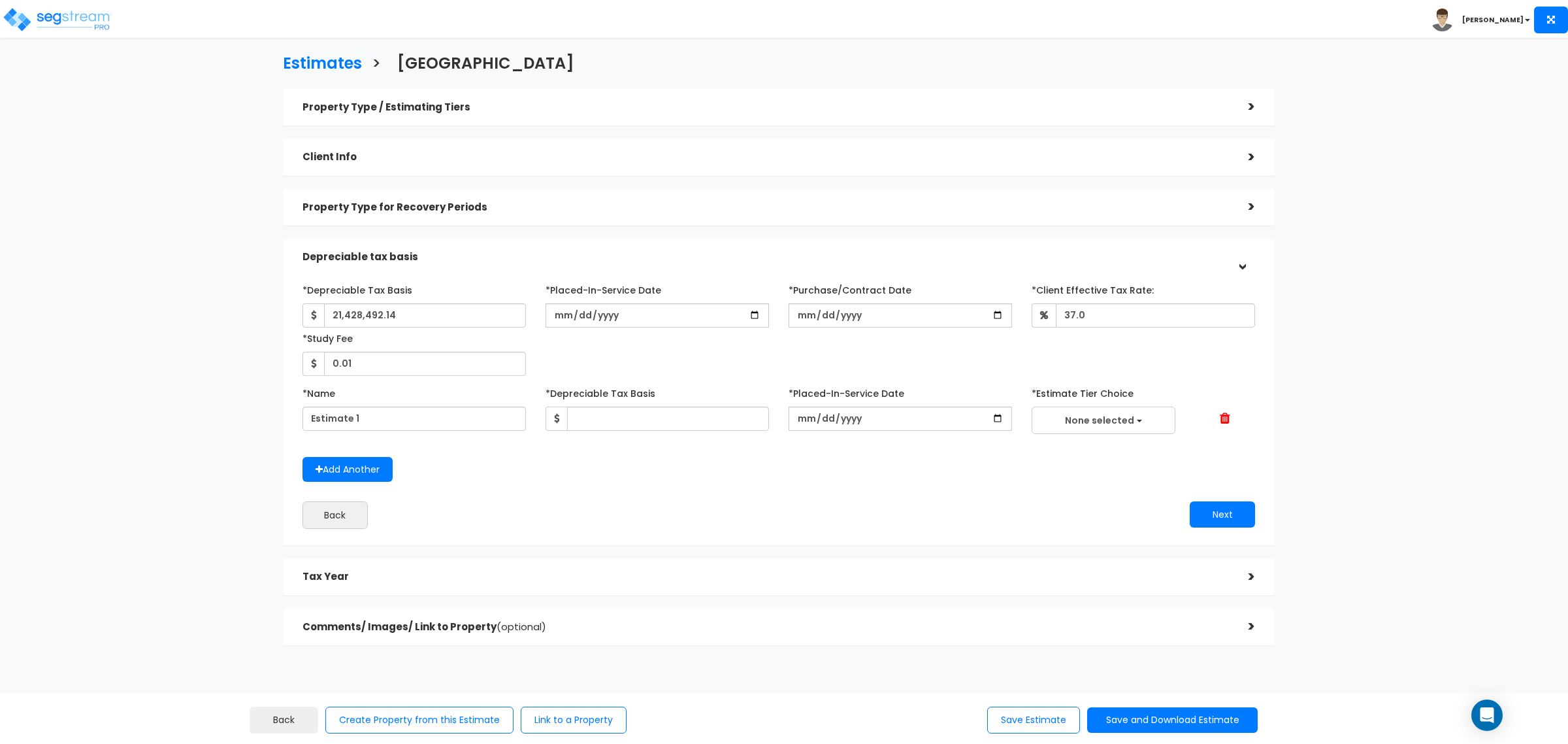
click at [1228, 413] on span at bounding box center [1225, 419] width 11 height 13
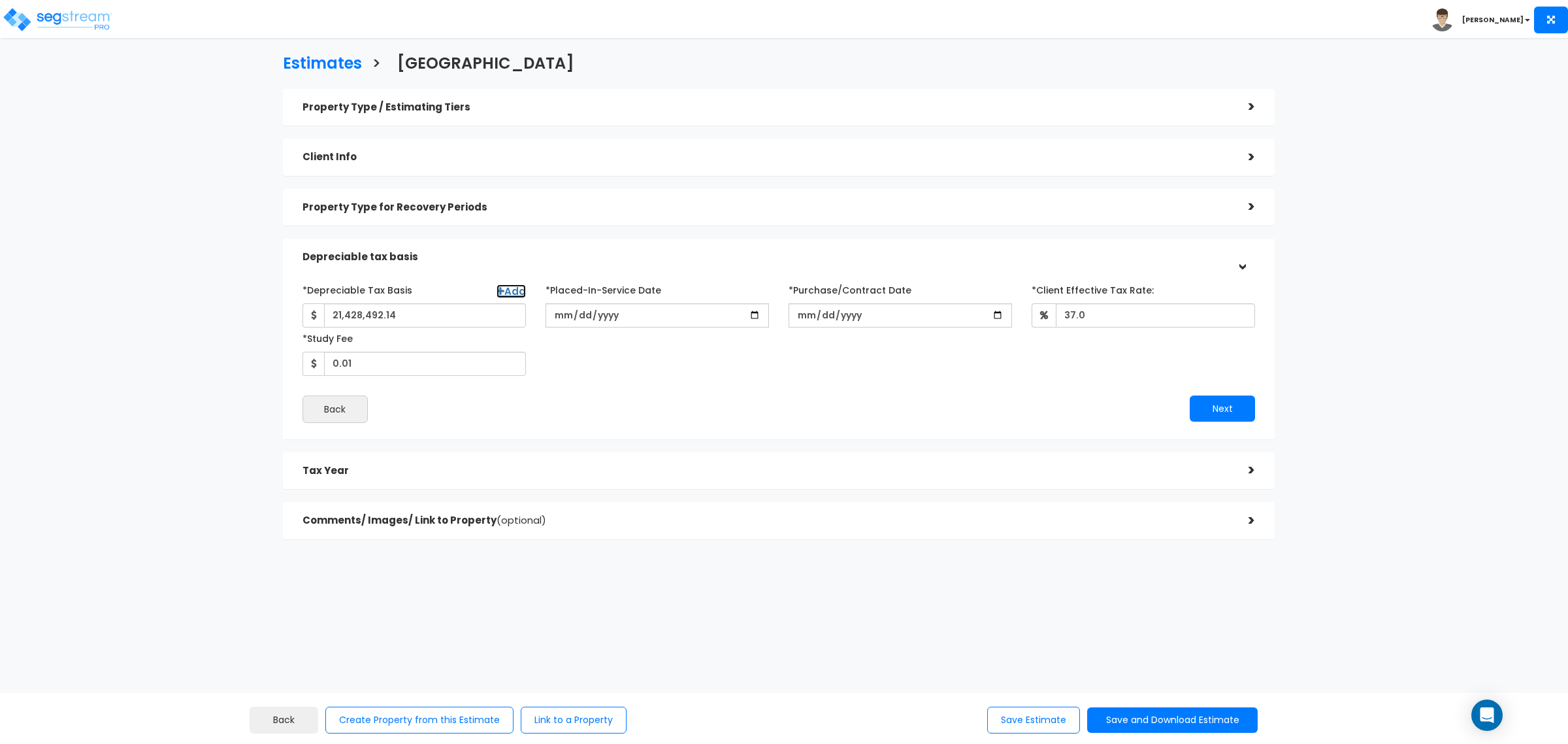
click at [511, 290] on link "Add" at bounding box center [511, 291] width 30 height 14
select select
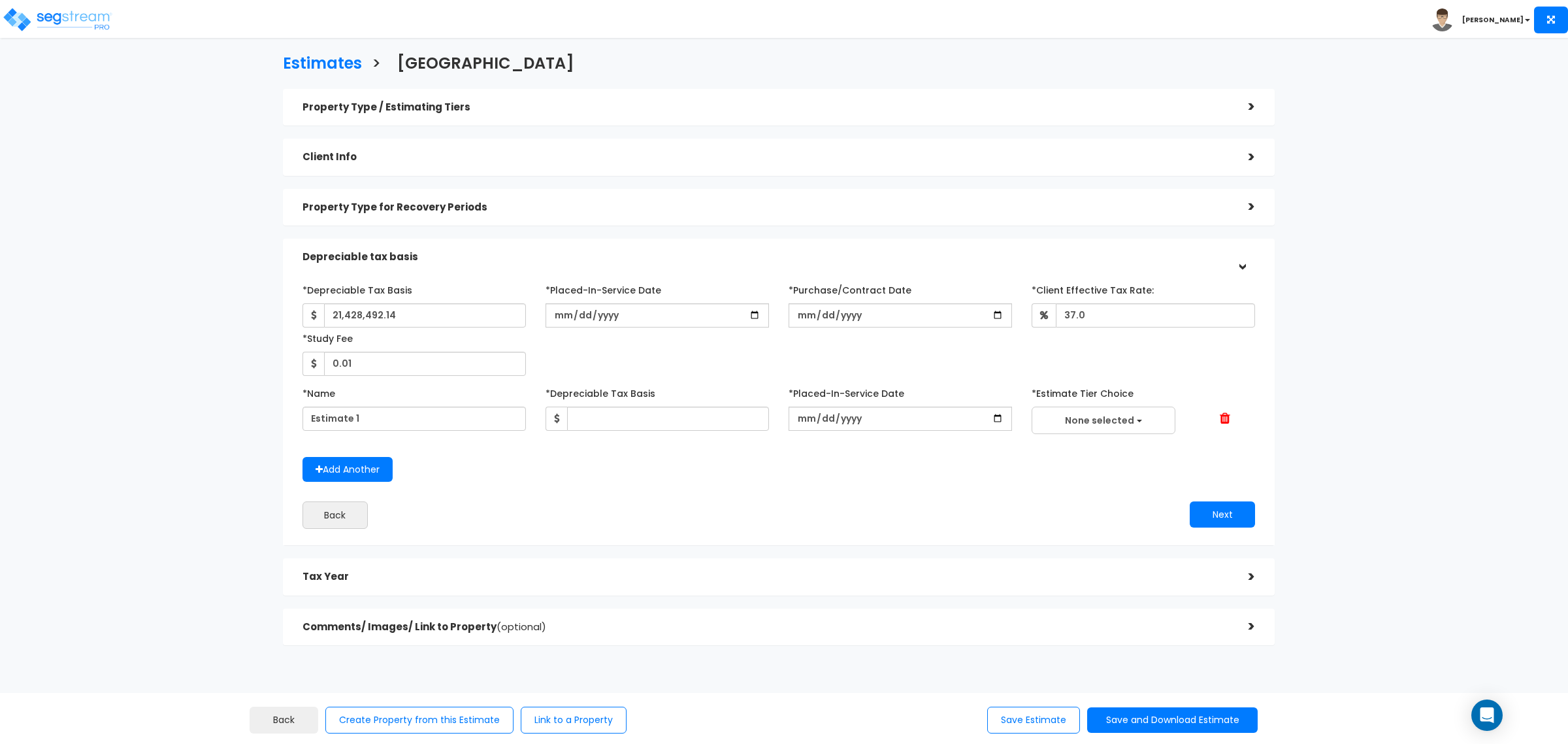
click at [1211, 415] on div at bounding box center [1224, 419] width 81 height 14
click at [1221, 421] on span at bounding box center [1225, 419] width 11 height 13
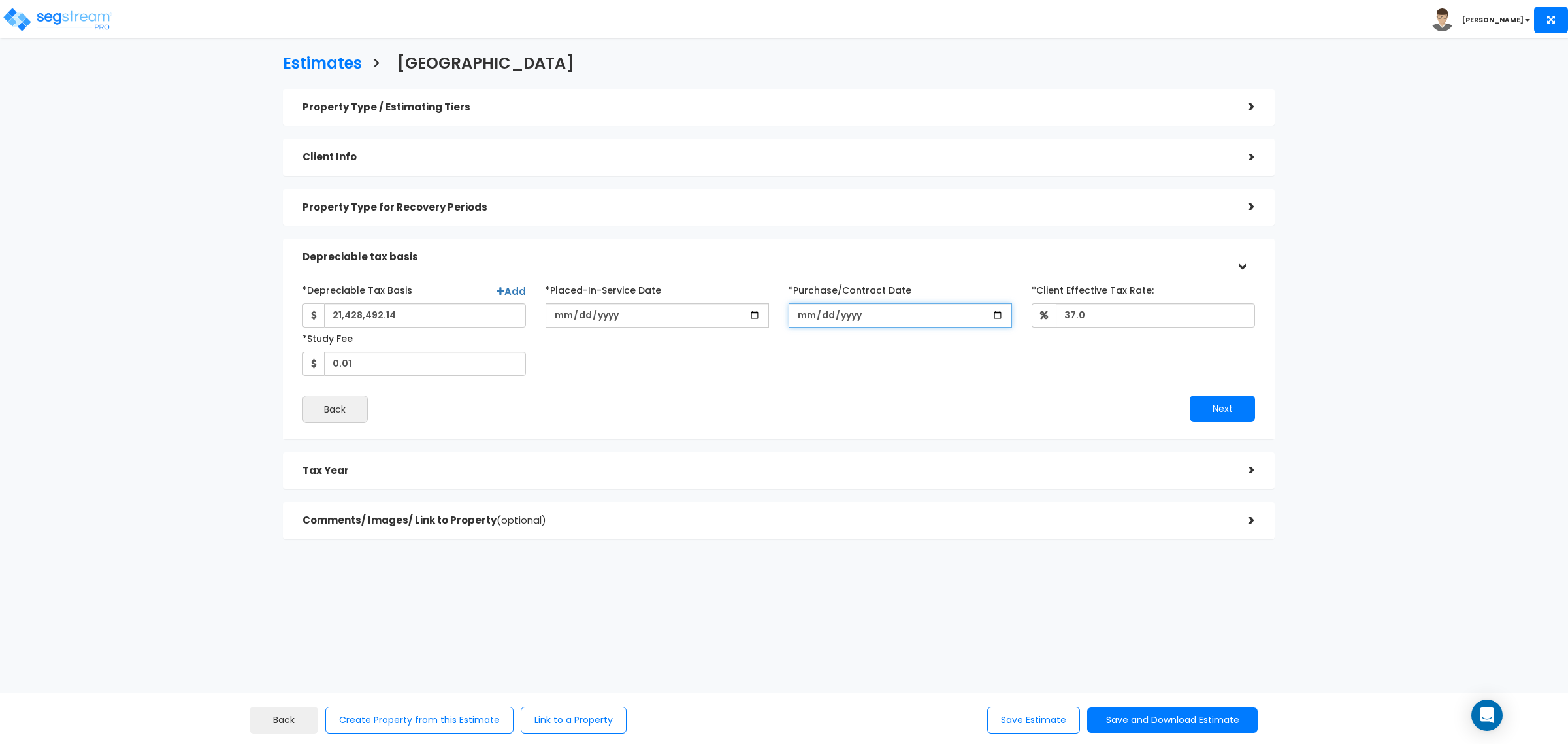
click at [997, 303] on input "[DATE]" at bounding box center [900, 315] width 223 height 24
click at [994, 308] on input "[DATE]" at bounding box center [900, 315] width 223 height 24
click at [998, 314] on input "[DATE]" at bounding box center [900, 315] width 223 height 24
click at [840, 323] on input "[DATE]" at bounding box center [900, 315] width 223 height 24
click at [840, 318] on input "[DATE]" at bounding box center [900, 315] width 223 height 24
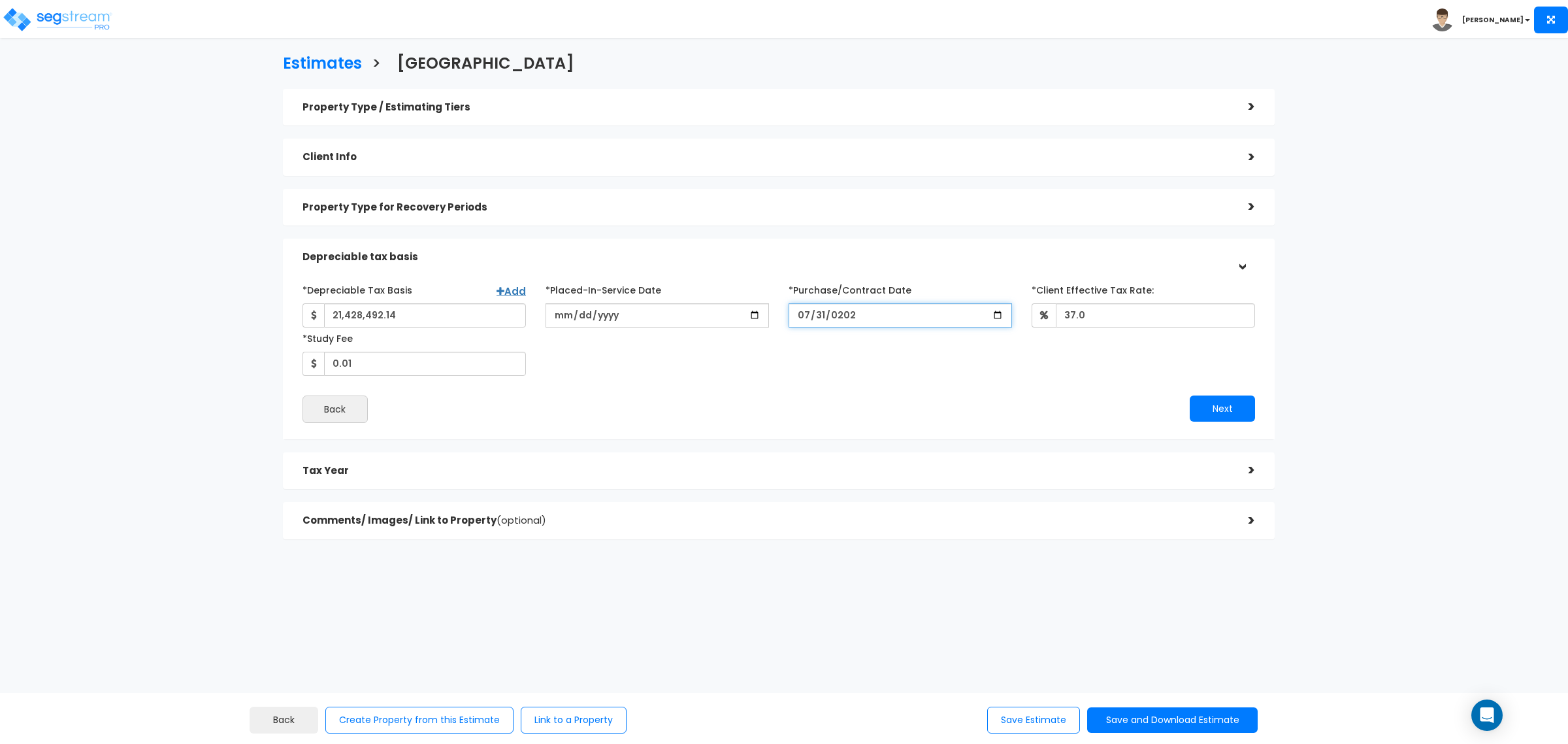
type input "[DATE]"
click at [1021, 712] on button "Save Estimate" at bounding box center [1033, 720] width 93 height 27
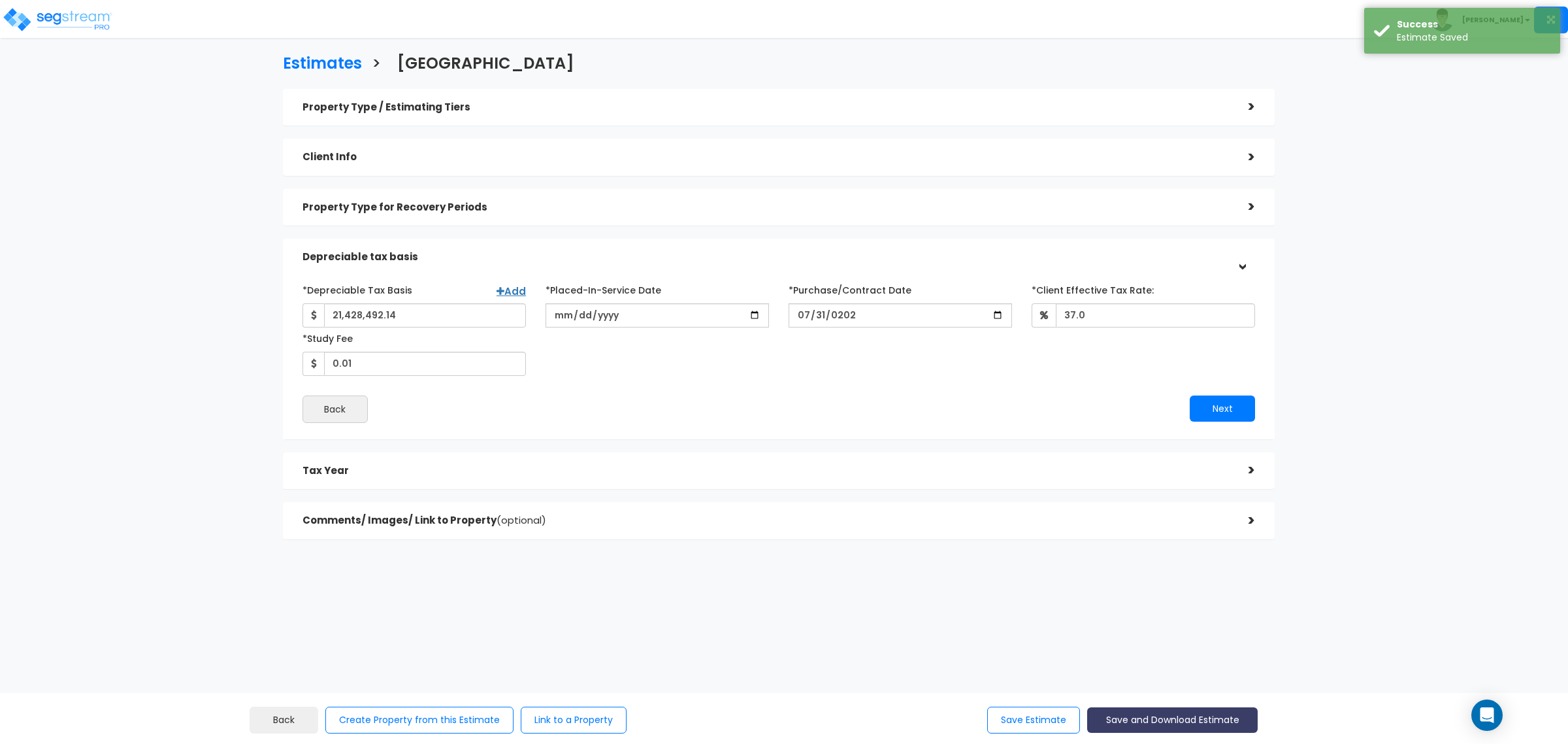
click at [1200, 724] on button "Save and Download Estimate" at bounding box center [1173, 720] width 171 height 26
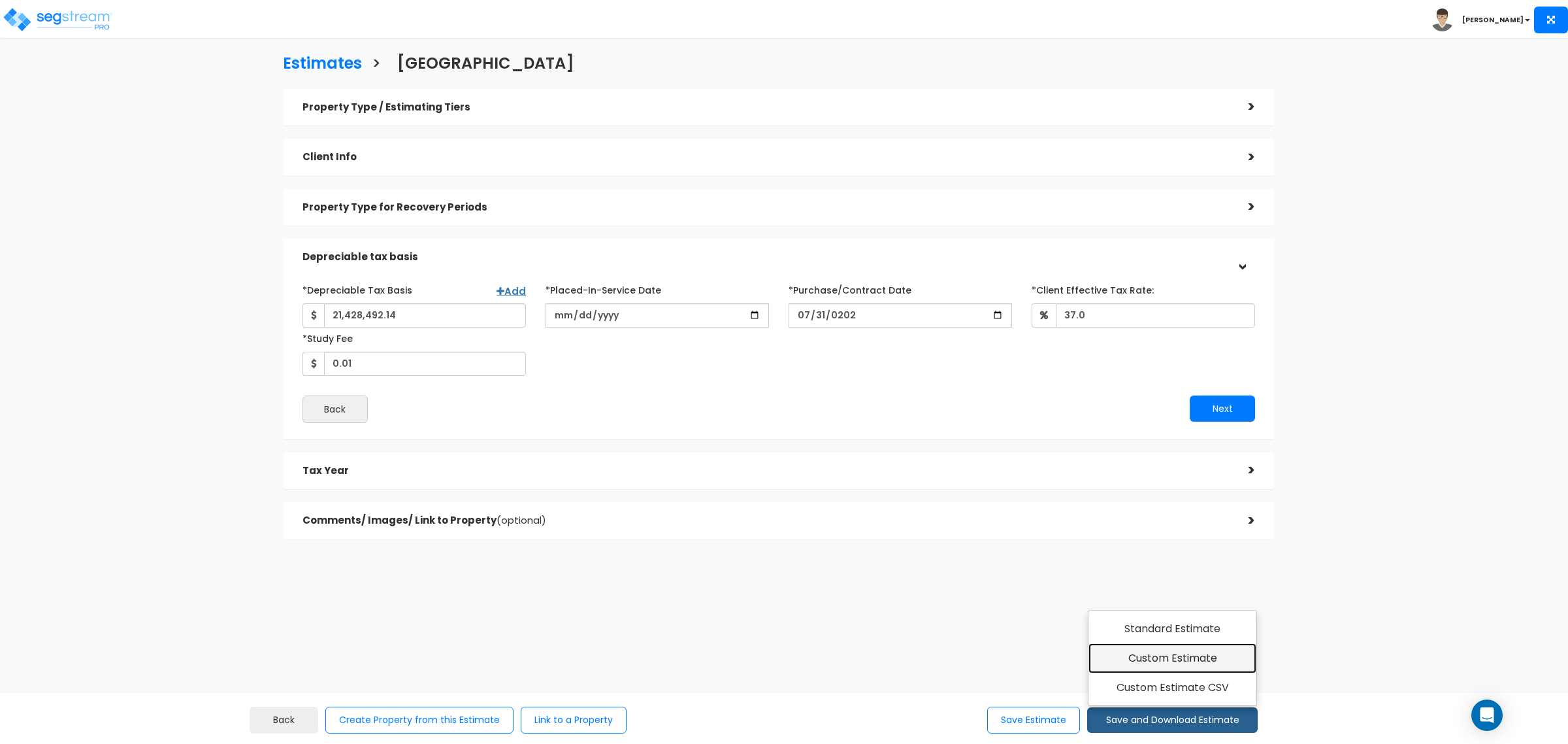
click at [1171, 659] on link "Custom Estimate" at bounding box center [1173, 659] width 168 height 30
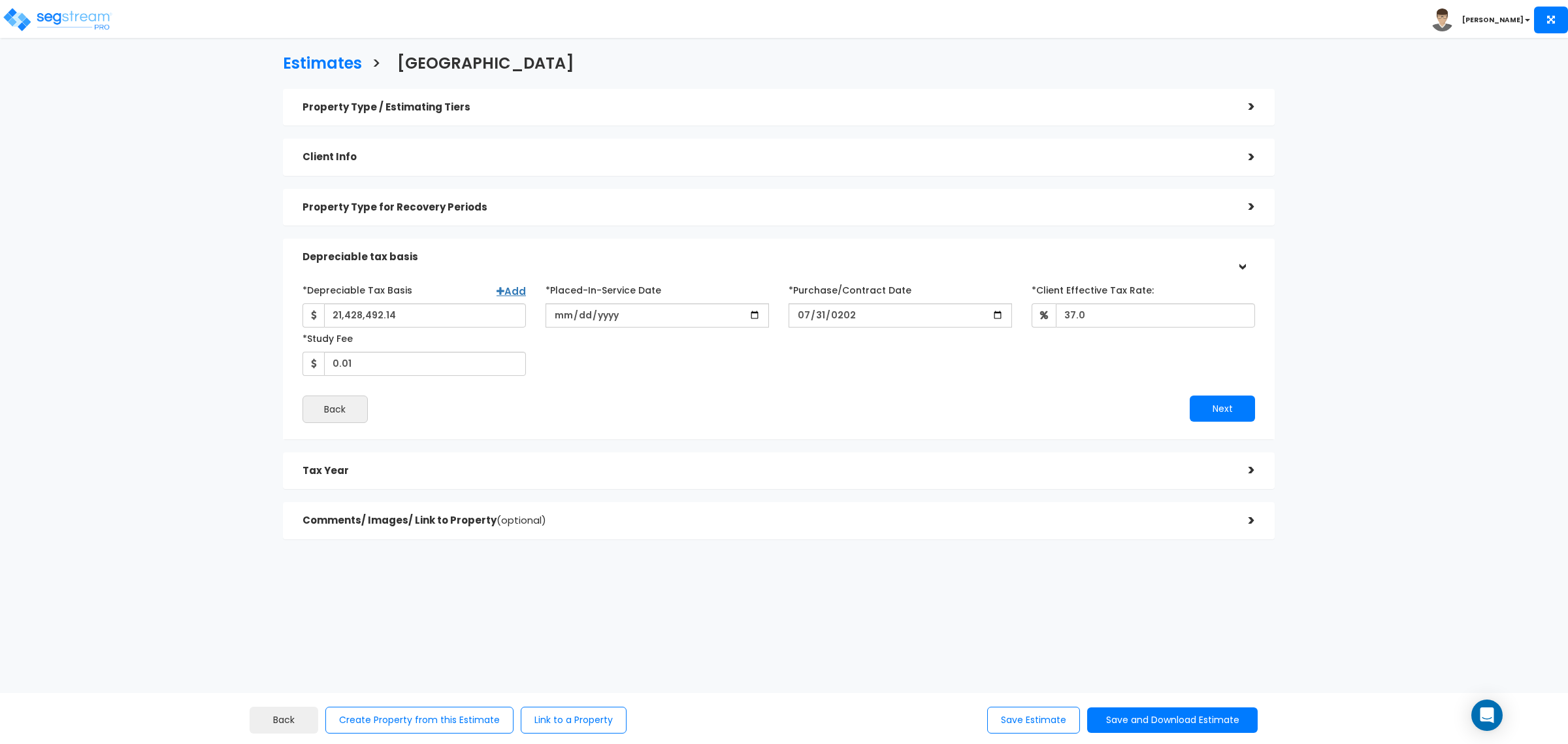
click at [464, 114] on div "Property Type / Estimating Tiers" at bounding box center [765, 107] width 926 height 24
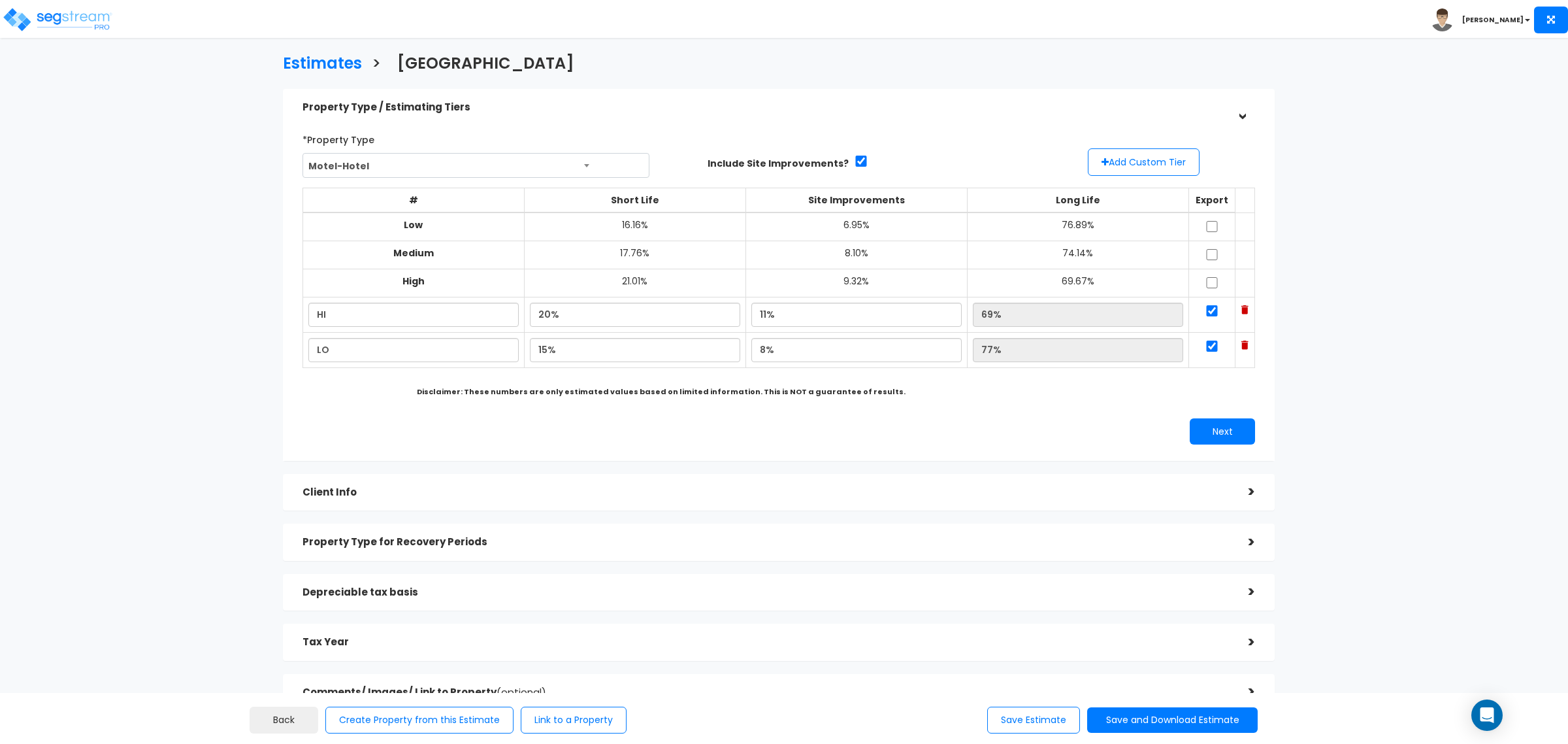
click at [447, 486] on div "Client Info" at bounding box center [765, 492] width 926 height 24
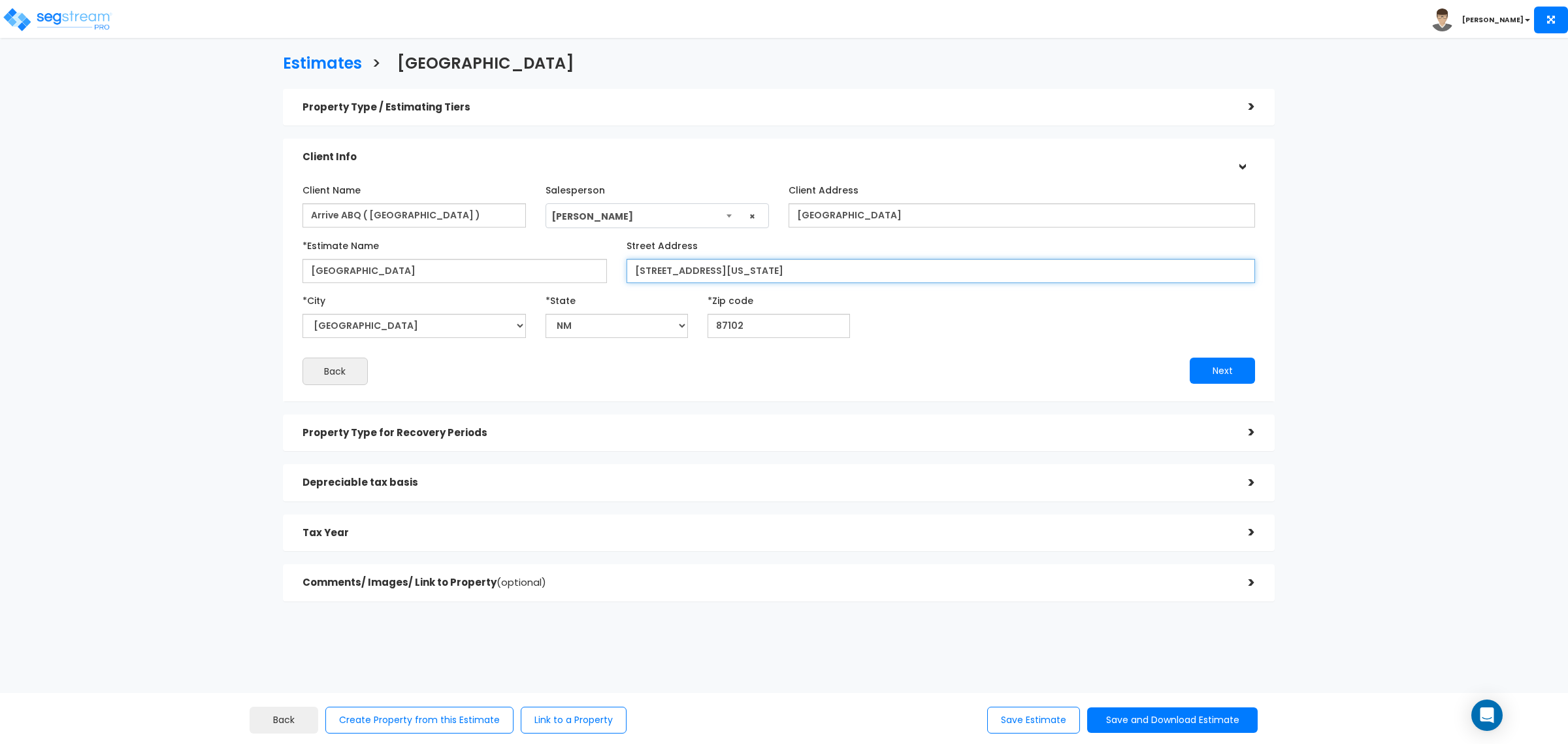
drag, startPoint x: 877, startPoint y: 270, endPoint x: 366, endPoint y: 230, distance: 512.6
click at [366, 230] on div "Client Name [GEOGRAPHIC_DATA] ( [GEOGRAPHIC_DATA] ) Salesperson" at bounding box center [778, 281] width 952 height 206
